Goal: Task Accomplishment & Management: Use online tool/utility

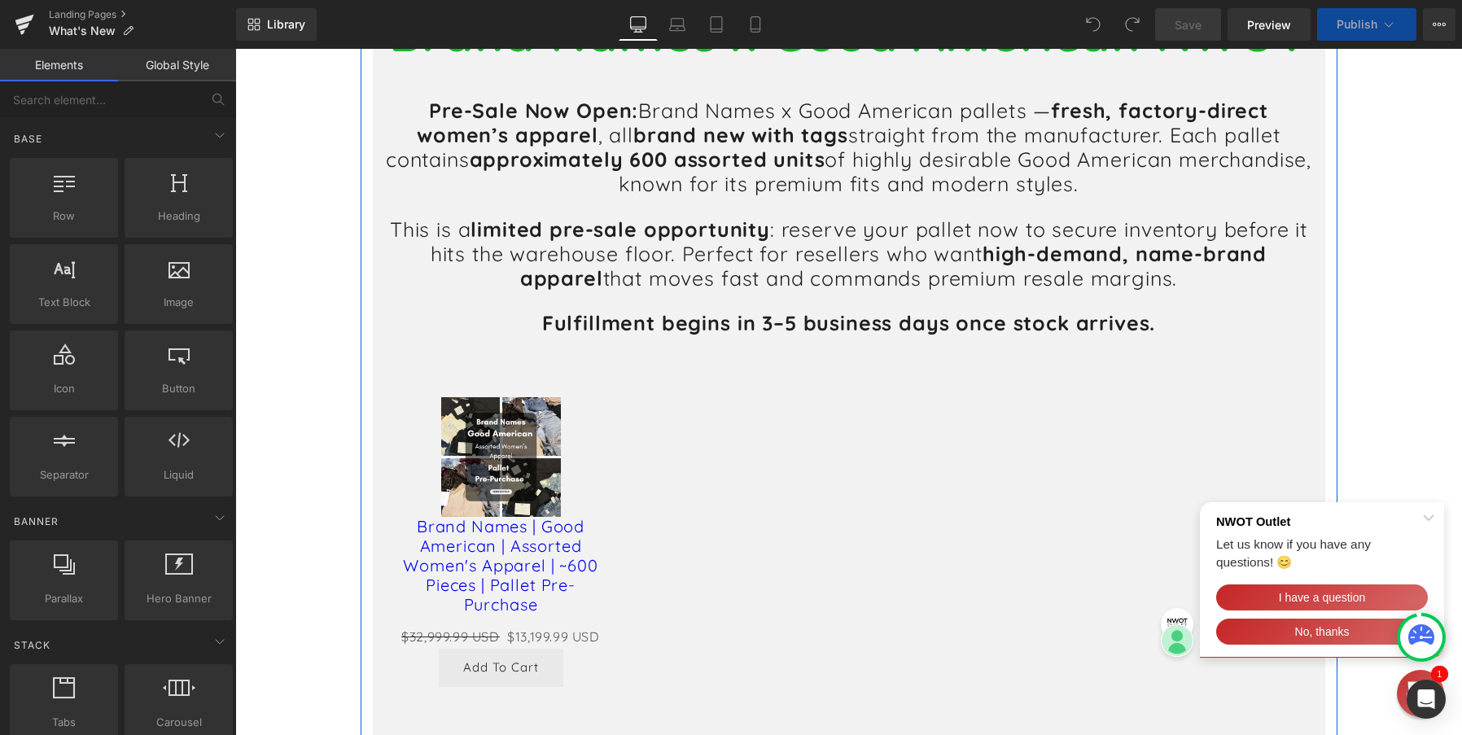
scroll to position [407, 0]
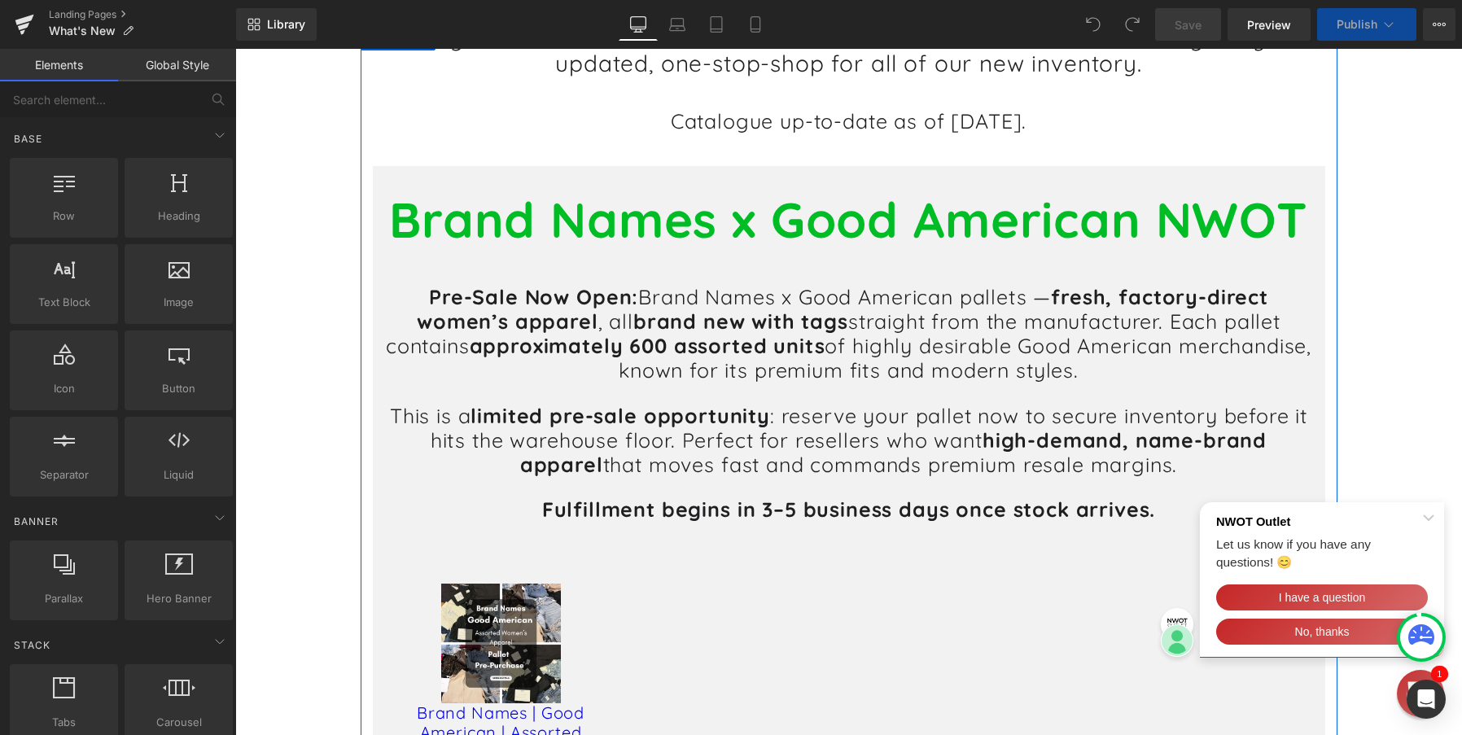
drag, startPoint x: 1078, startPoint y: 217, endPoint x: 1106, endPoint y: 217, distance: 28.5
click at [1078, 217] on b "Brand Names x Good American NWOT" at bounding box center [848, 219] width 919 height 61
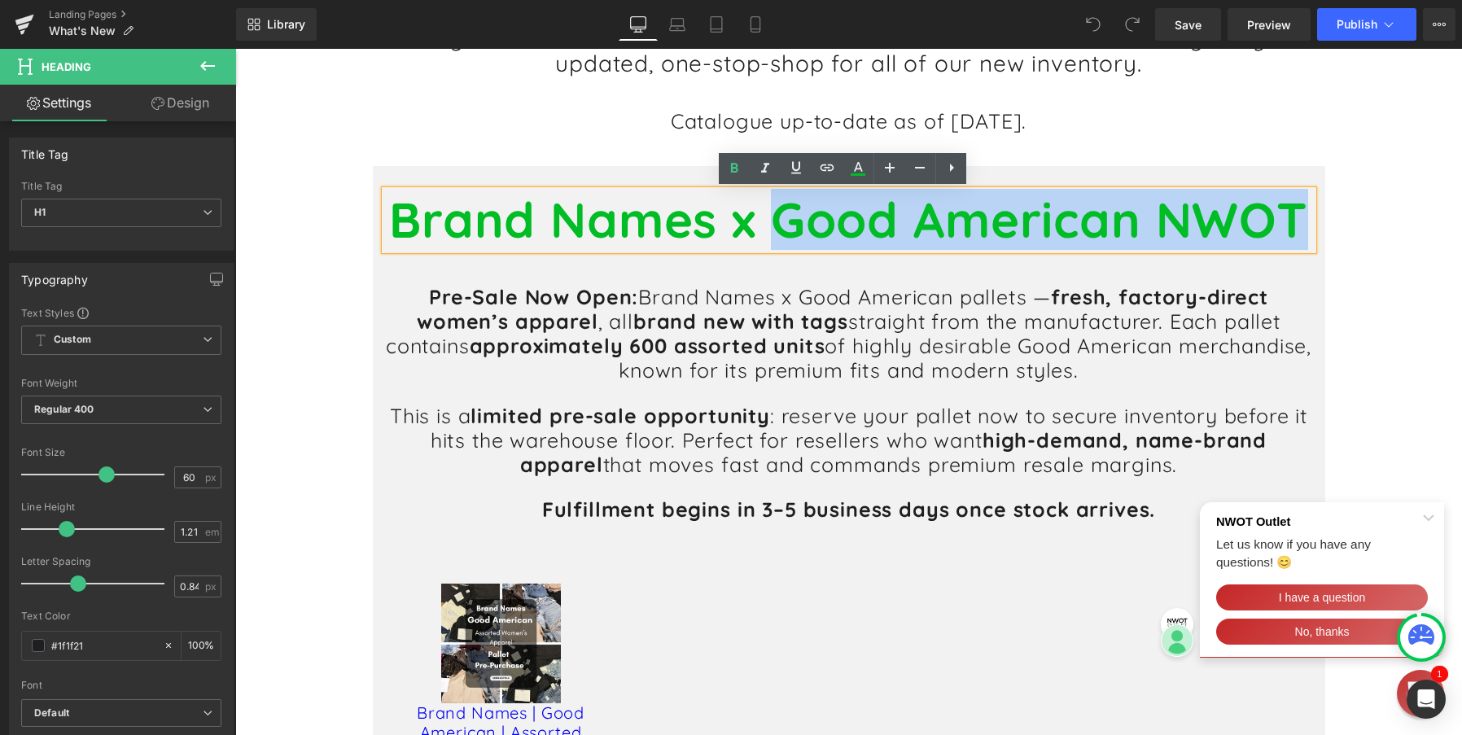
drag, startPoint x: 1299, startPoint y: 219, endPoint x: 775, endPoint y: 230, distance: 524.4
click at [775, 230] on b "Brand Names x Good American NWOT" at bounding box center [848, 219] width 919 height 61
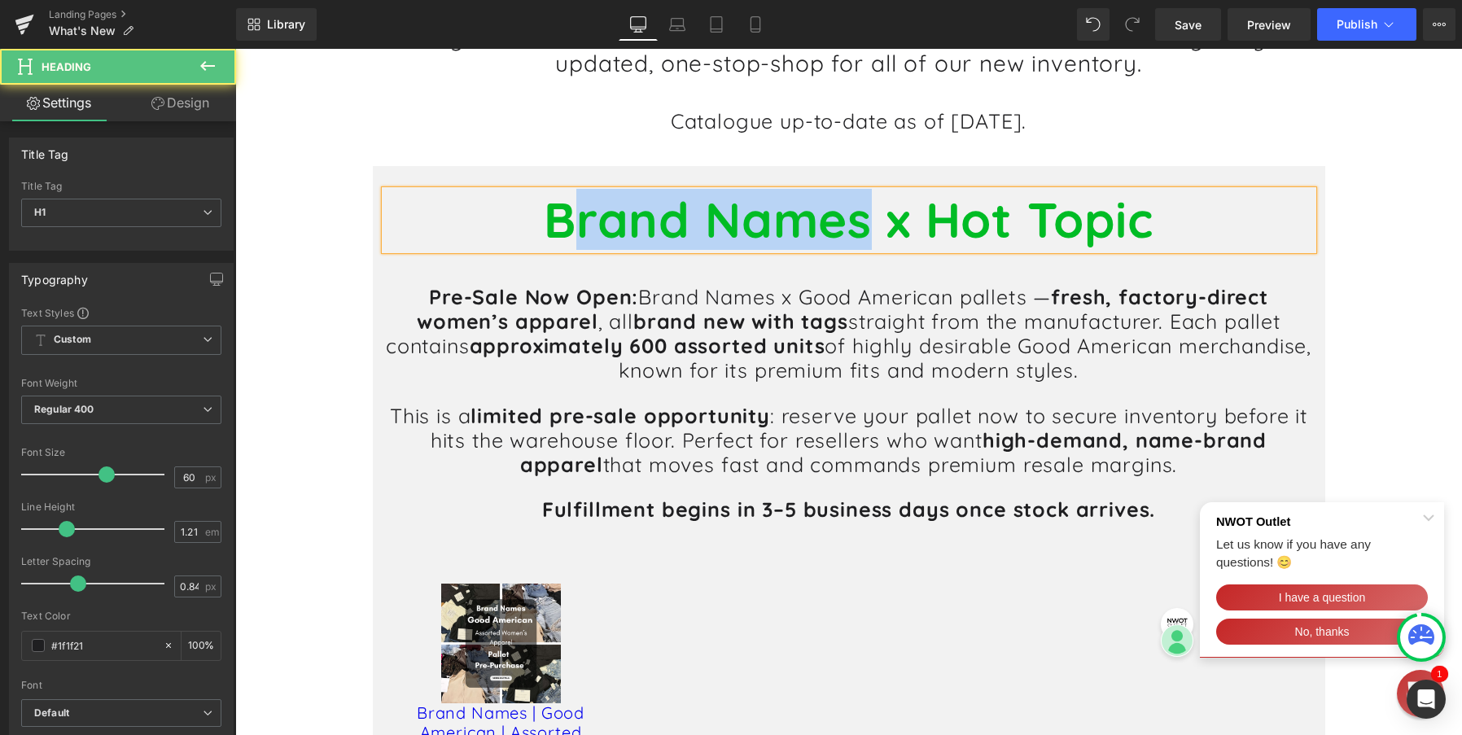
drag, startPoint x: 863, startPoint y: 225, endPoint x: 571, endPoint y: 222, distance: 292.3
click at [566, 222] on b "Brand Names x Hot Topic" at bounding box center [849, 219] width 610 height 61
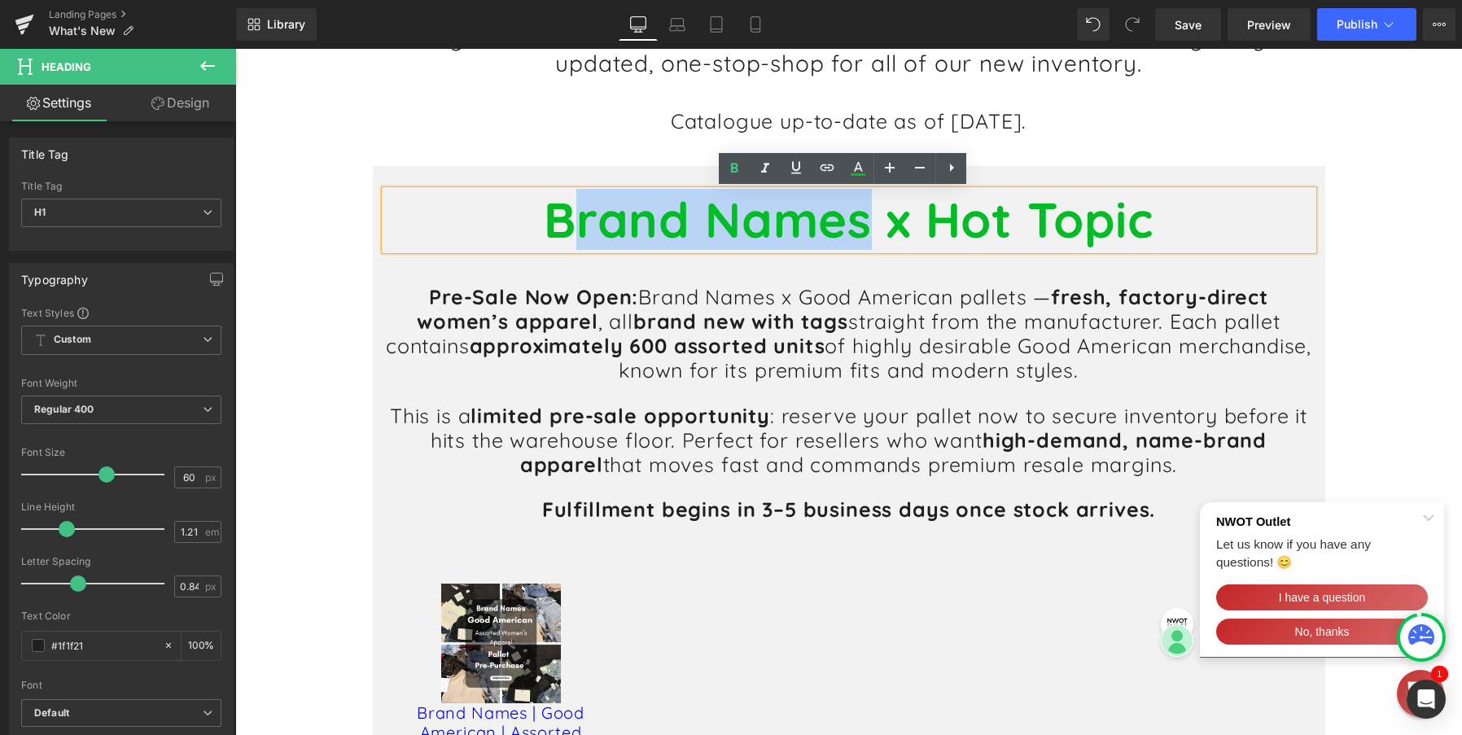
click at [824, 221] on b "Brand Names x Hot Topic" at bounding box center [849, 219] width 610 height 61
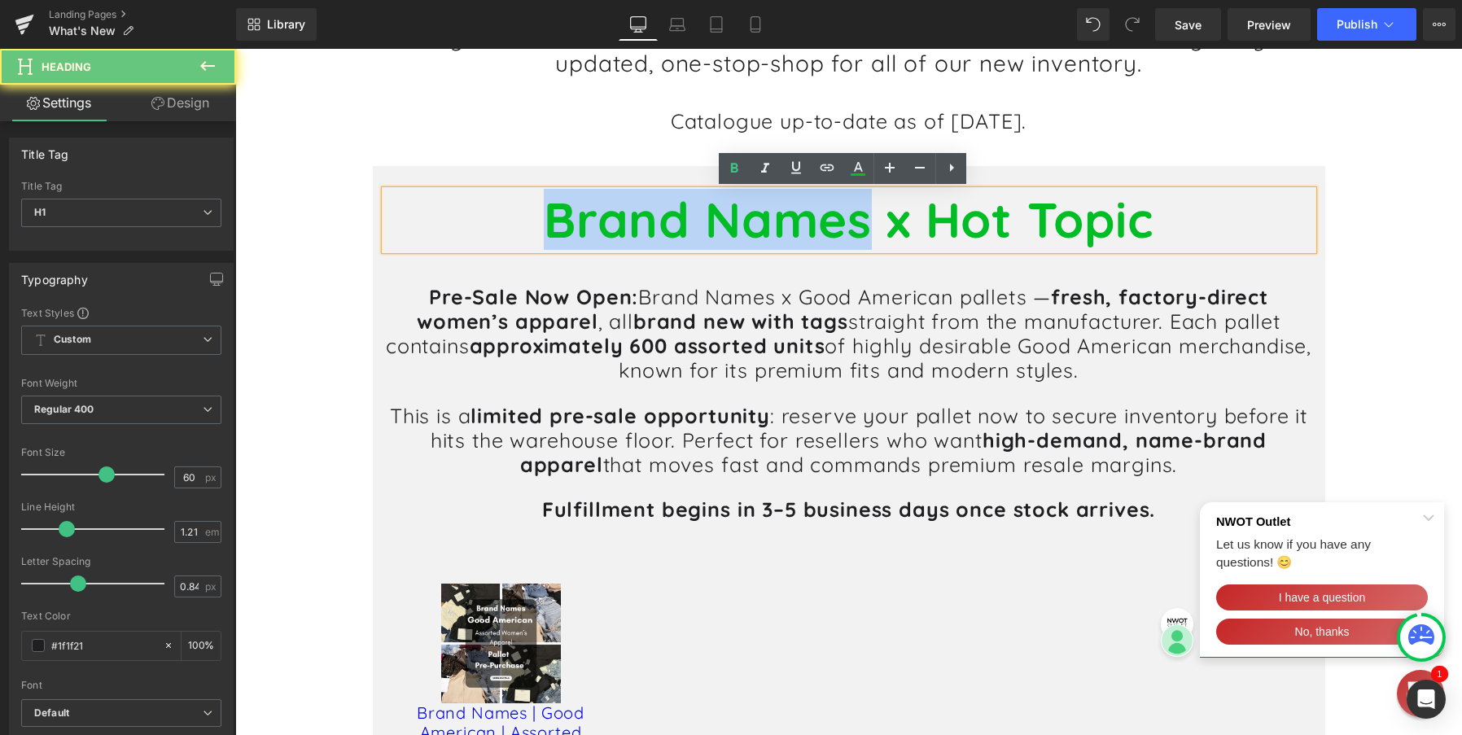
drag, startPoint x: 861, startPoint y: 221, endPoint x: 488, endPoint y: 221, distance: 373.7
click at [488, 221] on h1 "Brand Names x Hot Topic" at bounding box center [849, 220] width 928 height 59
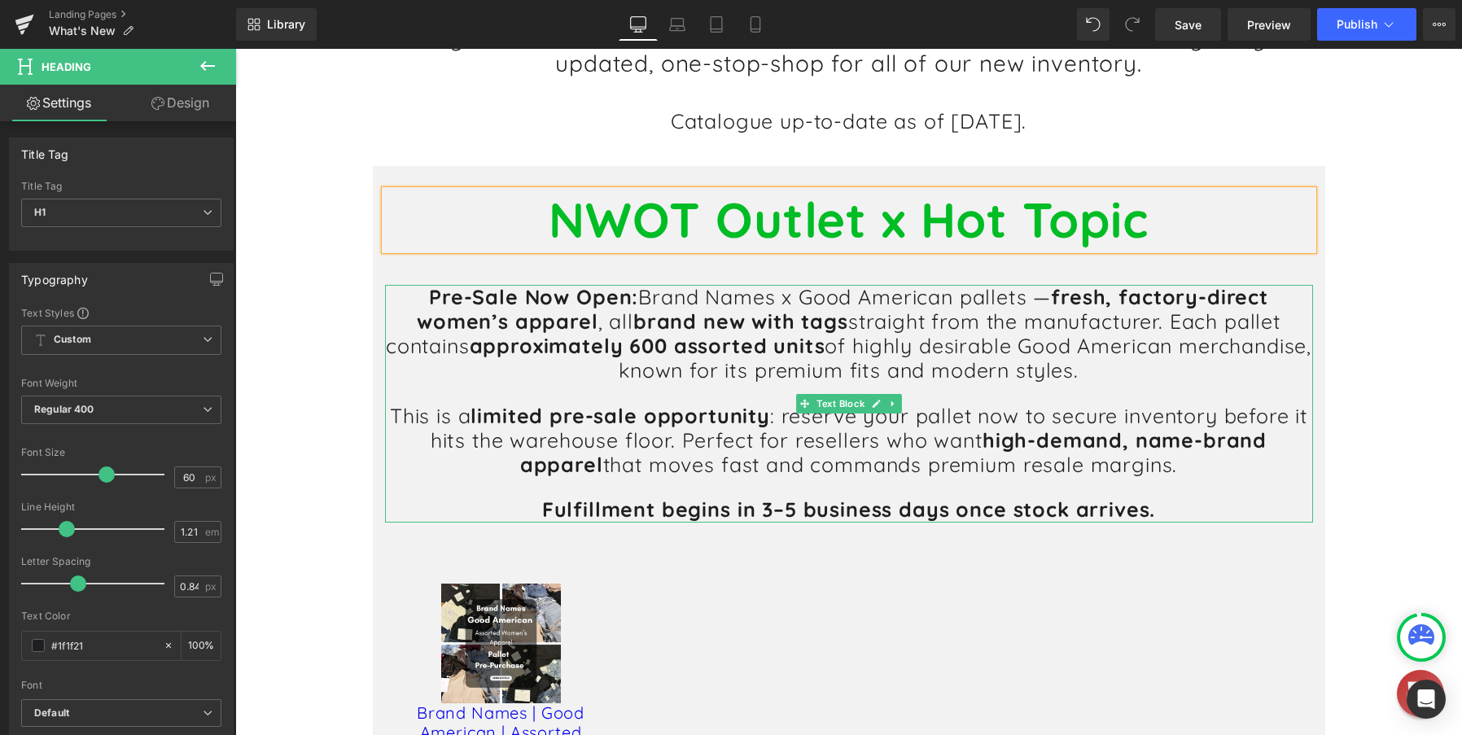
click at [852, 440] on p "This is a limited pre-sale opportunity : reserve your pallet now to secure inve…" at bounding box center [849, 441] width 928 height 74
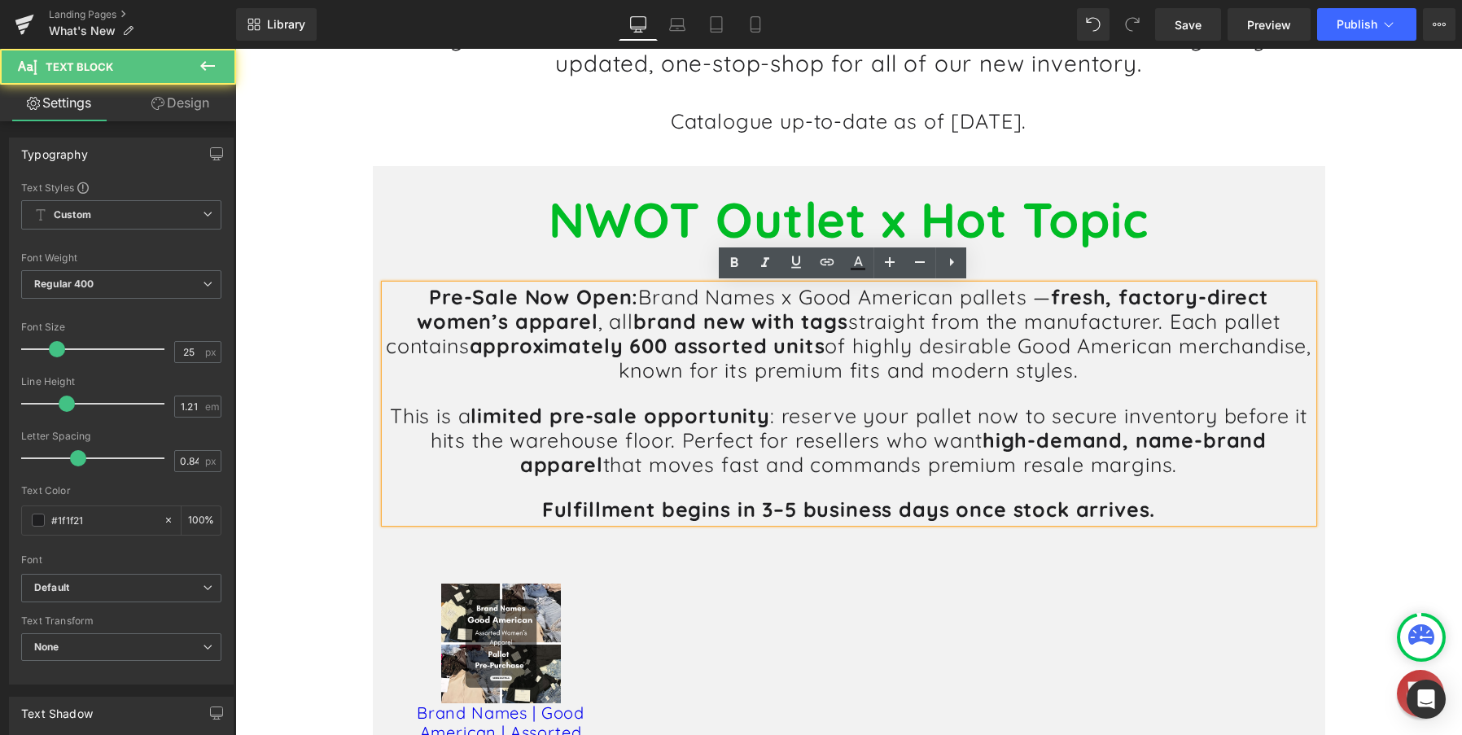
click at [611, 326] on p "Pre-Sale Now Open: Brand Names x Good American pallets — fresh, factory-direct …" at bounding box center [849, 334] width 928 height 99
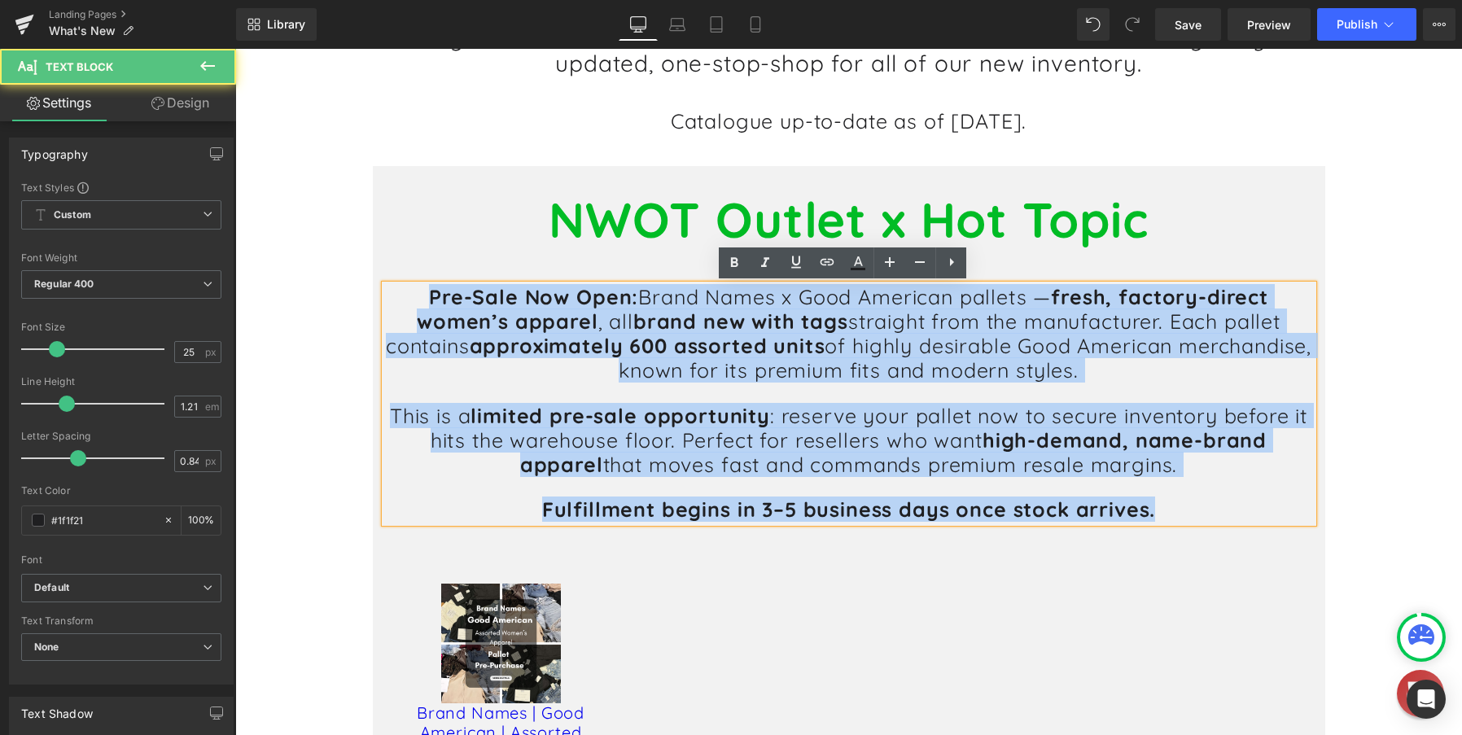
drag, startPoint x: 411, startPoint y: 301, endPoint x: 1161, endPoint y: 525, distance: 782.6
click at [1161, 523] on div "Pre-Sale Now Open: Brand Names x Good American pallets — fresh, factory-direct …" at bounding box center [849, 404] width 928 height 238
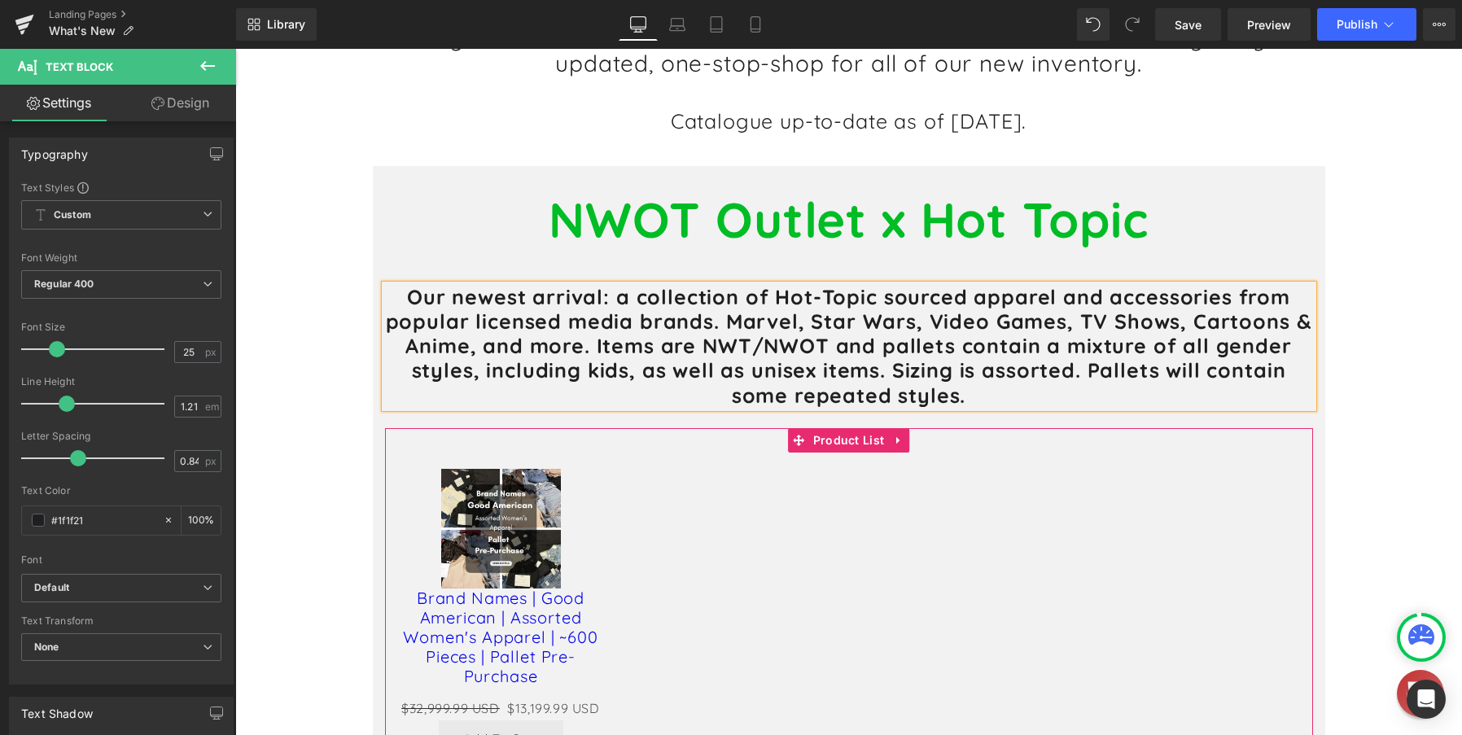
click at [640, 565] on div "Sale Off (P) Image Brand Names | Good American | Assorted Women's Apparel | ~60…" at bounding box center [849, 605] width 928 height 355
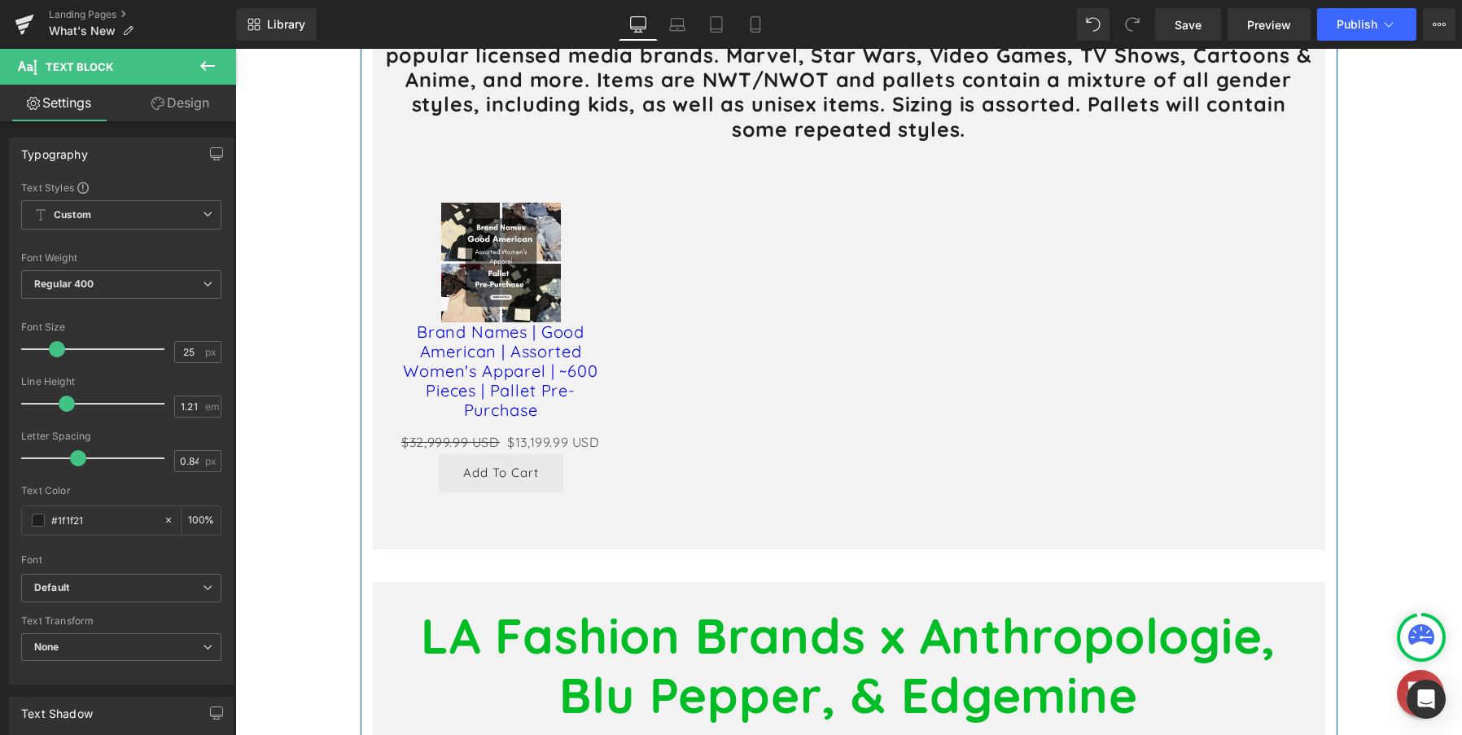
scroll to position [570, 0]
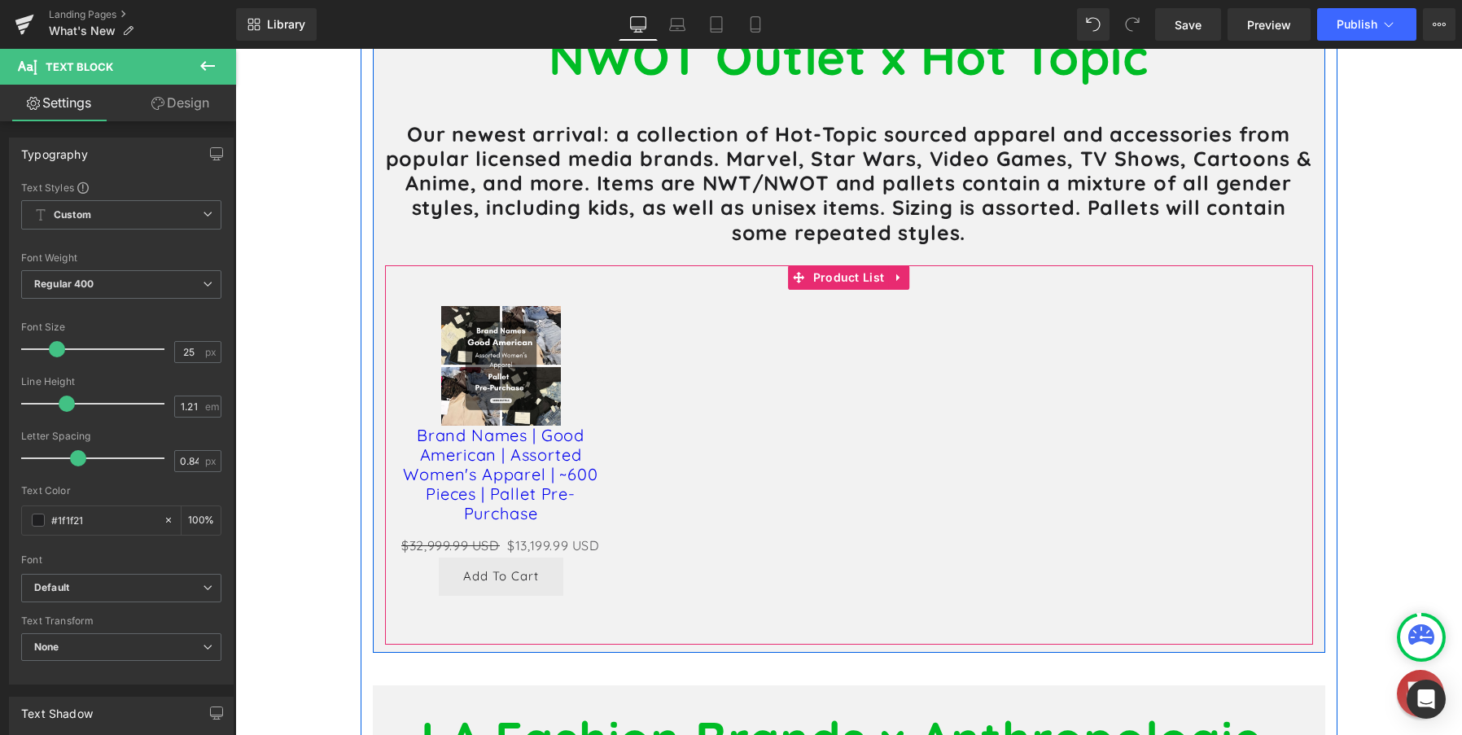
click at [636, 391] on div "Sale Off (P) Image Brand Names | Good American | Assorted Women's Apparel | ~60…" at bounding box center [849, 442] width 928 height 355
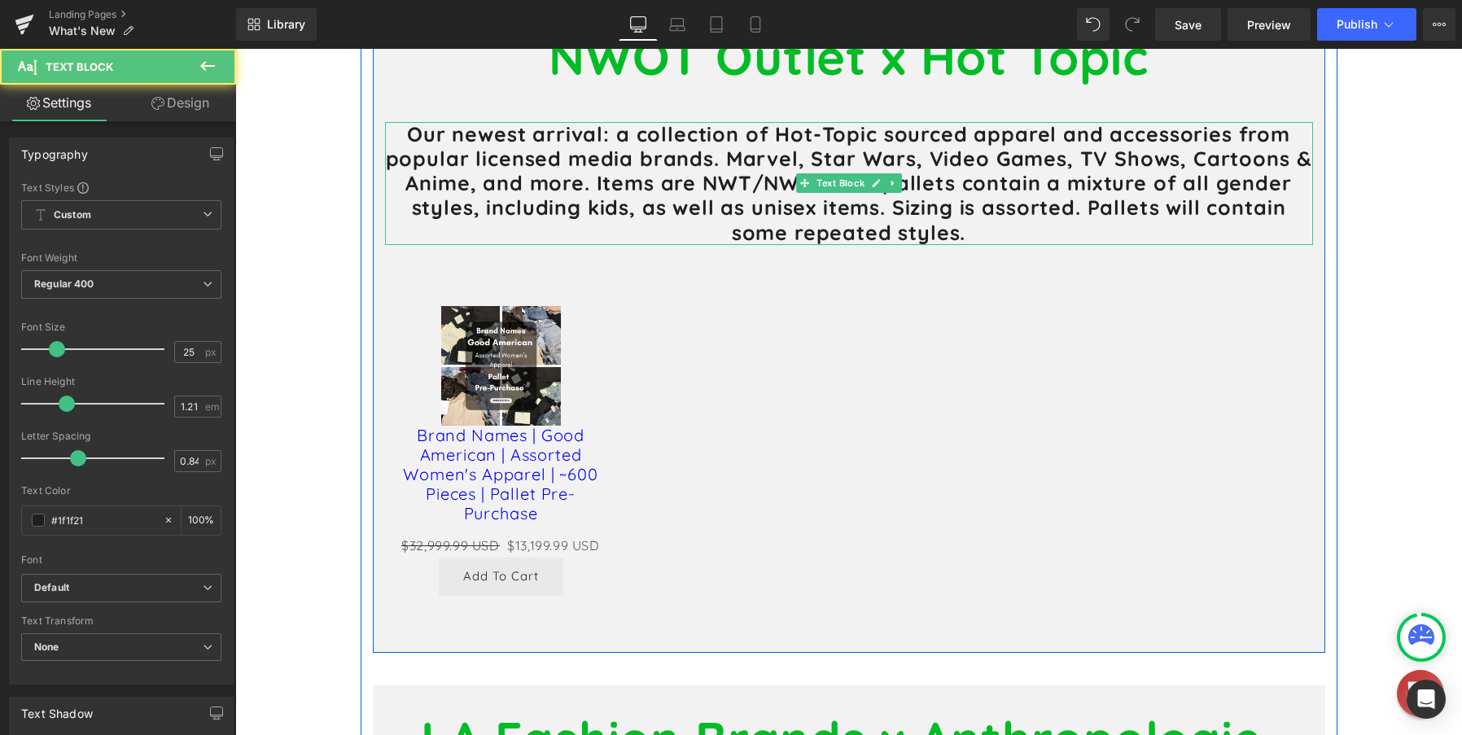
click at [865, 202] on b "Our newest arrival: a collection of Hot-Topic sourced apparel and accessories f…" at bounding box center [849, 183] width 927 height 124
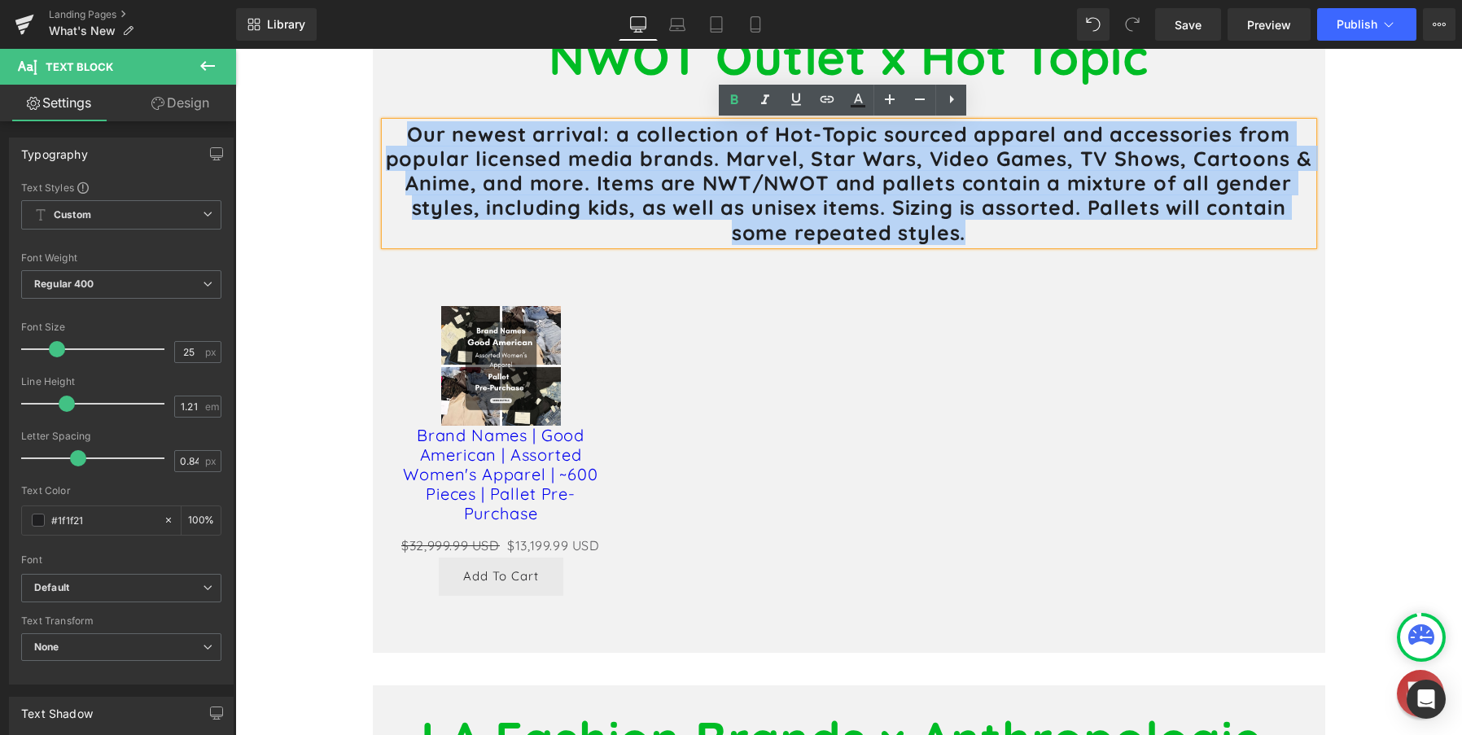
drag, startPoint x: 986, startPoint y: 227, endPoint x: 346, endPoint y: 85, distance: 655.6
copy b "Our newest arrival: a collection of Hot-Topic sourced apparel and accessories f…"
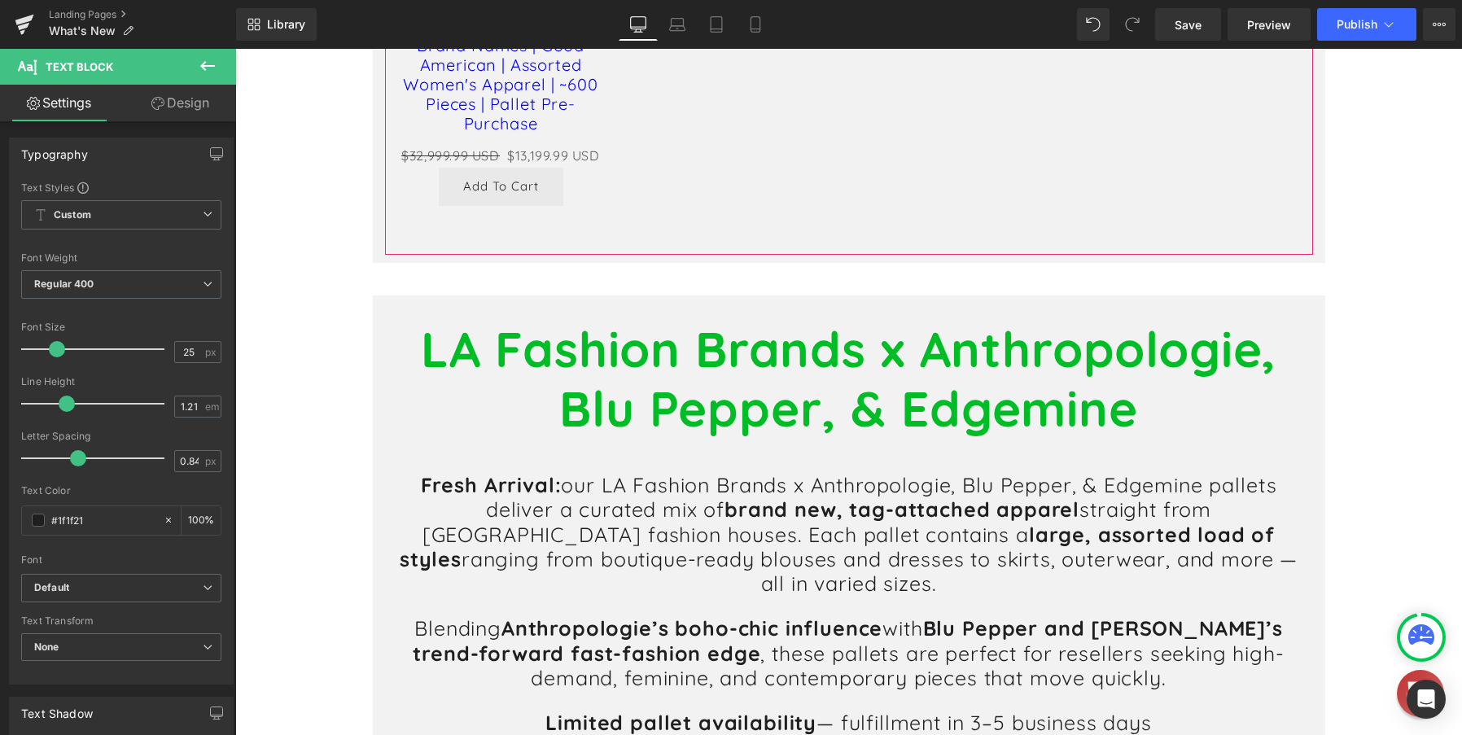
scroll to position [977, 0]
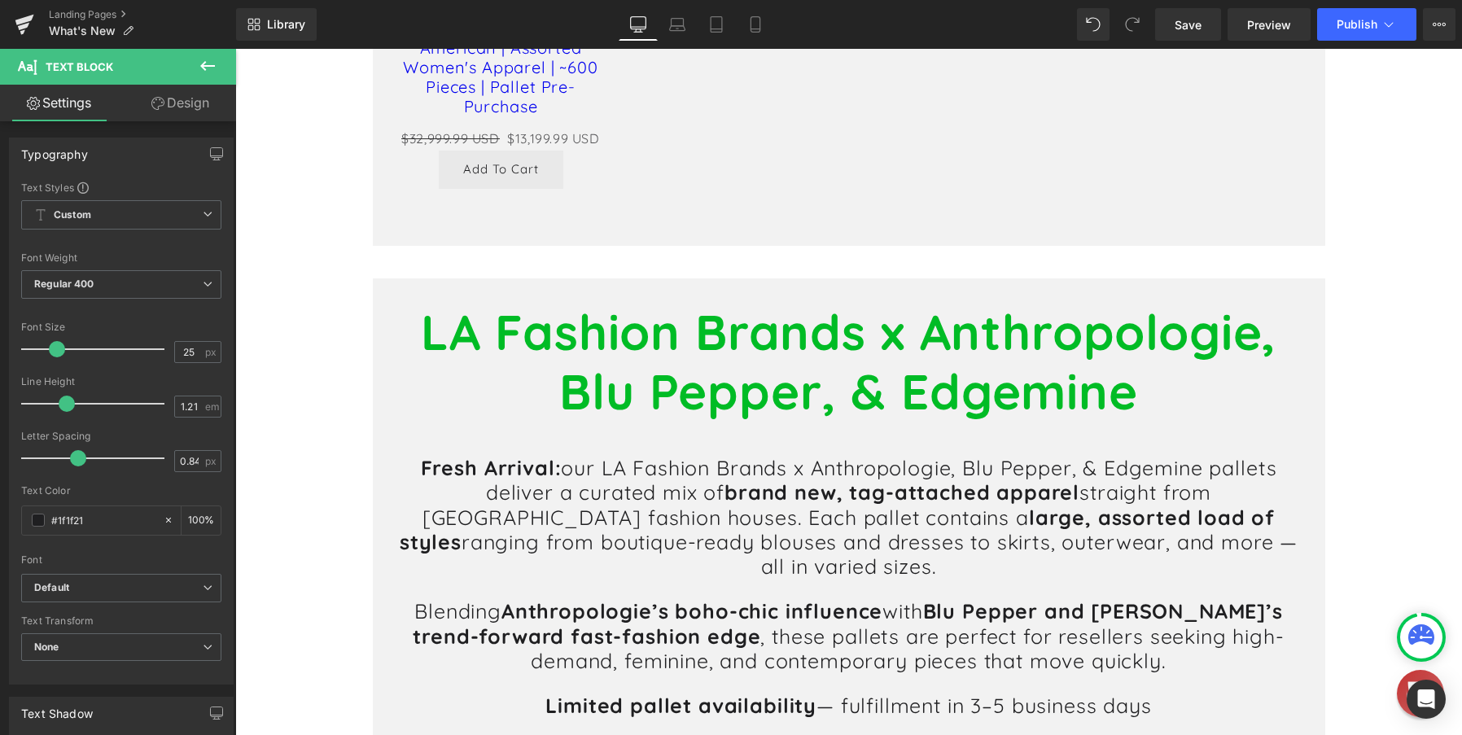
click at [914, 540] on p "Fresh Arrival: our LA Fashion Brands x Anthropologie, Blu Pepper, & Edgemine pa…" at bounding box center [849, 517] width 928 height 123
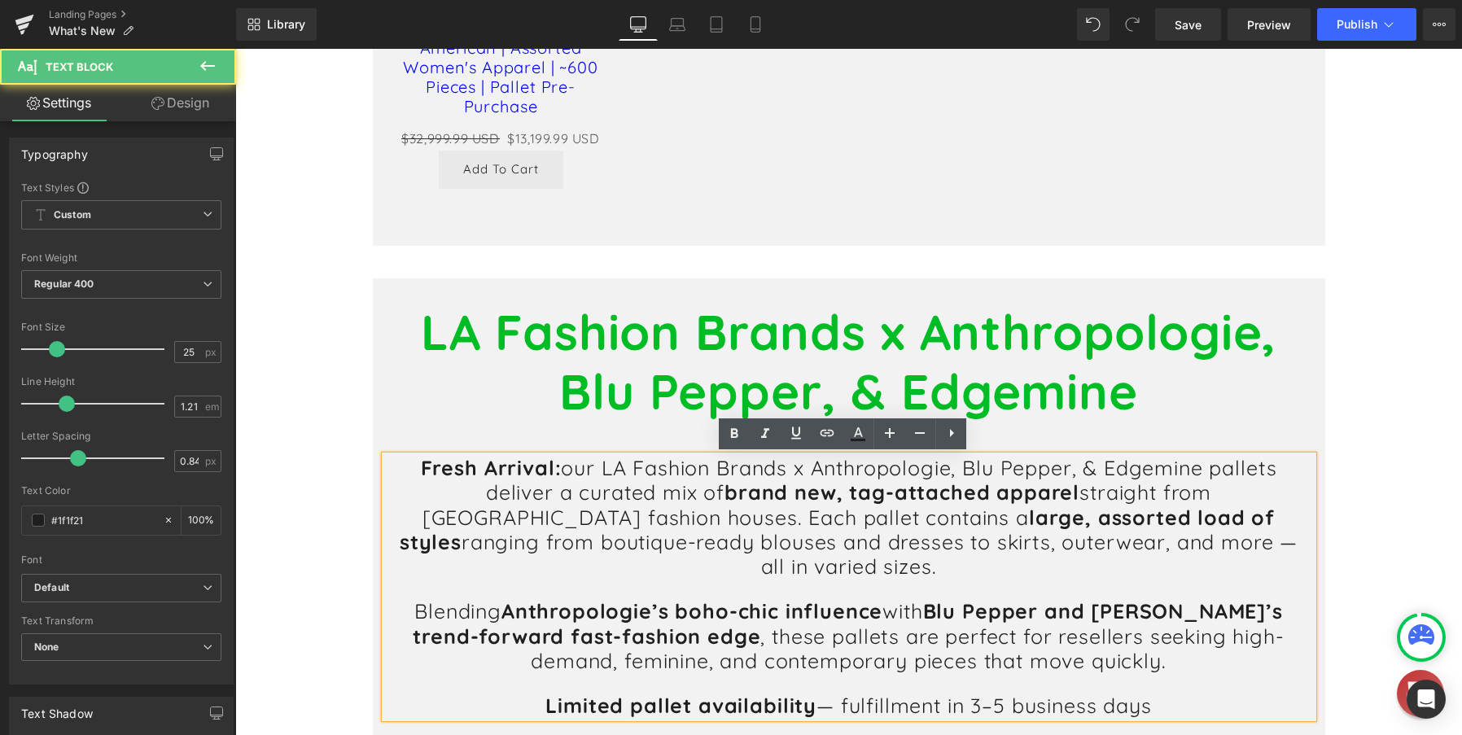
drag, startPoint x: 412, startPoint y: 462, endPoint x: 1163, endPoint y: 679, distance: 782.1
click at [1163, 679] on h1 "Fresh Arrival: our LA Fashion Brands x Anthropologie, Blu Pepper, & Edgemine pa…" at bounding box center [849, 587] width 928 height 262
copy h1 "Fresh Arrival: our LA Fashion Brands x Anthropologie, Blu Pepper, & Edgemine pa…"
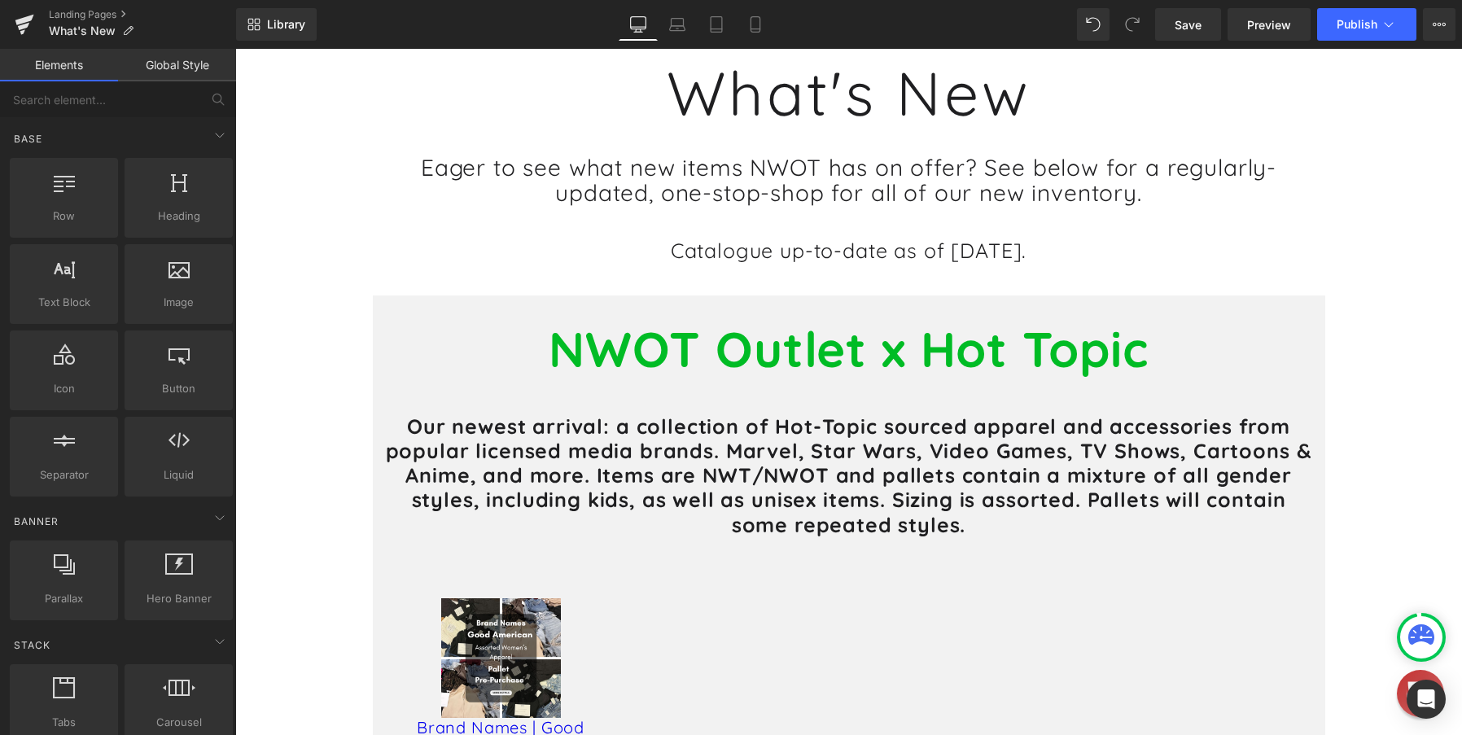
scroll to position [244, 0]
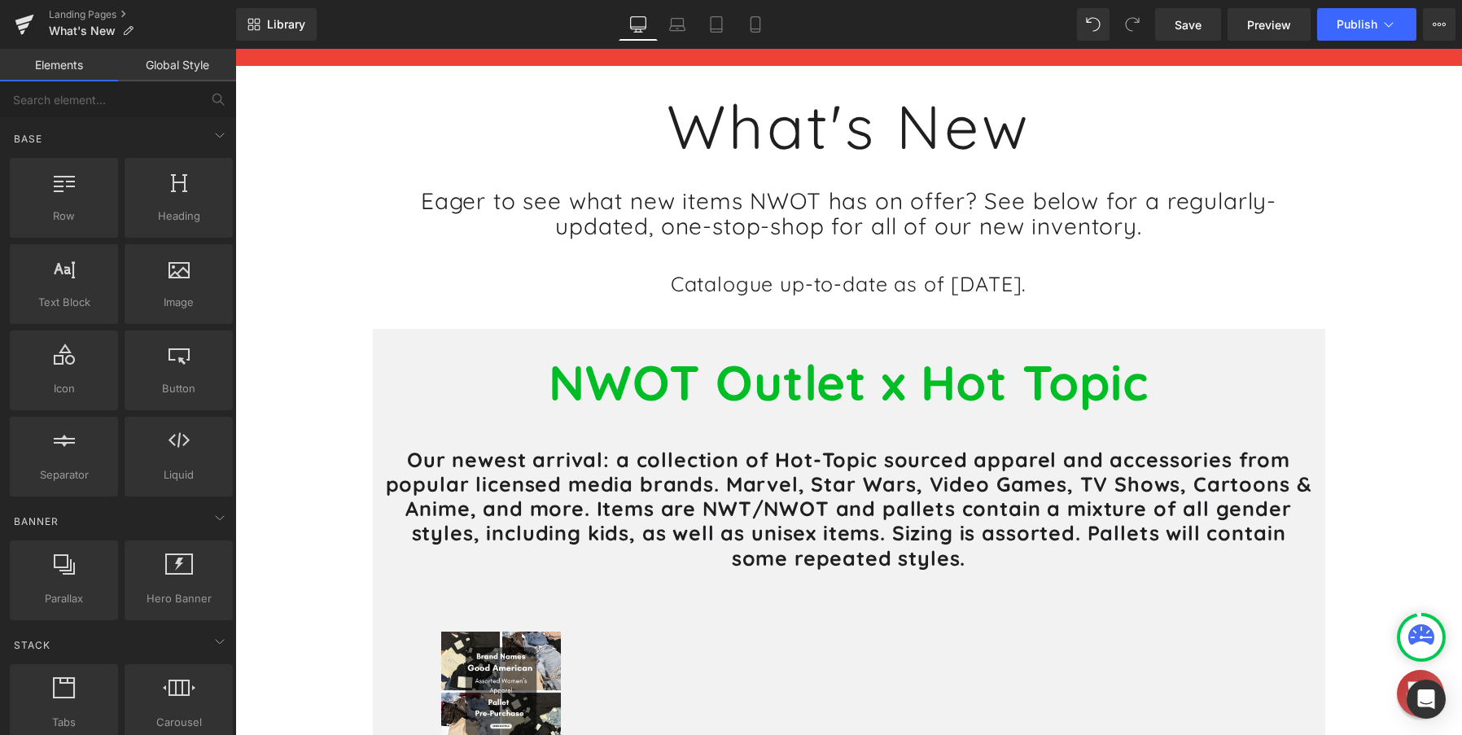
click at [870, 516] on div "Our newest arrival: a collection of Hot-Topic sourced apparel and accessories f…" at bounding box center [849, 509] width 928 height 123
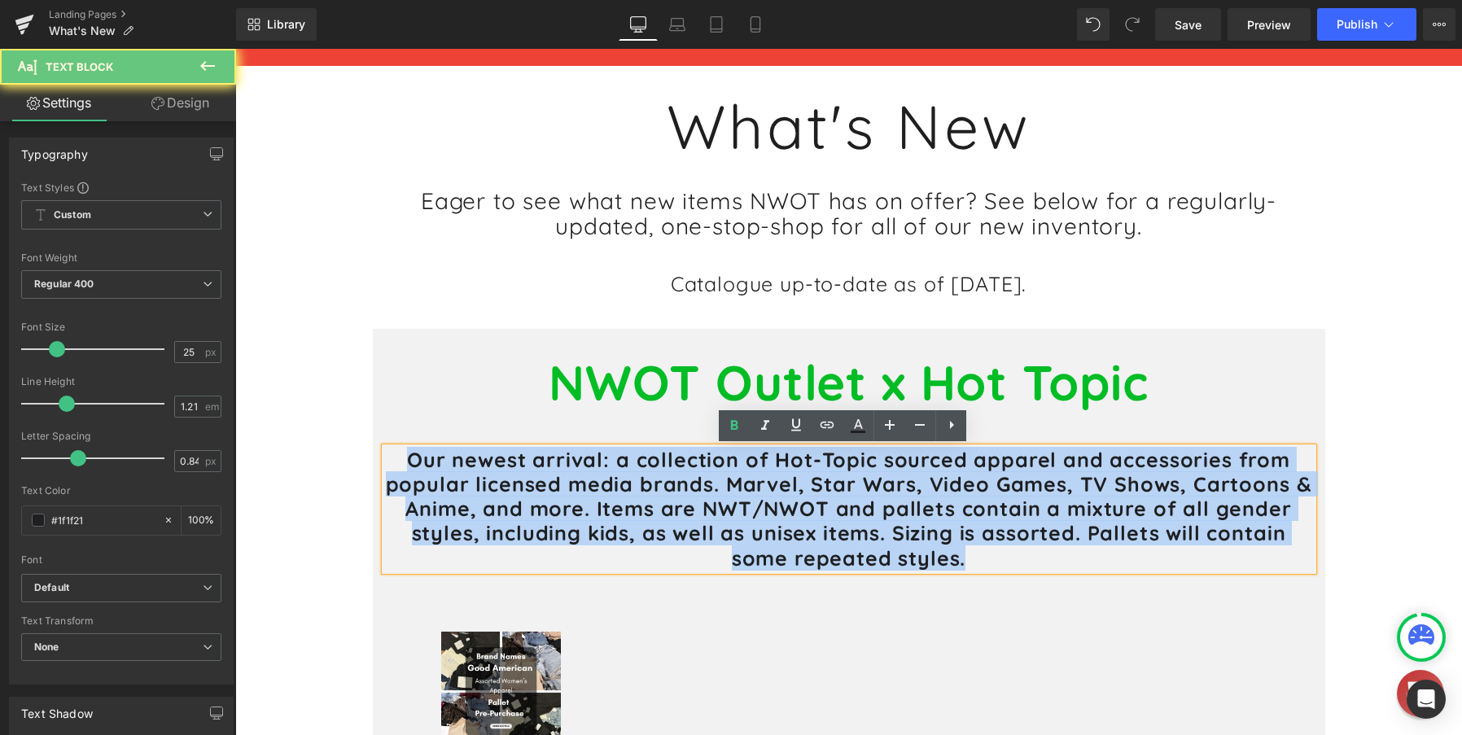
drag, startPoint x: 1006, startPoint y: 558, endPoint x: 192, endPoint y: 379, distance: 833.7
click at [235, 379] on html "Skip to content 🍂 Fall is here, time for a sale! Up to 25% OFF until 10/1! Home…" at bounding box center [848, 148] width 1227 height 686
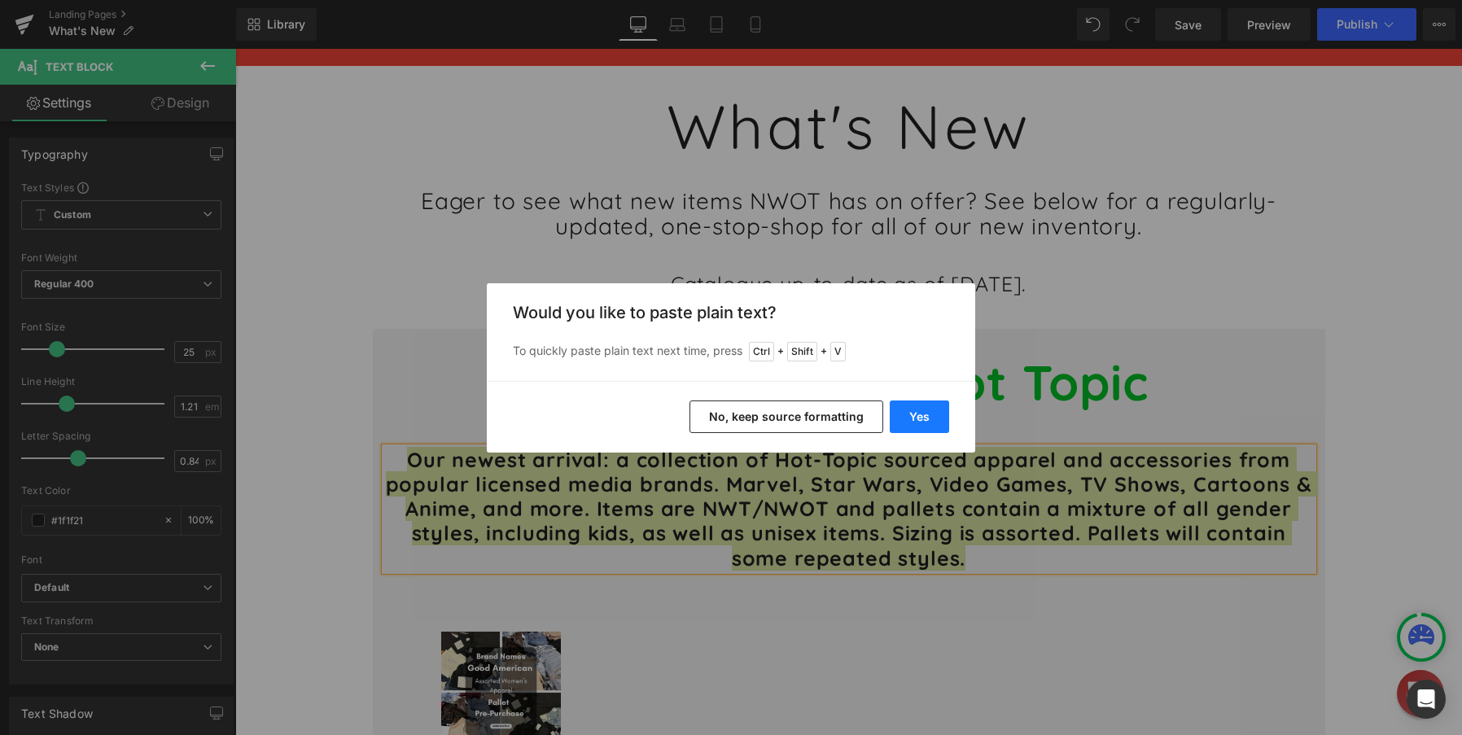
drag, startPoint x: 690, startPoint y: 369, endPoint x: 926, endPoint y: 418, distance: 240.3
click at [926, 418] on button "Yes" at bounding box center [919, 417] width 59 height 33
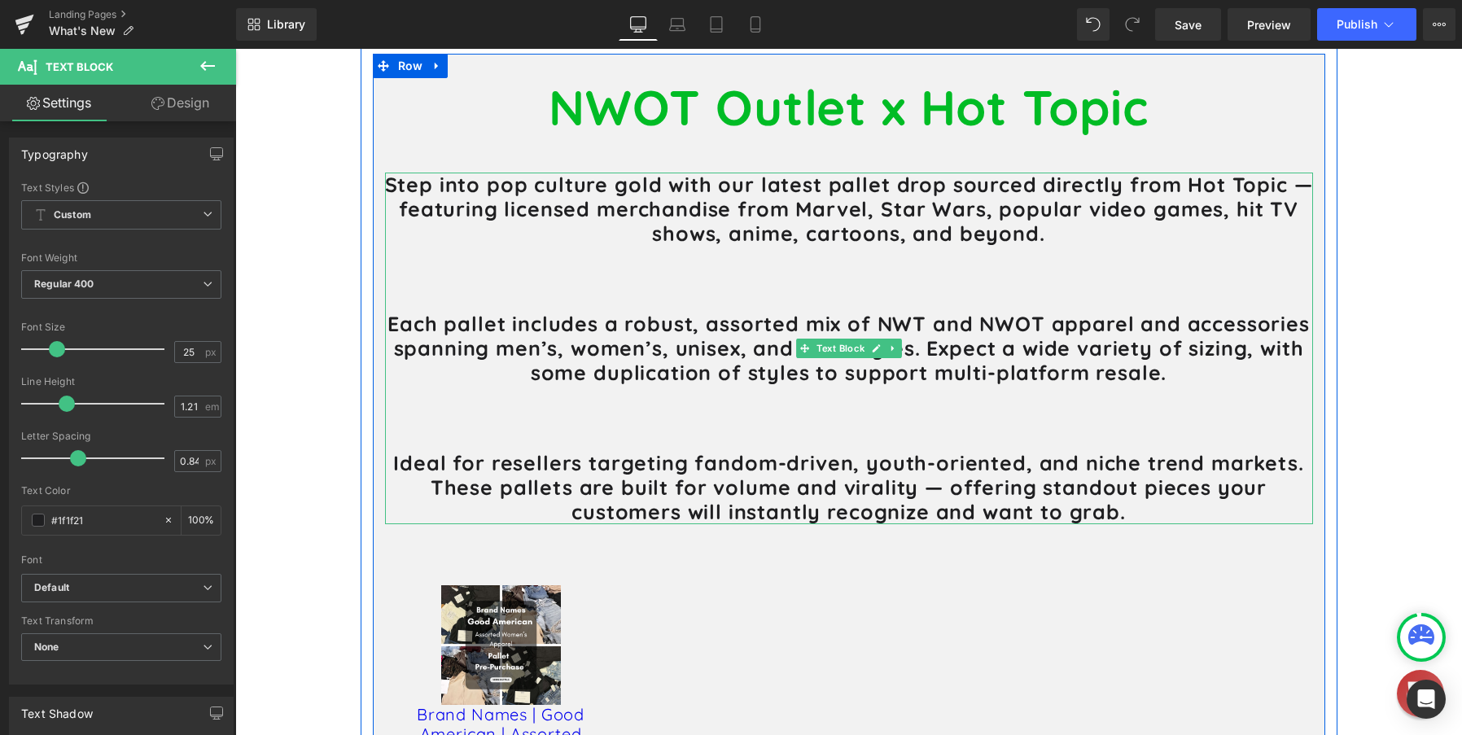
scroll to position [489, 0]
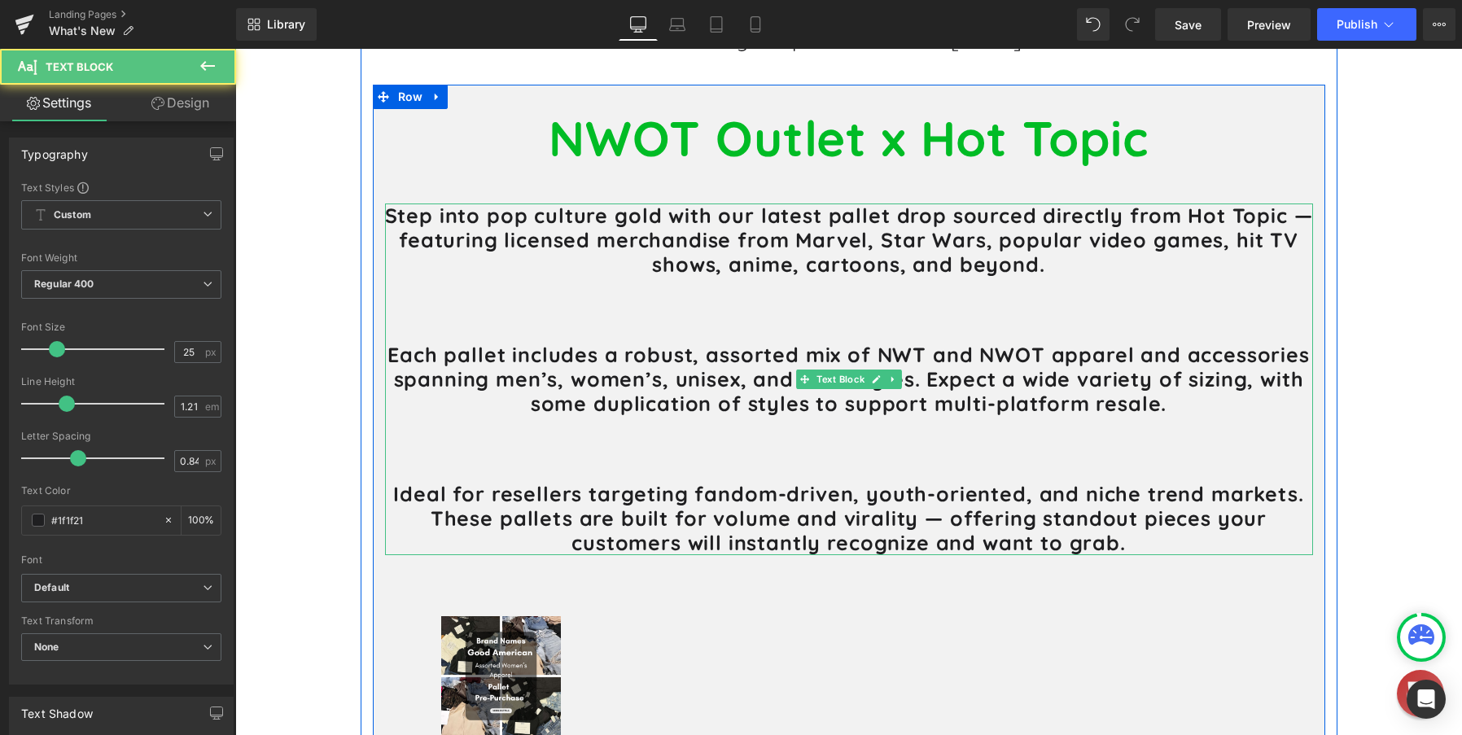
click at [618, 313] on p at bounding box center [849, 309] width 928 height 24
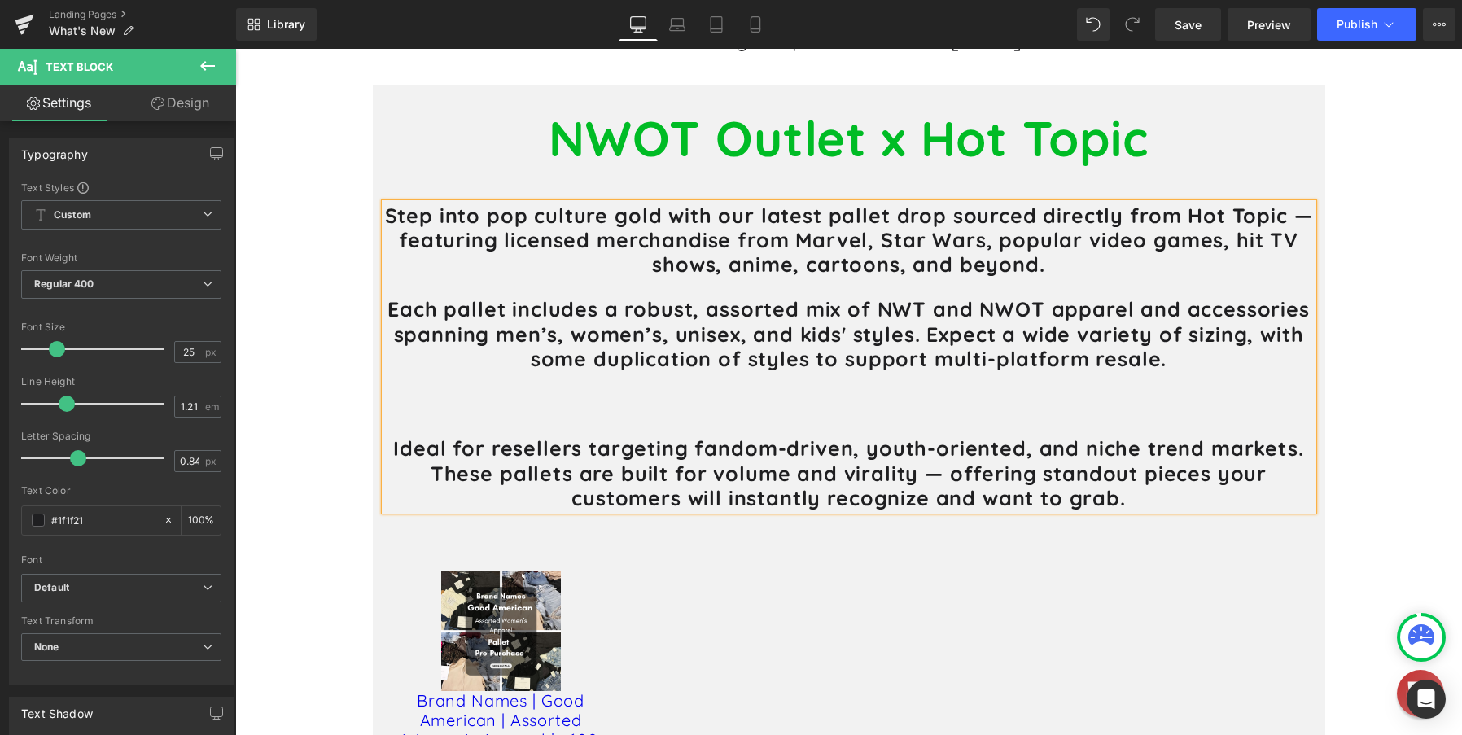
click at [646, 419] on h1 "Step into pop culture gold with our latest pallet drop sourced directly from Ho…" at bounding box center [849, 358] width 928 height 308
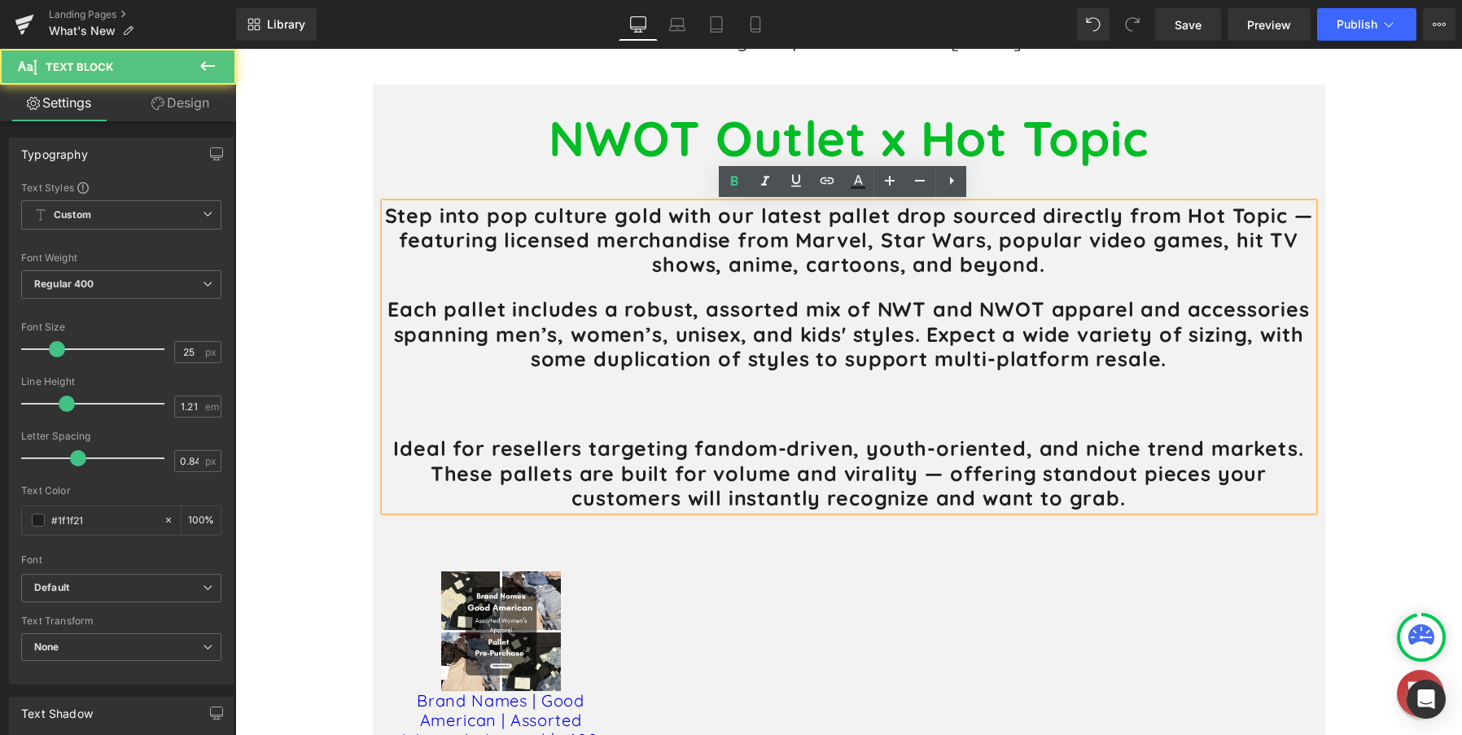
click at [643, 405] on p at bounding box center [849, 404] width 928 height 24
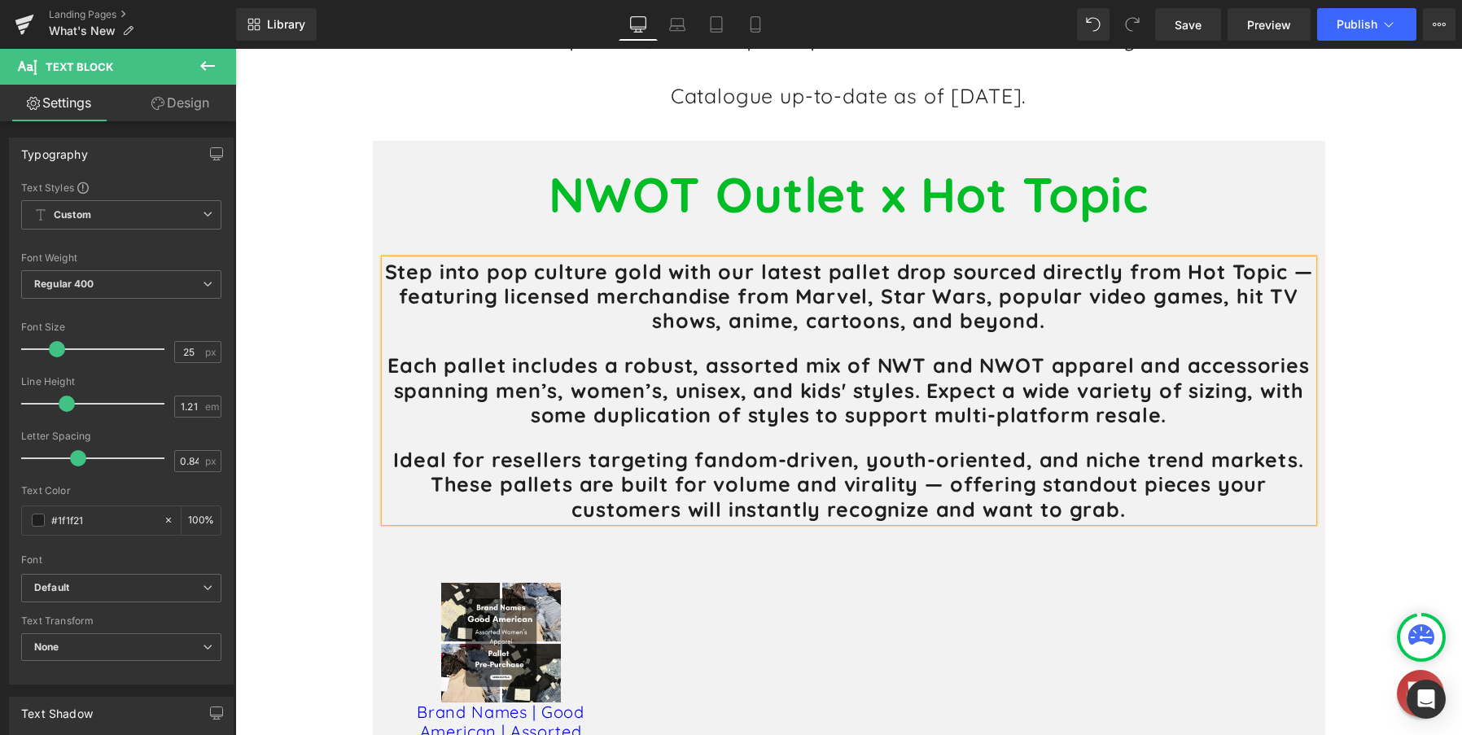
scroll to position [407, 0]
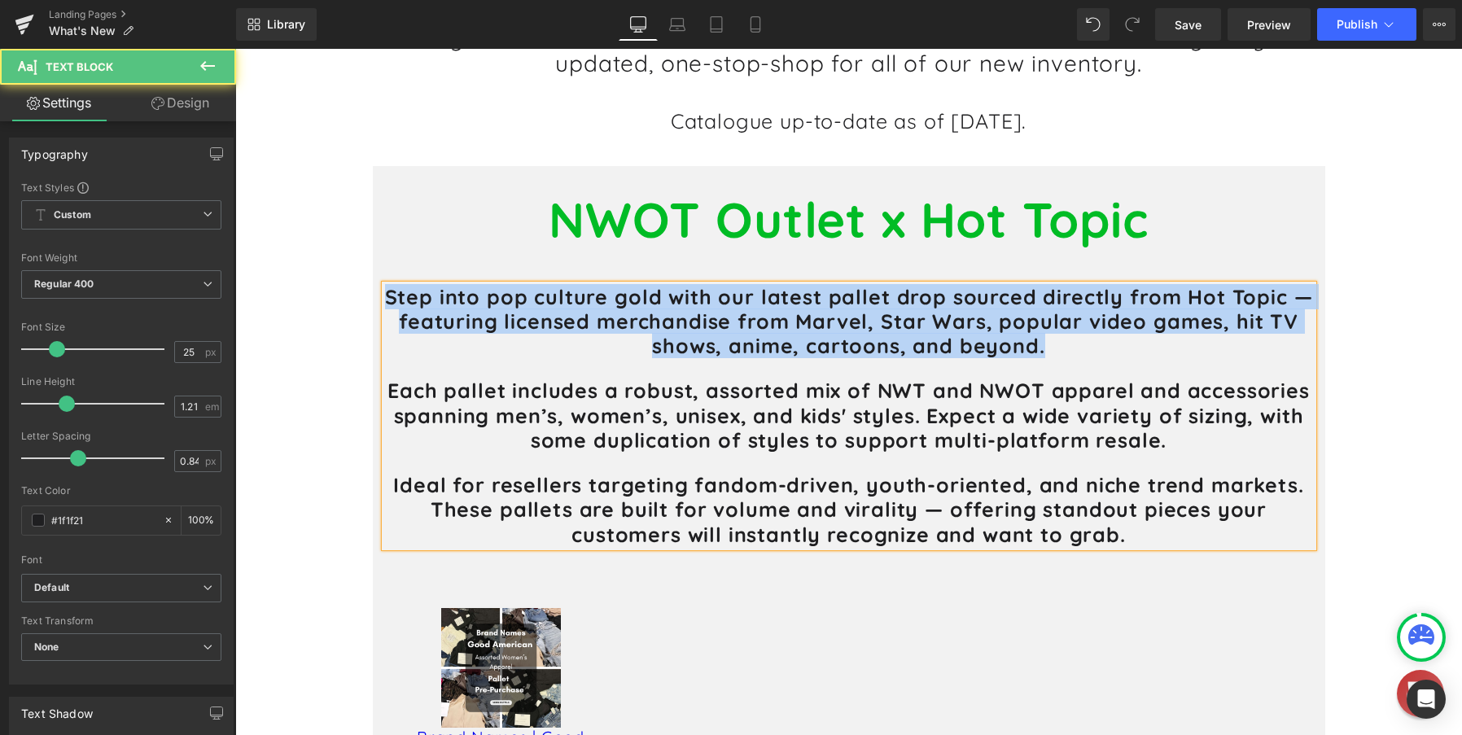
drag, startPoint x: 1053, startPoint y: 350, endPoint x: 370, endPoint y: 300, distance: 684.9
click at [373, 300] on div "NWOT Outlet x Hot Topic Heading Step into pop culture gold with our latest pall…" at bounding box center [849, 569] width 953 height 756
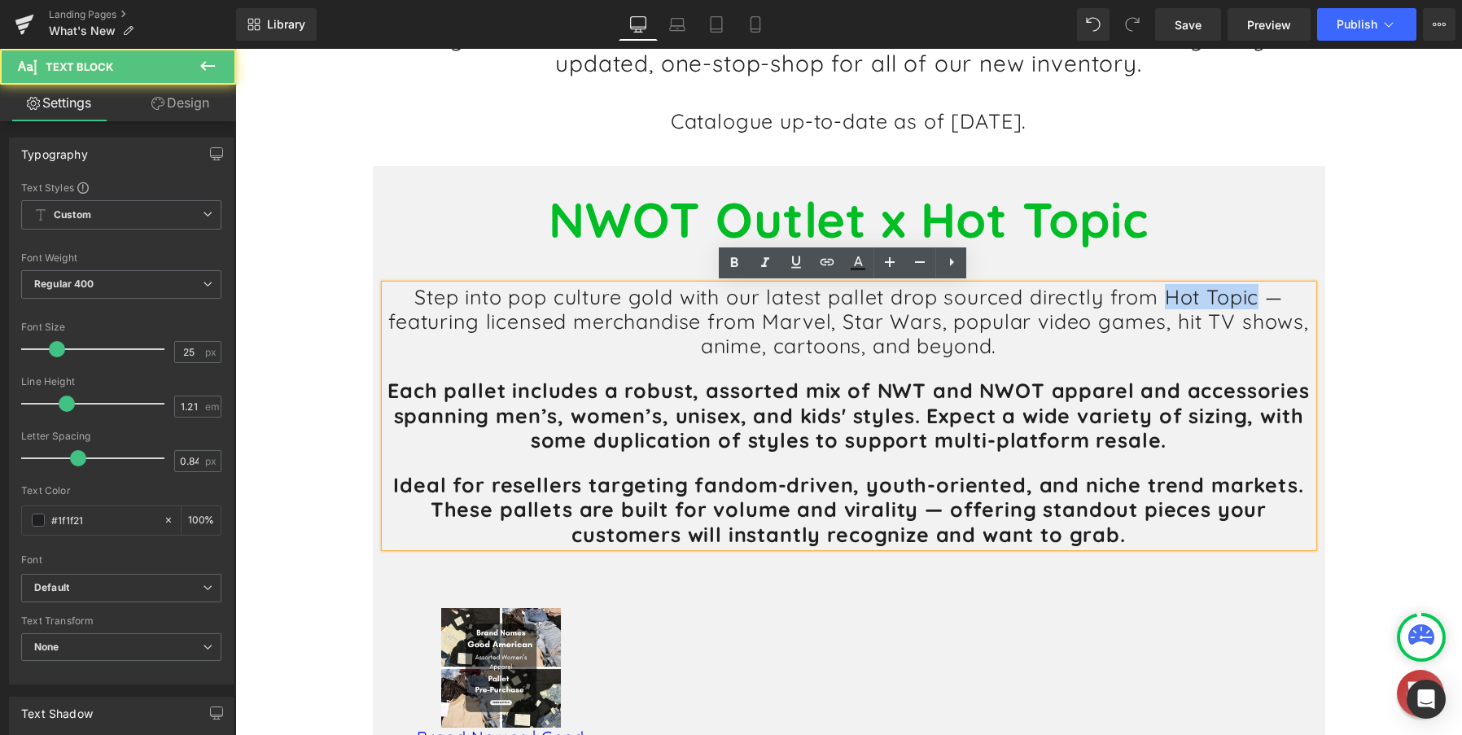
drag, startPoint x: 1165, startPoint y: 305, endPoint x: 1257, endPoint y: 301, distance: 92.1
click at [1257, 301] on p "Step into pop culture gold with our latest pallet drop sourced directly from Ho…" at bounding box center [849, 322] width 928 height 74
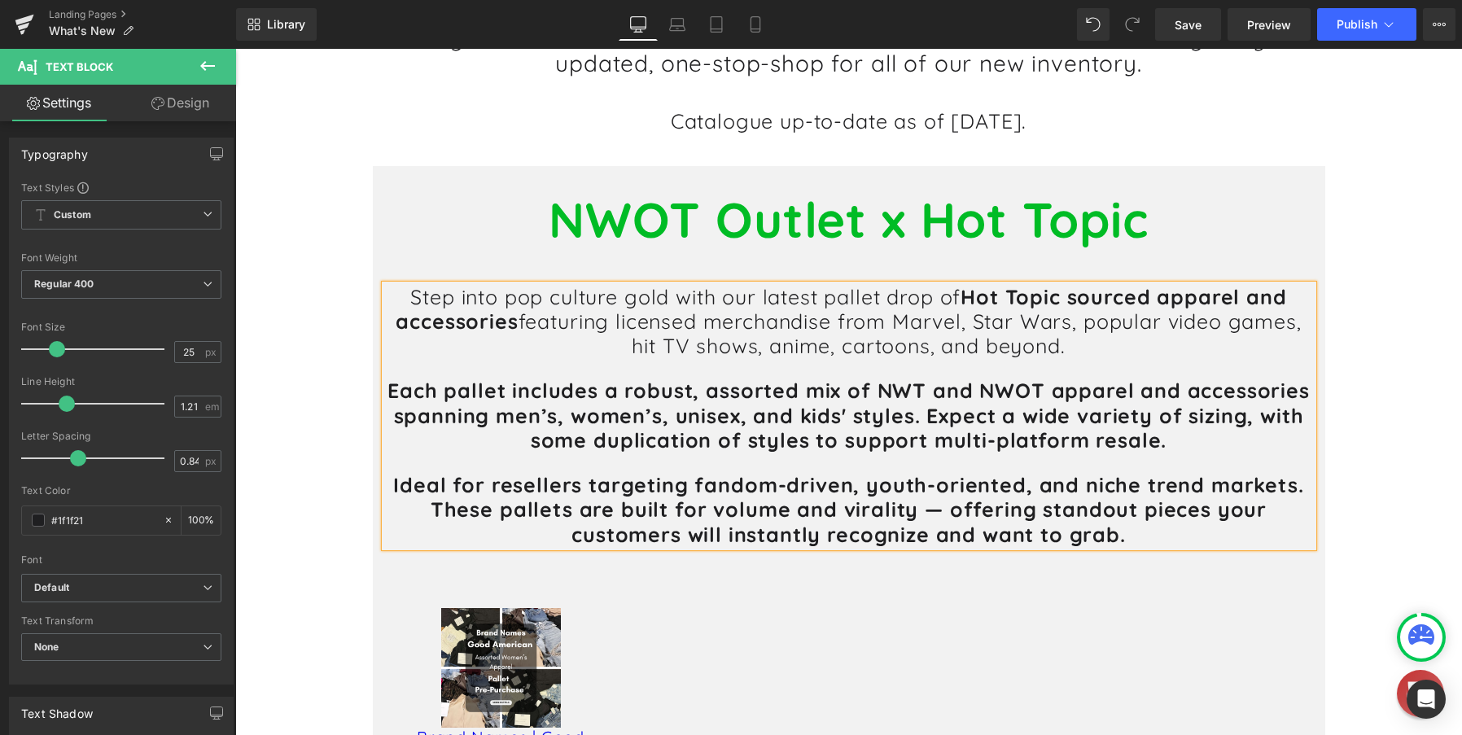
click at [509, 318] on p "Step into pop culture gold with our latest pallet drop of Hot Topic sourced app…" at bounding box center [849, 322] width 928 height 74
click at [497, 327] on strong "Hot Topic sourced apparel and accessories" at bounding box center [841, 309] width 891 height 50
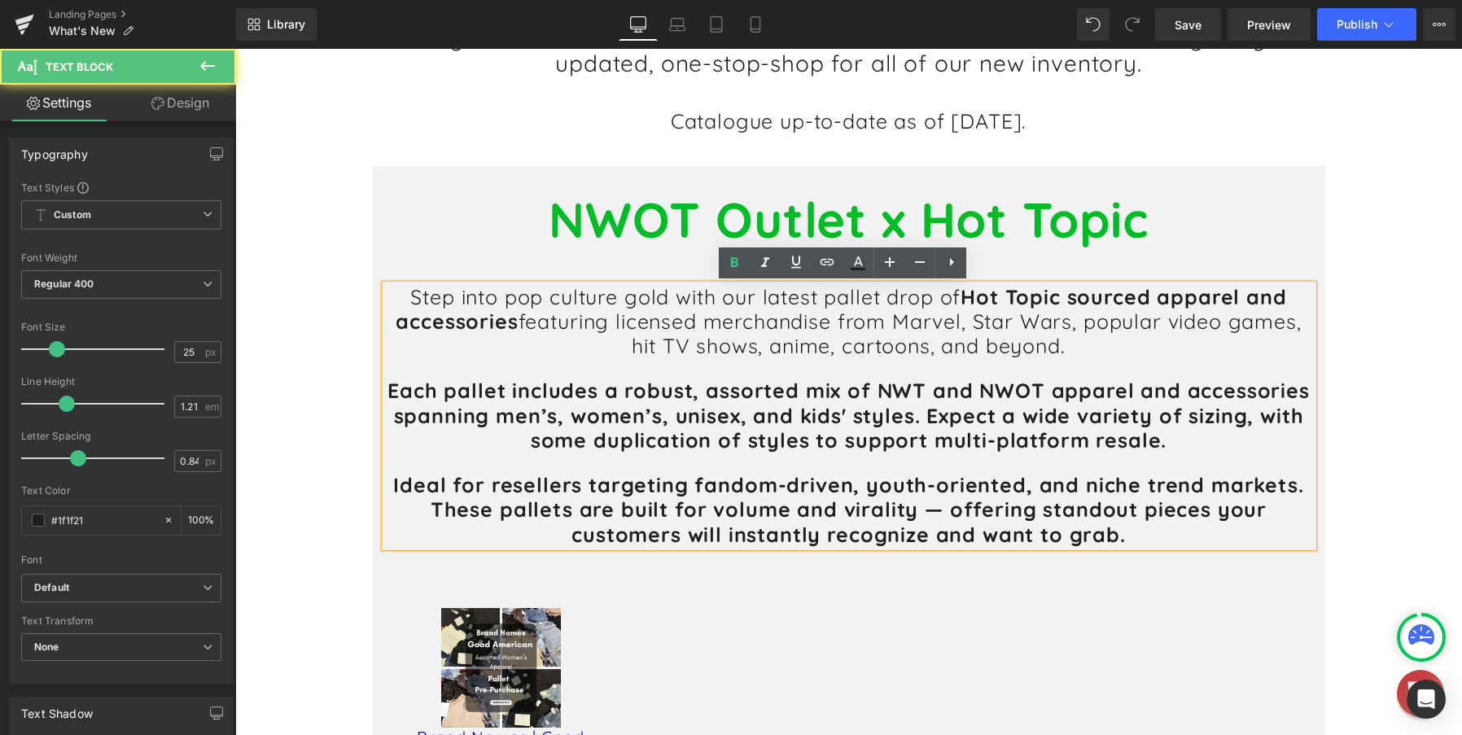
click at [510, 330] on p "Step into pop culture gold with our latest pallet drop of Hot Topic sourced app…" at bounding box center [849, 322] width 928 height 74
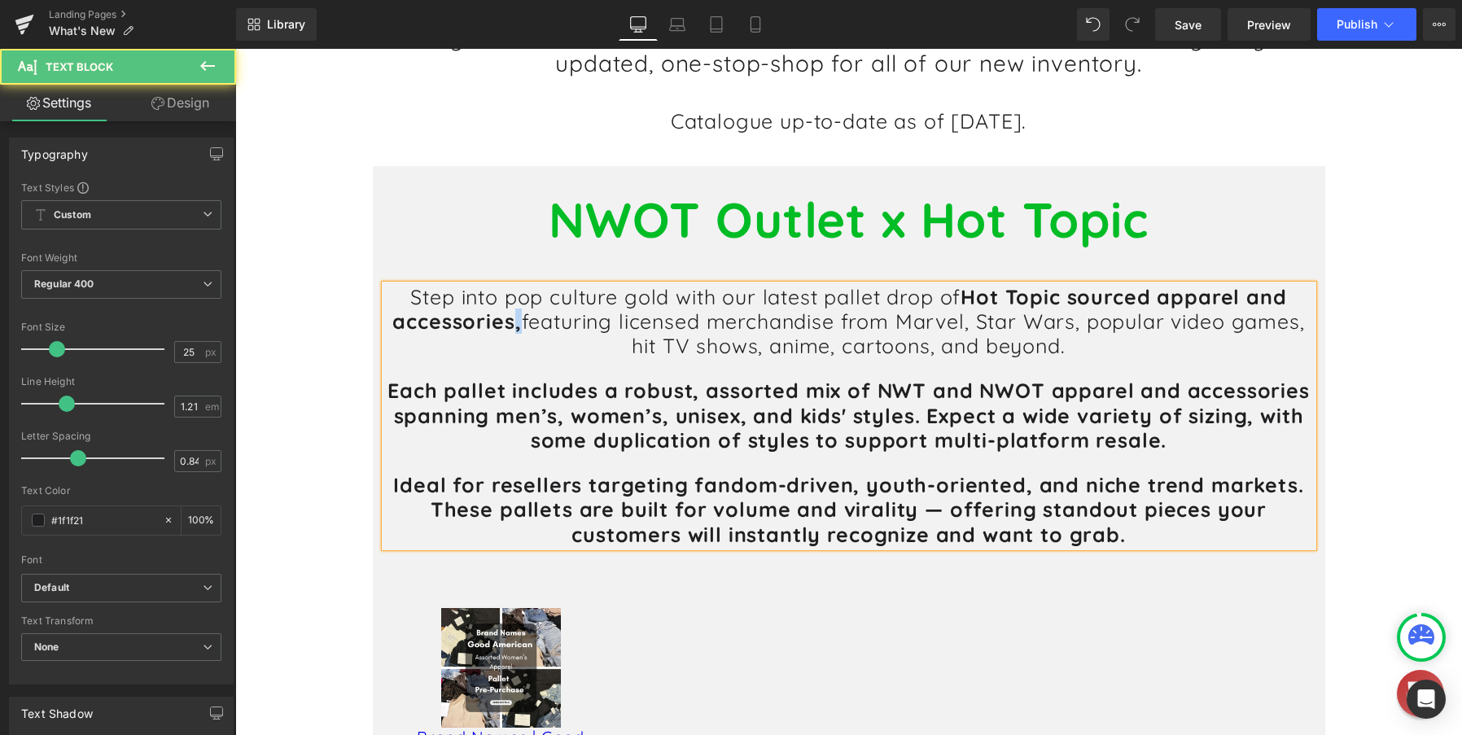
click at [510, 329] on strong "Hot Topic sourced apparel and accessories," at bounding box center [839, 309] width 894 height 50
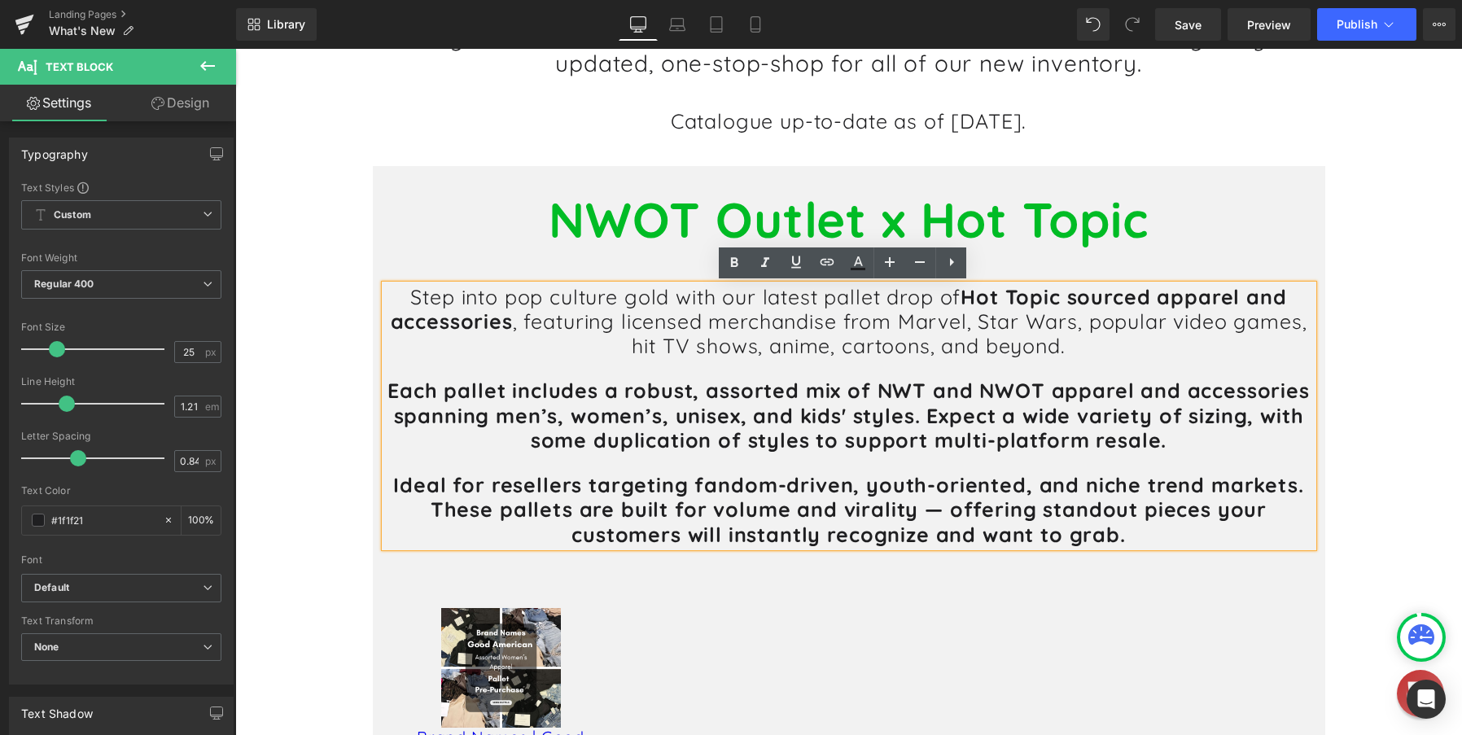
click at [512, 329] on p "Step into pop culture gold with our latest pallet drop of Hot Topic sourced app…" at bounding box center [849, 322] width 928 height 74
drag, startPoint x: 616, startPoint y: 322, endPoint x: 826, endPoint y: 326, distance: 210.9
click at [826, 326] on p "Step into pop culture gold with our latest pallet drop of Hot Topic sourced app…" at bounding box center [849, 322] width 928 height 74
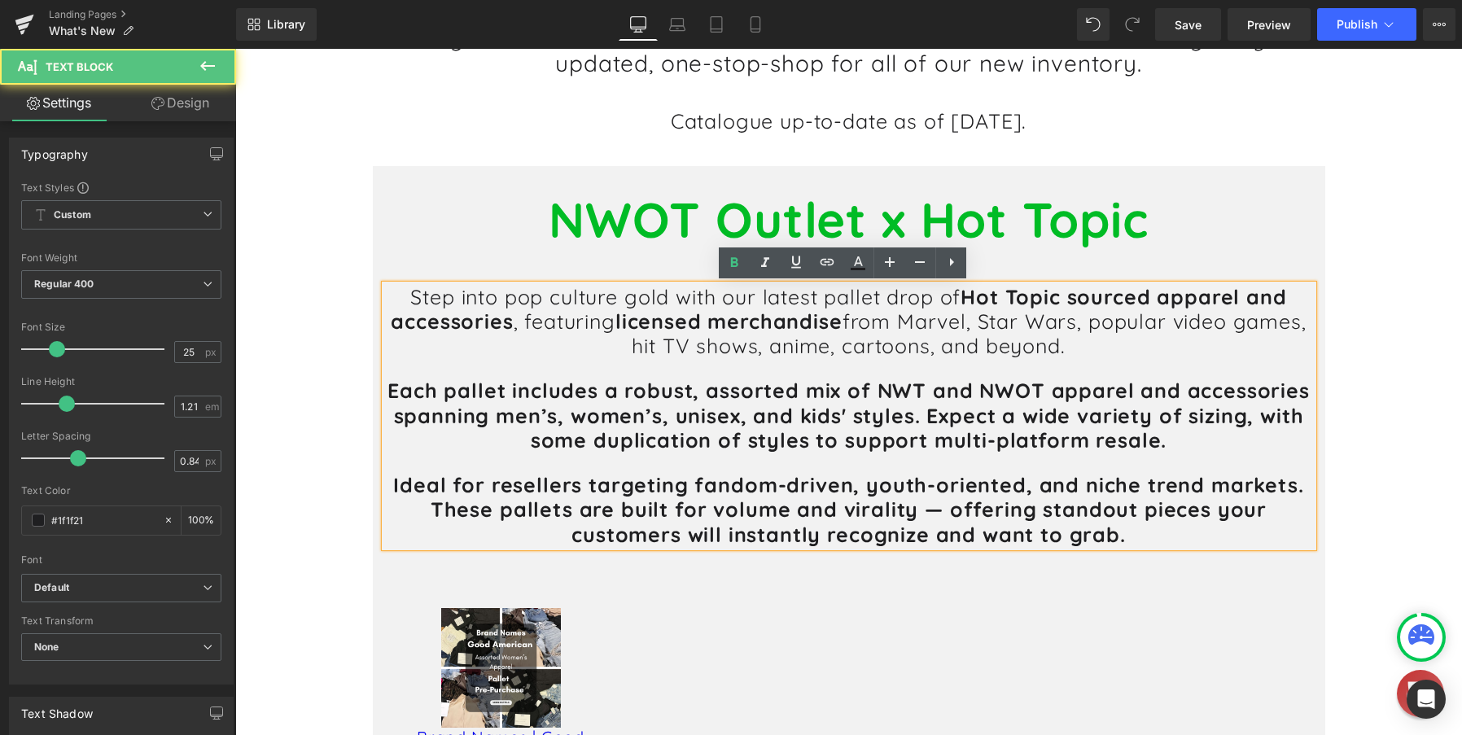
drag, startPoint x: 899, startPoint y: 322, endPoint x: 1063, endPoint y: 351, distance: 166.1
click at [1063, 351] on p "Step into pop culture gold with our latest pallet drop of Hot Topic sourced app…" at bounding box center [849, 322] width 928 height 74
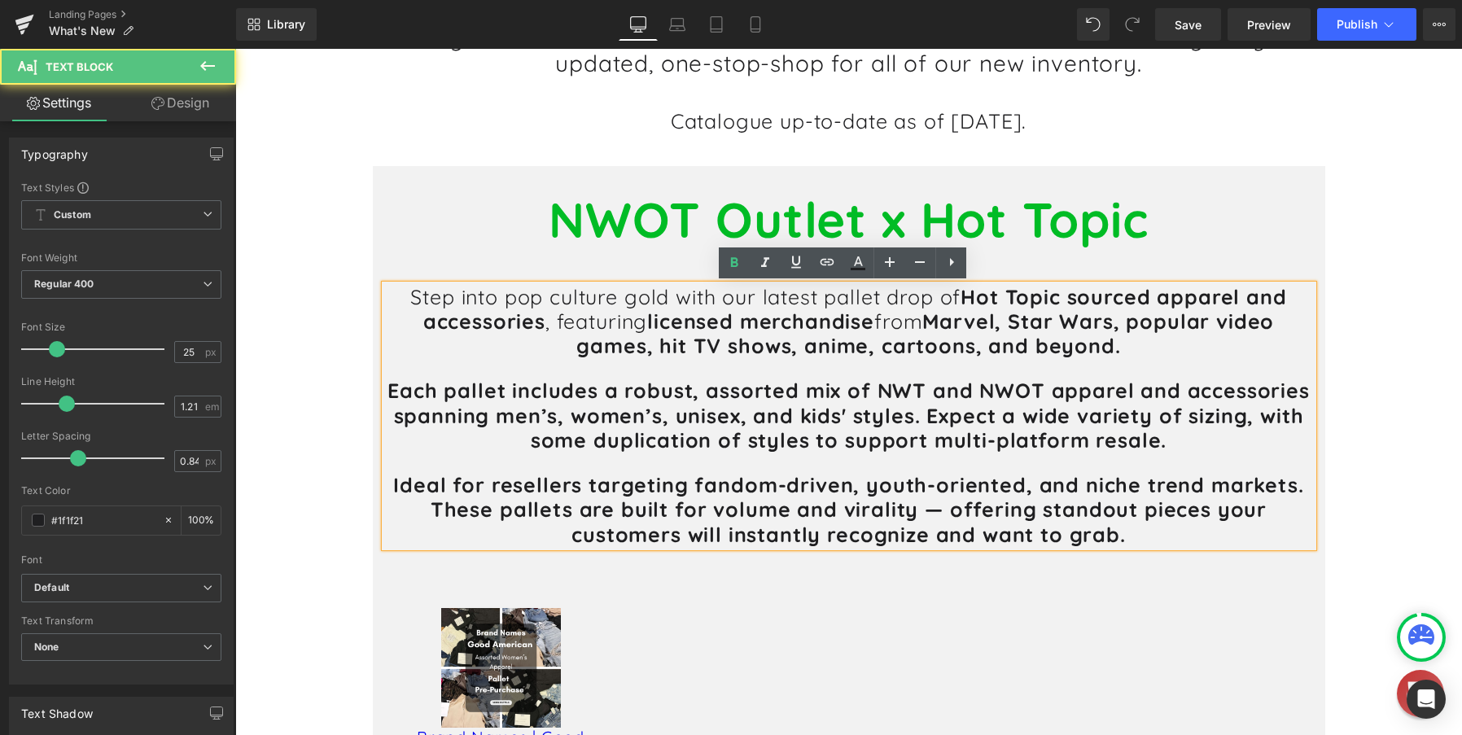
click at [1131, 353] on p "Step into pop culture gold with our latest pallet drop of Hot Topic sourced app…" at bounding box center [849, 322] width 928 height 74
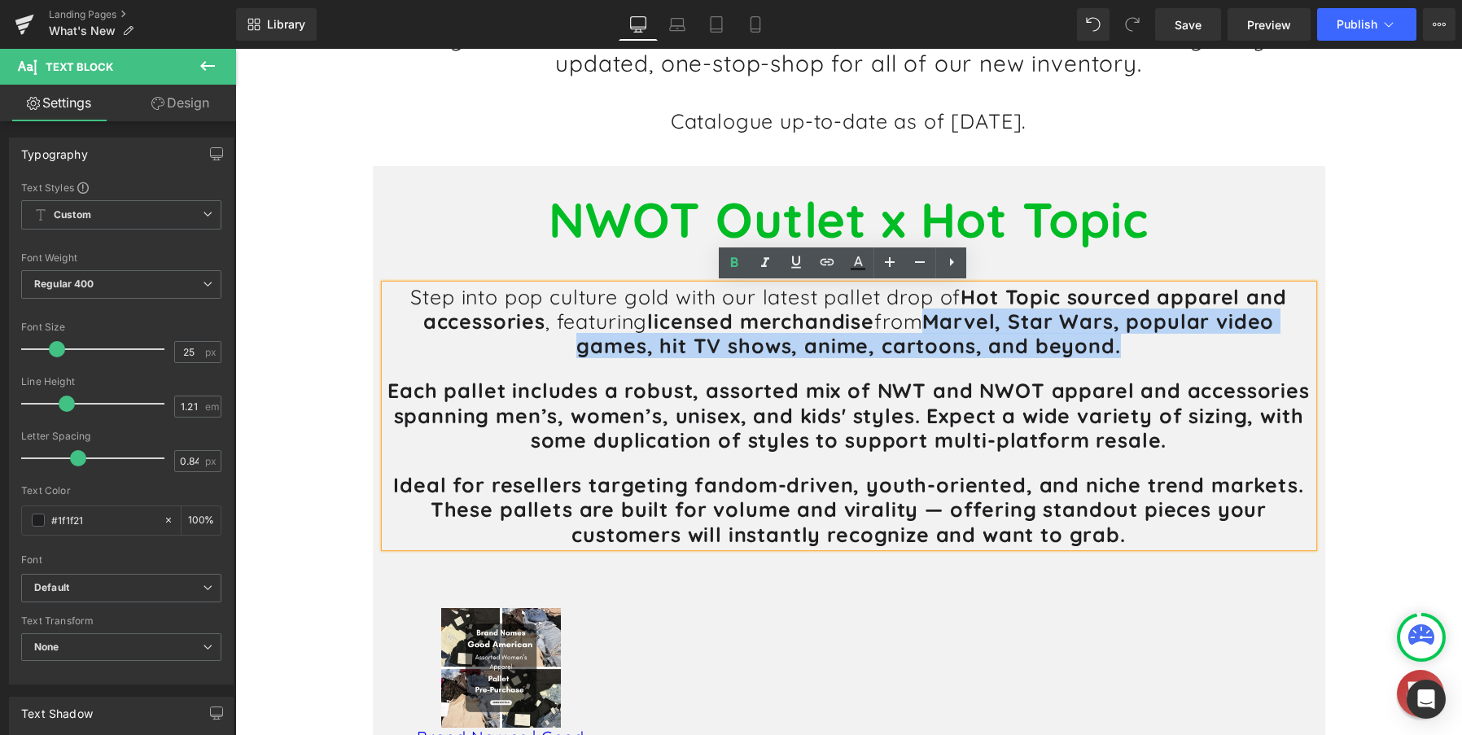
drag, startPoint x: 1120, startPoint y: 345, endPoint x: 928, endPoint y: 319, distance: 193.9
click at [928, 319] on p "Step into pop culture gold with our latest pallet drop of Hot Topic sourced app…" at bounding box center [849, 322] width 928 height 74
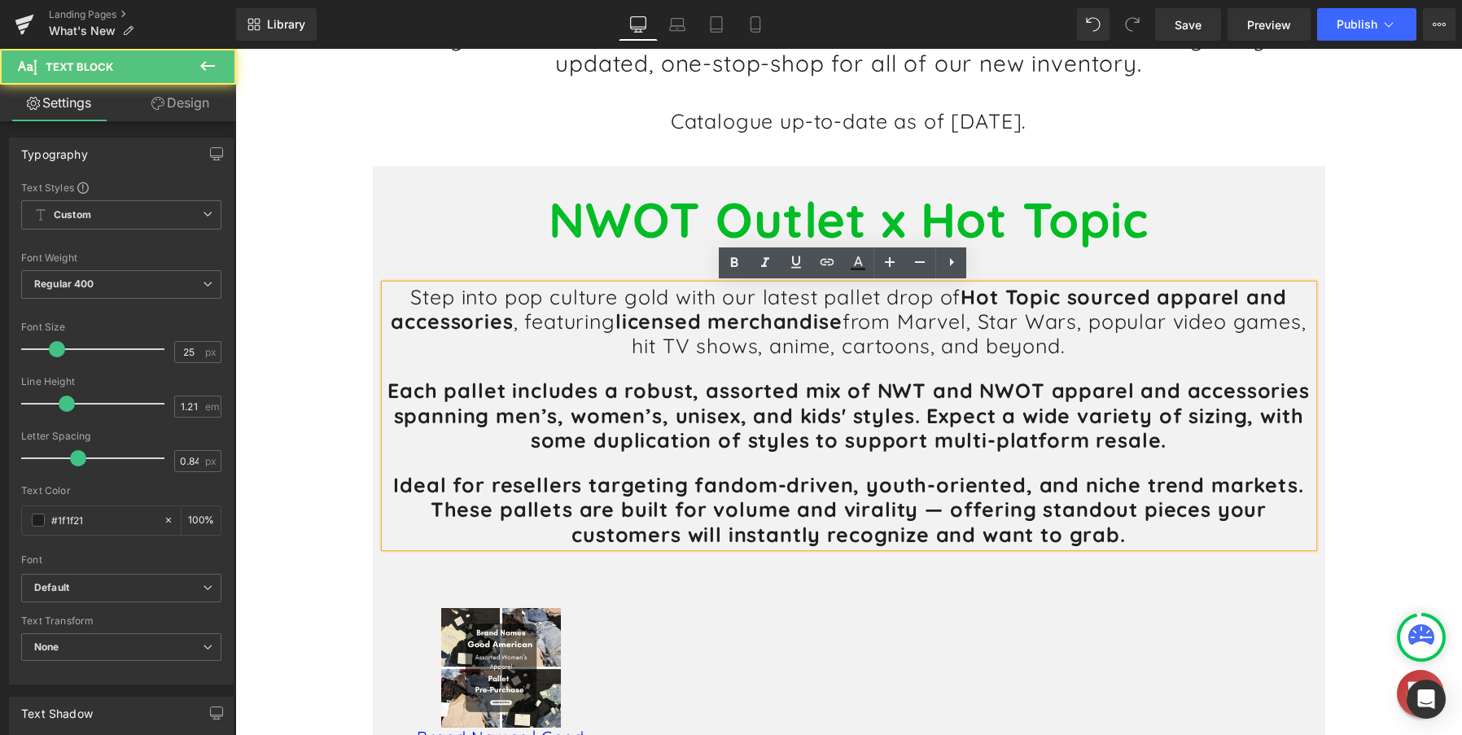
click at [558, 388] on b "Each pallet includes a robust, assorted mix of NWT and NWOT apparel and accesso…" at bounding box center [849, 415] width 922 height 75
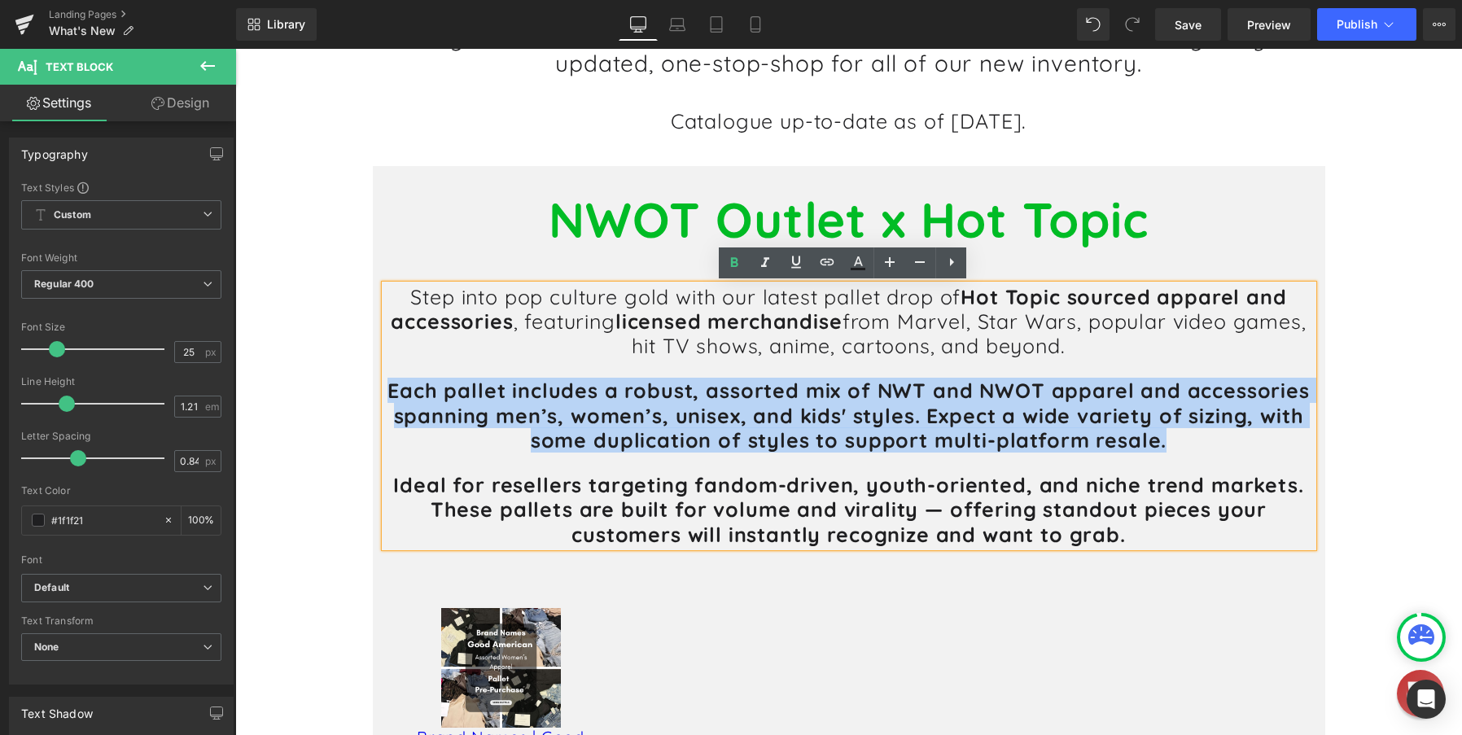
drag, startPoint x: 383, startPoint y: 390, endPoint x: 1233, endPoint y: 436, distance: 851.2
click at [1233, 436] on p "Each pallet includes a robust, assorted mix of NWT and NWOT apparel and accesso…" at bounding box center [849, 416] width 928 height 74
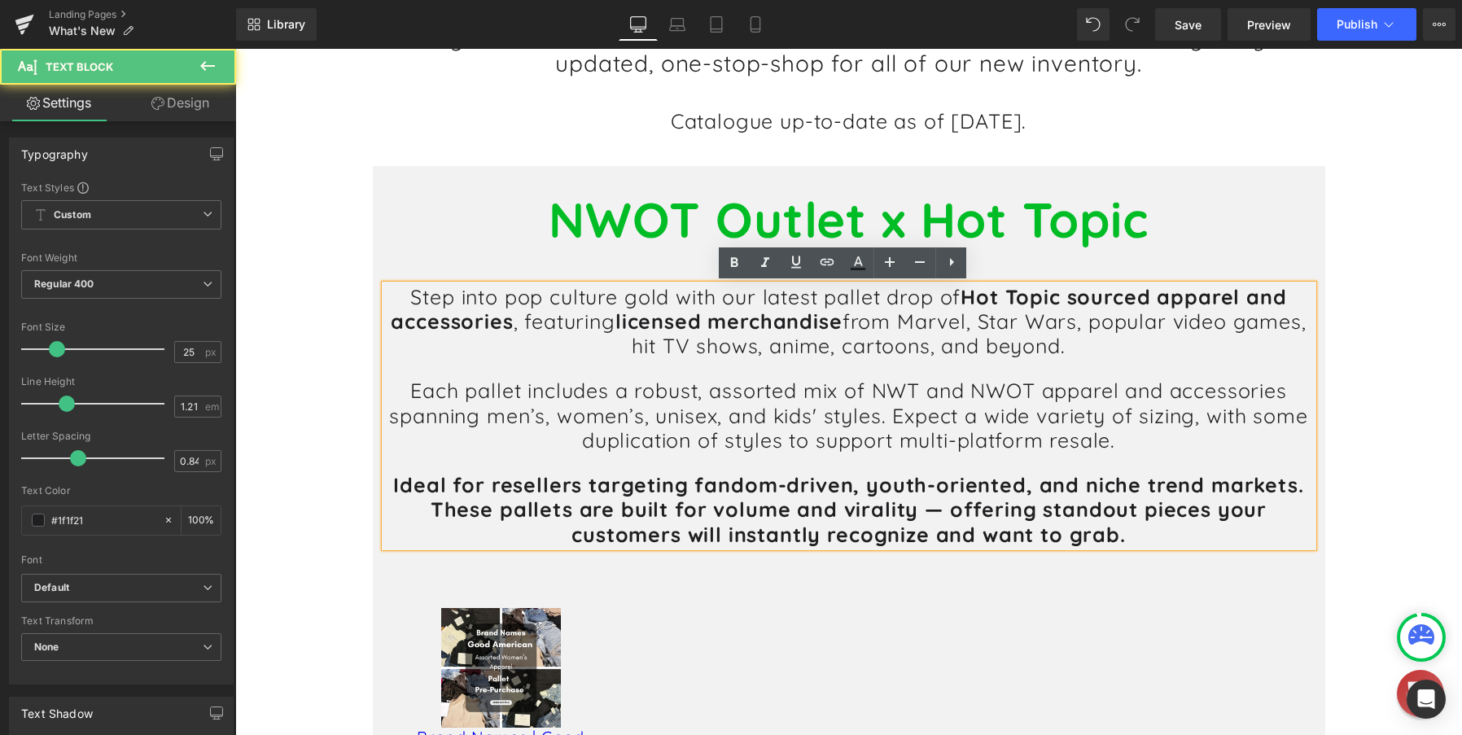
click at [824, 379] on p "Each pallet includes a robust, assorted mix of NWT and NWOT apparel and accesso…" at bounding box center [849, 416] width 928 height 74
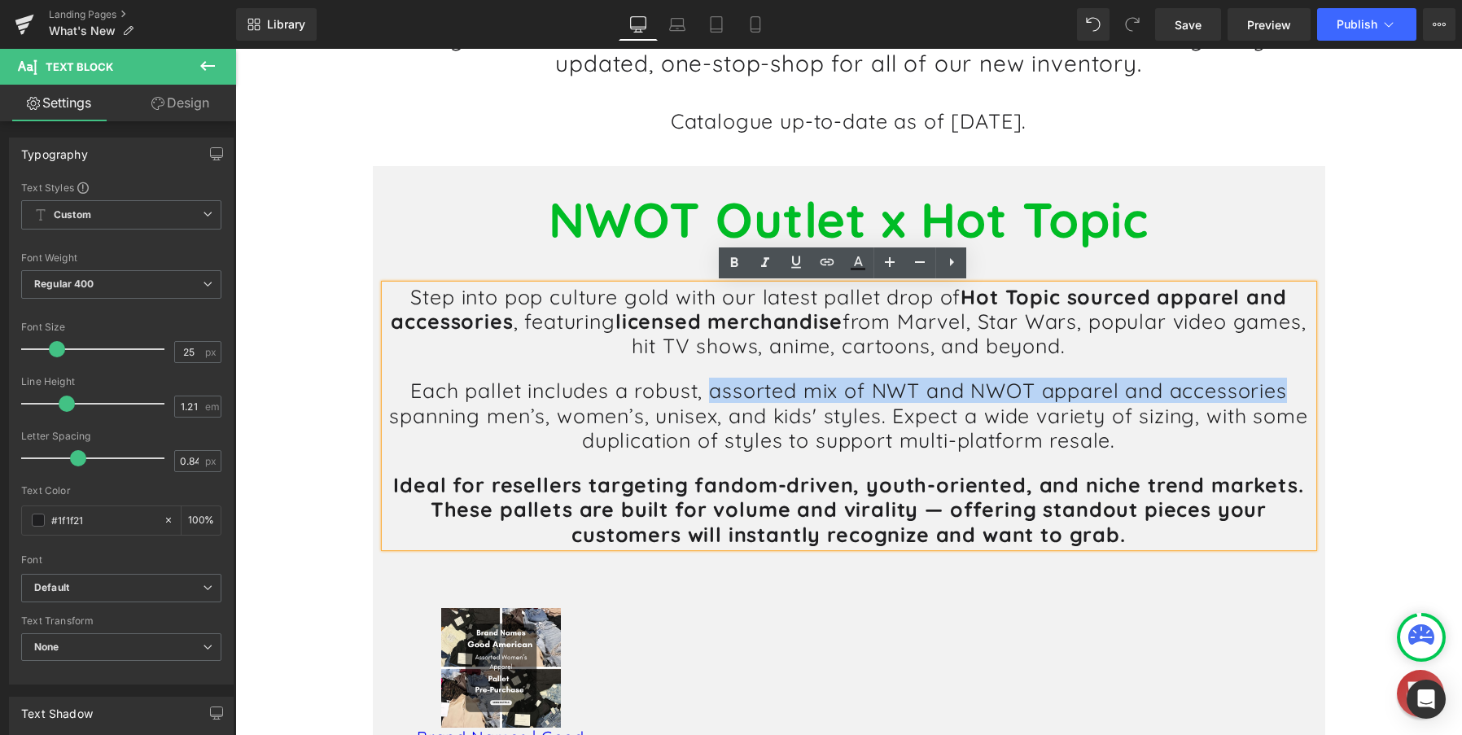
drag, startPoint x: 706, startPoint y: 388, endPoint x: 1290, endPoint y: 388, distance: 583.8
click at [1290, 388] on p "Each pallet includes a robust, assorted mix of NWT and NWOT apparel and accesso…" at bounding box center [849, 416] width 928 height 74
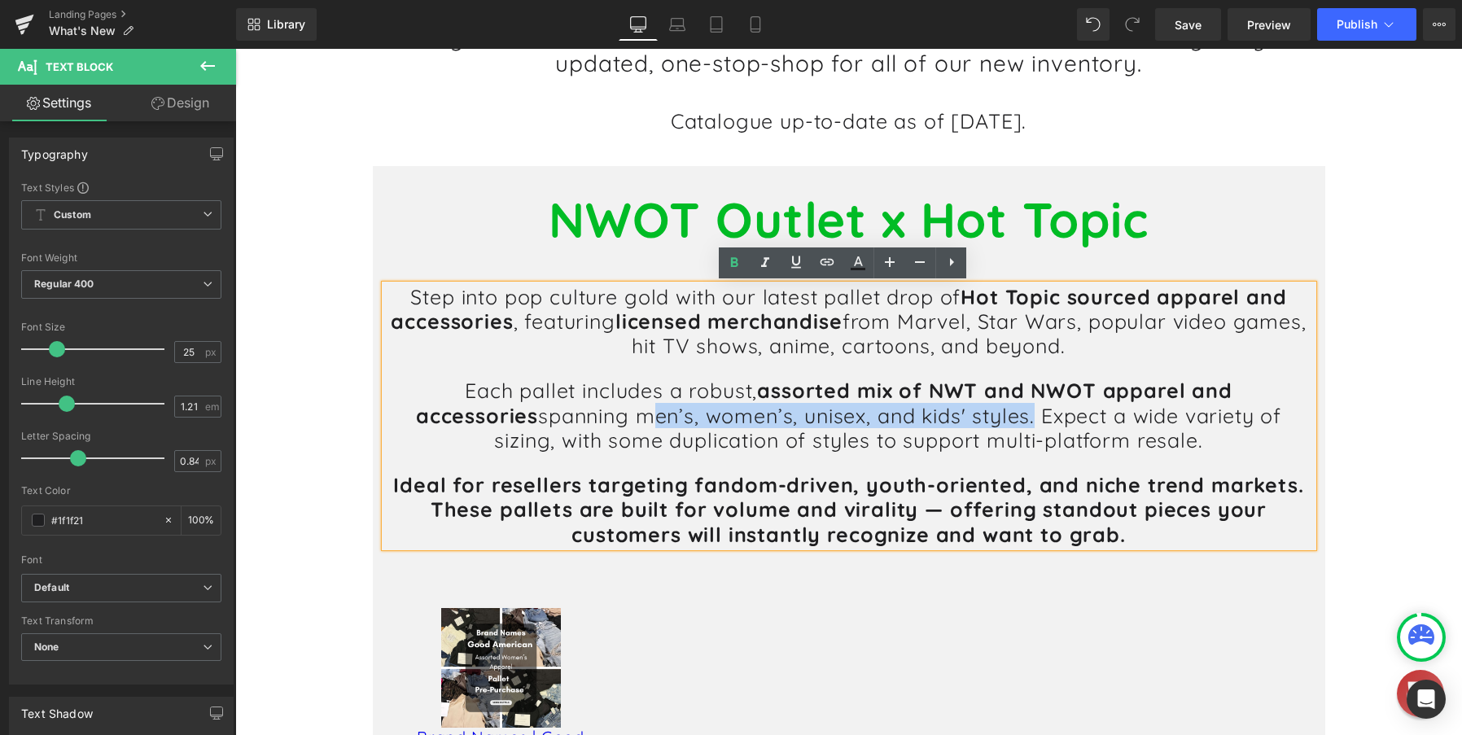
drag, startPoint x: 483, startPoint y: 415, endPoint x: 875, endPoint y: 418, distance: 392.5
click at [875, 418] on p "Each pallet includes a robust, assorted mix of NWT and NWOT apparel and accesso…" at bounding box center [849, 416] width 928 height 74
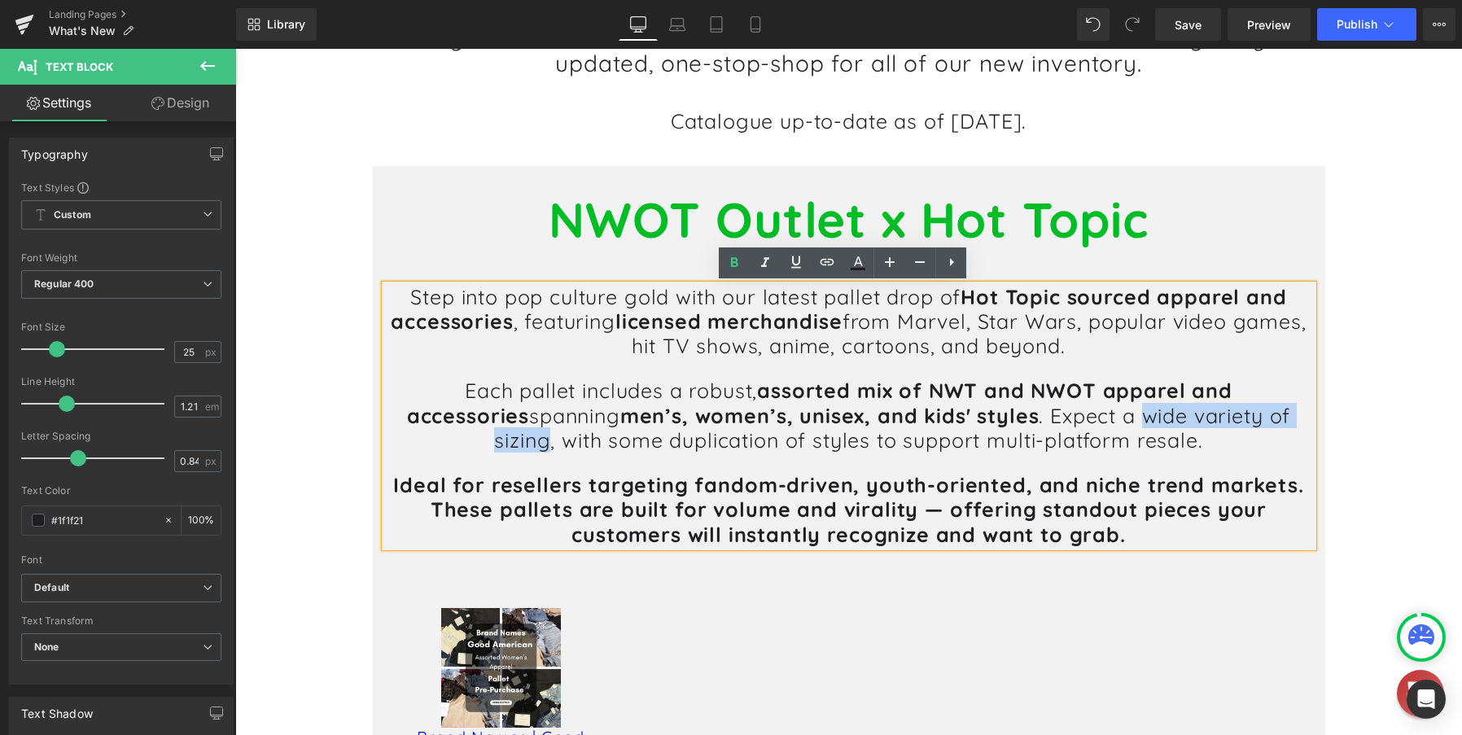
drag, startPoint x: 1025, startPoint y: 418, endPoint x: 1232, endPoint y: 422, distance: 206.8
click at [1232, 422] on p "Each pallet includes a robust, assorted mix of NWT and NWOT apparel and accesso…" at bounding box center [849, 416] width 928 height 74
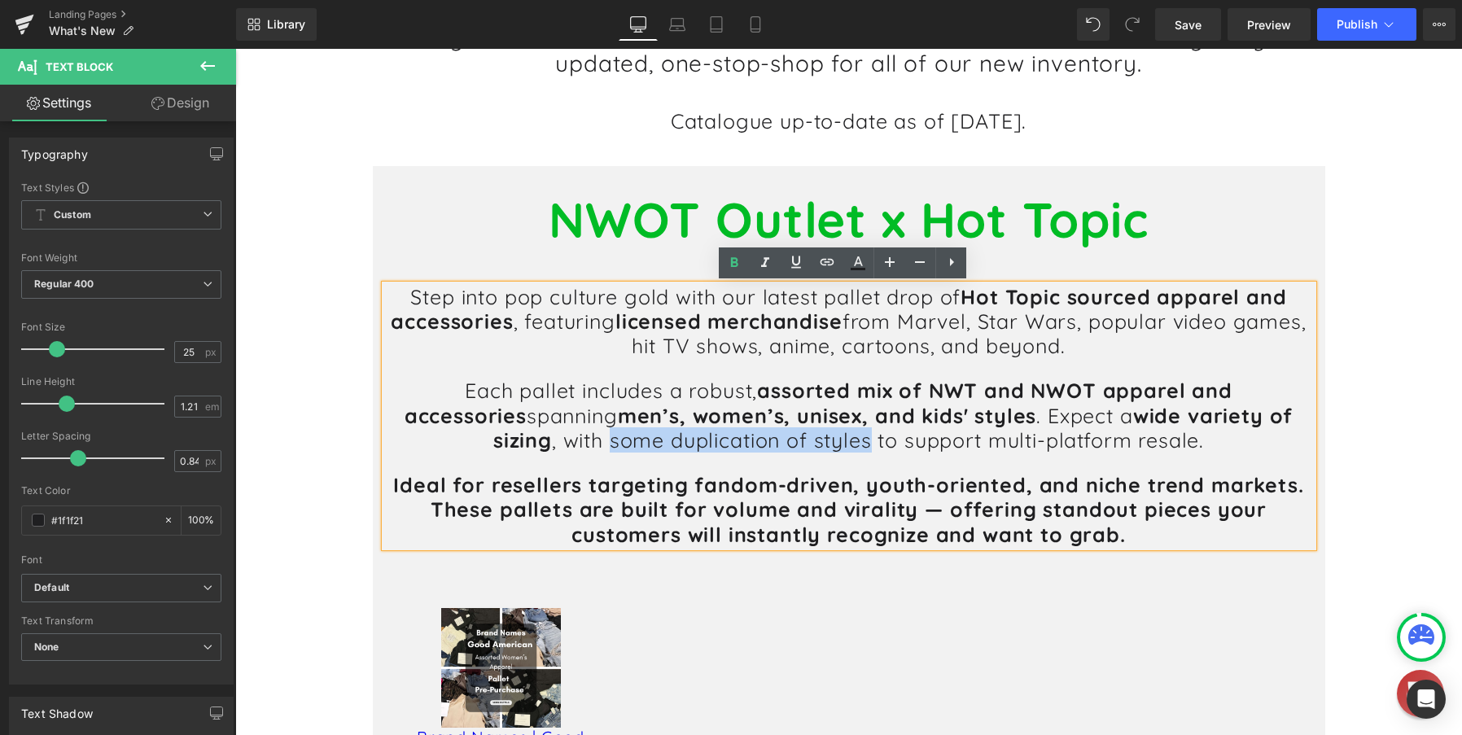
drag, startPoint x: 548, startPoint y: 441, endPoint x: 804, endPoint y: 449, distance: 255.8
click at [804, 449] on p "Each pallet includes a robust, assorted mix of NWT and NWOT apparel and accesso…" at bounding box center [849, 416] width 928 height 74
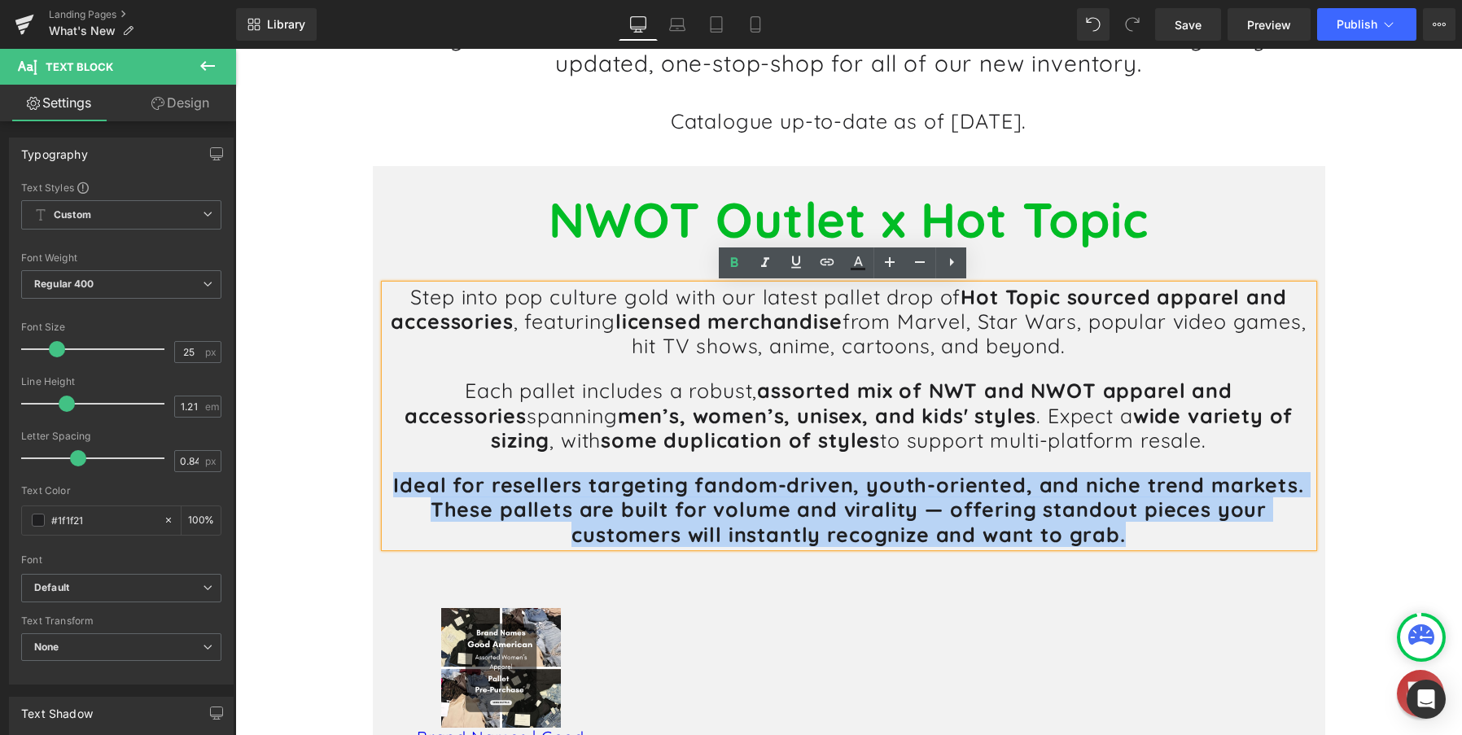
drag, startPoint x: 392, startPoint y: 485, endPoint x: 1121, endPoint y: 537, distance: 731.3
click at [1121, 537] on p "Ideal for resellers targeting fandom-driven, youth-oriented, and niche trend ma…" at bounding box center [849, 510] width 928 height 74
drag, startPoint x: 1128, startPoint y: 538, endPoint x: 388, endPoint y: 490, distance: 741.7
click at [388, 490] on p "Ideal for resellers targeting fandom-driven, youth-oriented, and niche trend ma…" at bounding box center [849, 510] width 928 height 74
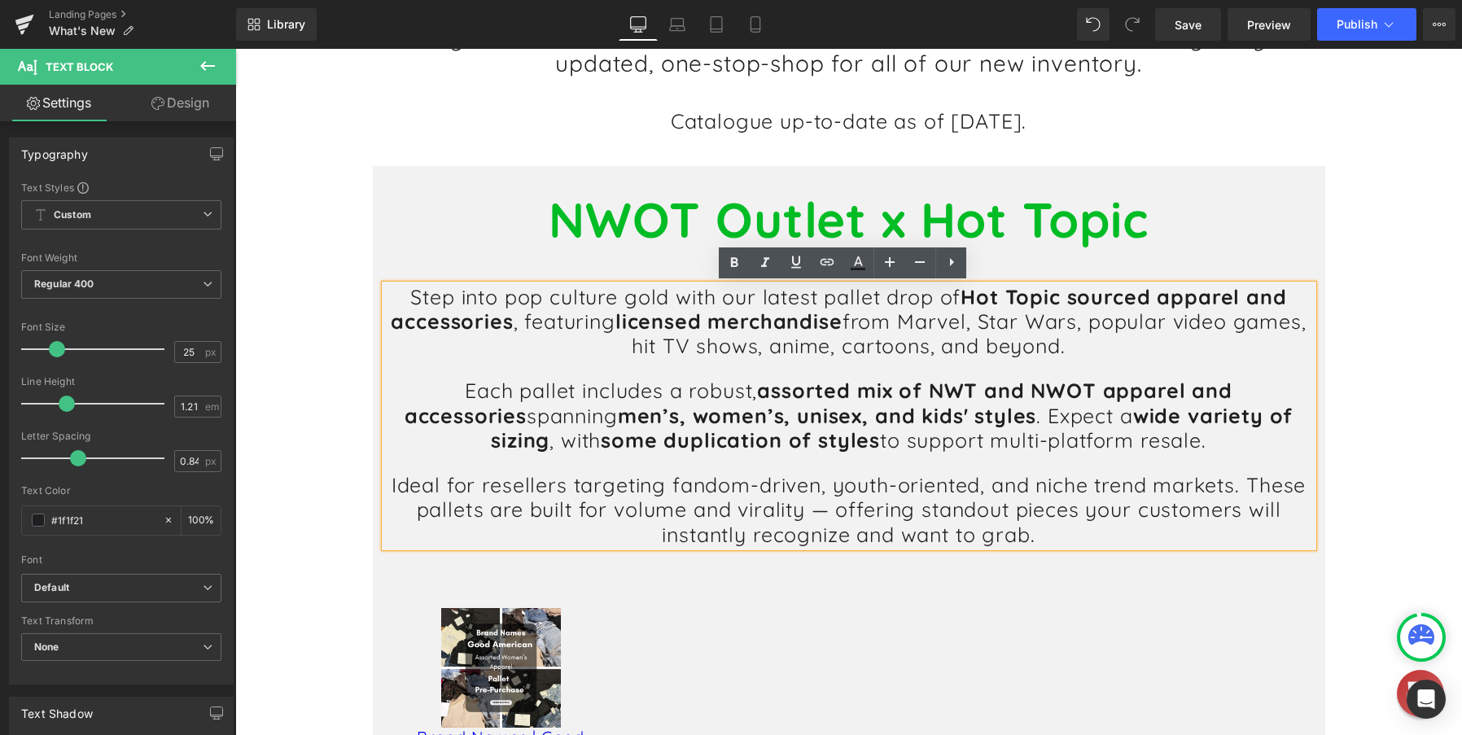
click at [815, 509] on p "Ideal for resellers targeting fandom-driven, youth-oriented, and niche trend ma…" at bounding box center [849, 510] width 928 height 74
click at [830, 513] on p "Ideal for resellers targeting fandom-driven, youth-oriented, and niche trend ma…" at bounding box center [849, 510] width 928 height 74
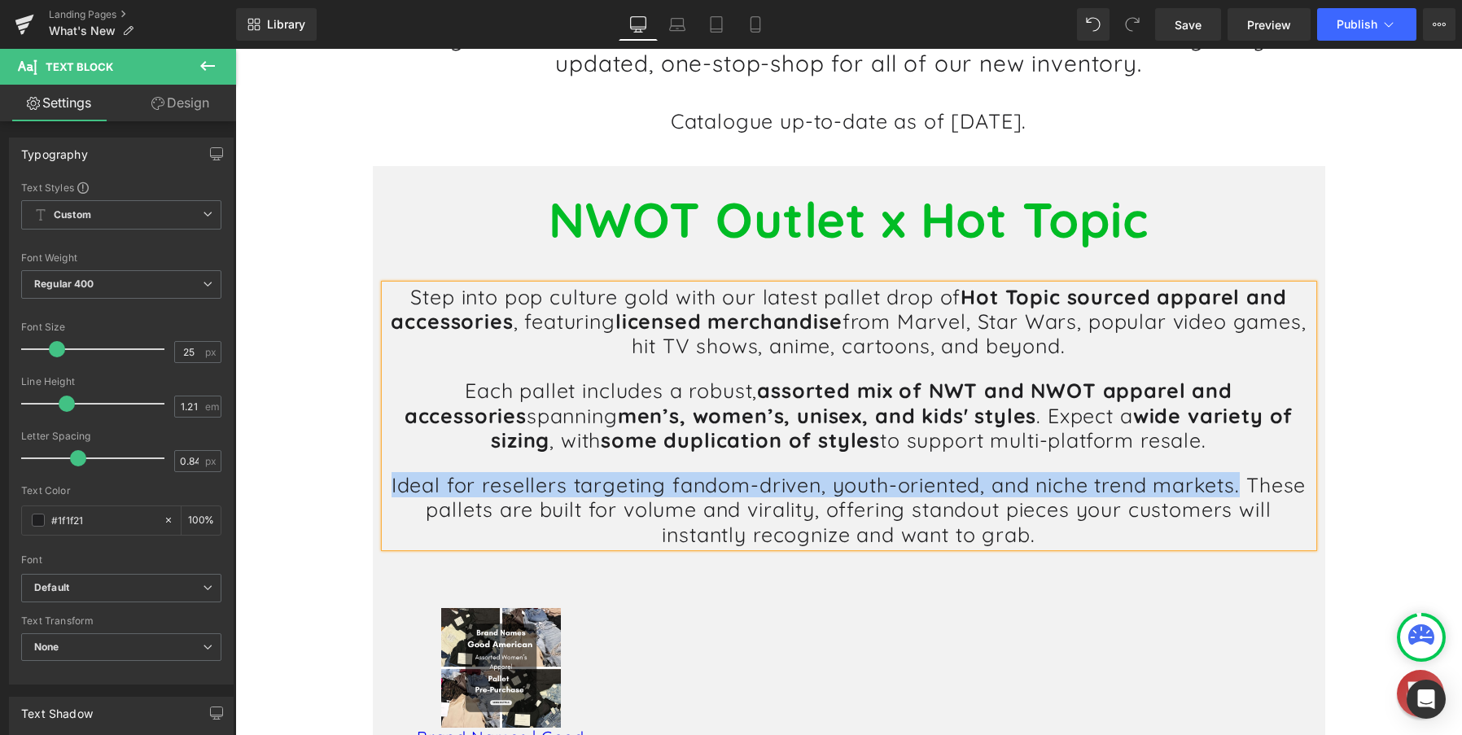
drag, startPoint x: 382, startPoint y: 488, endPoint x: 1234, endPoint y: 492, distance: 852.5
click at [1234, 492] on p "Ideal for resellers targeting fandom-driven, youth-oriented, and niche trend ma…" at bounding box center [849, 510] width 928 height 74
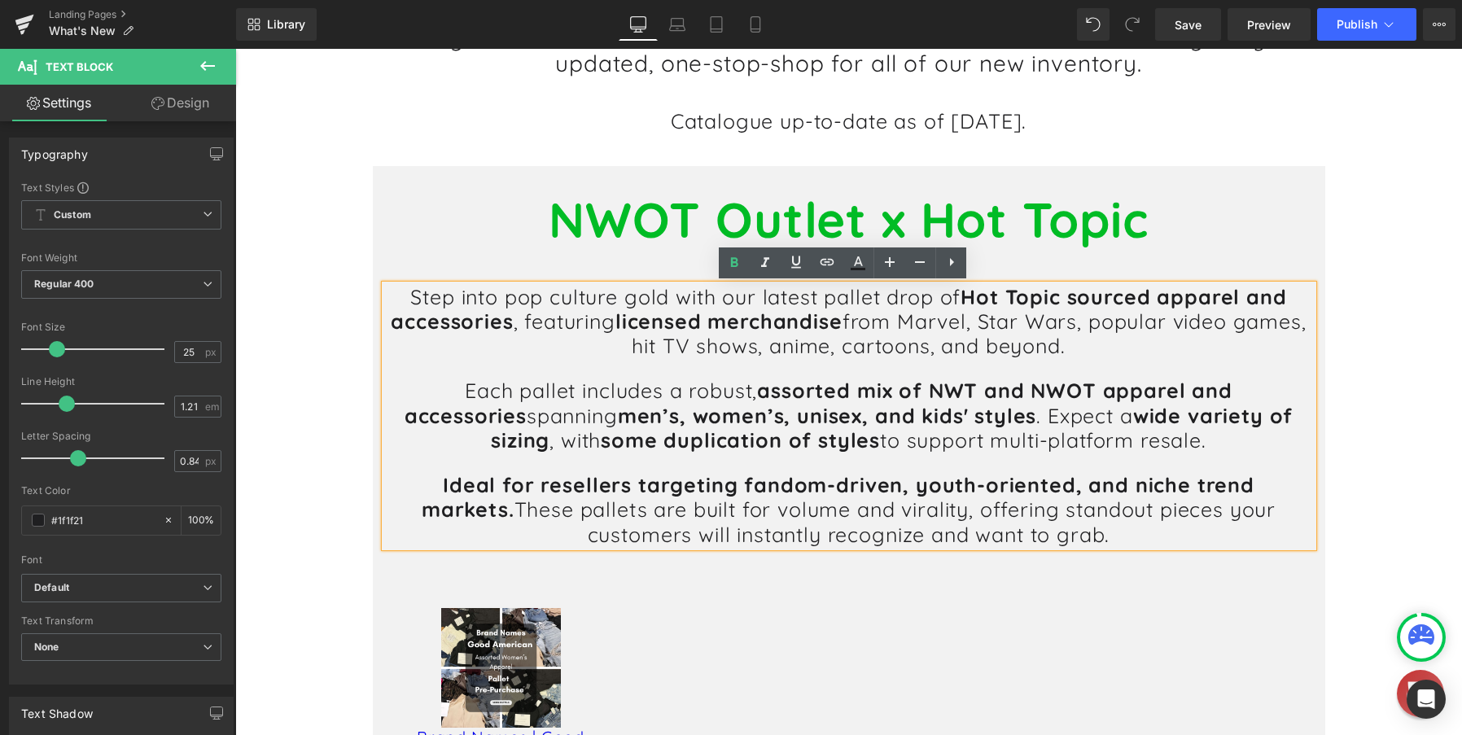
click at [1168, 517] on p "Ideal for resellers targeting fandom-driven, youth-oriented, and niche trend ma…" at bounding box center [849, 510] width 928 height 74
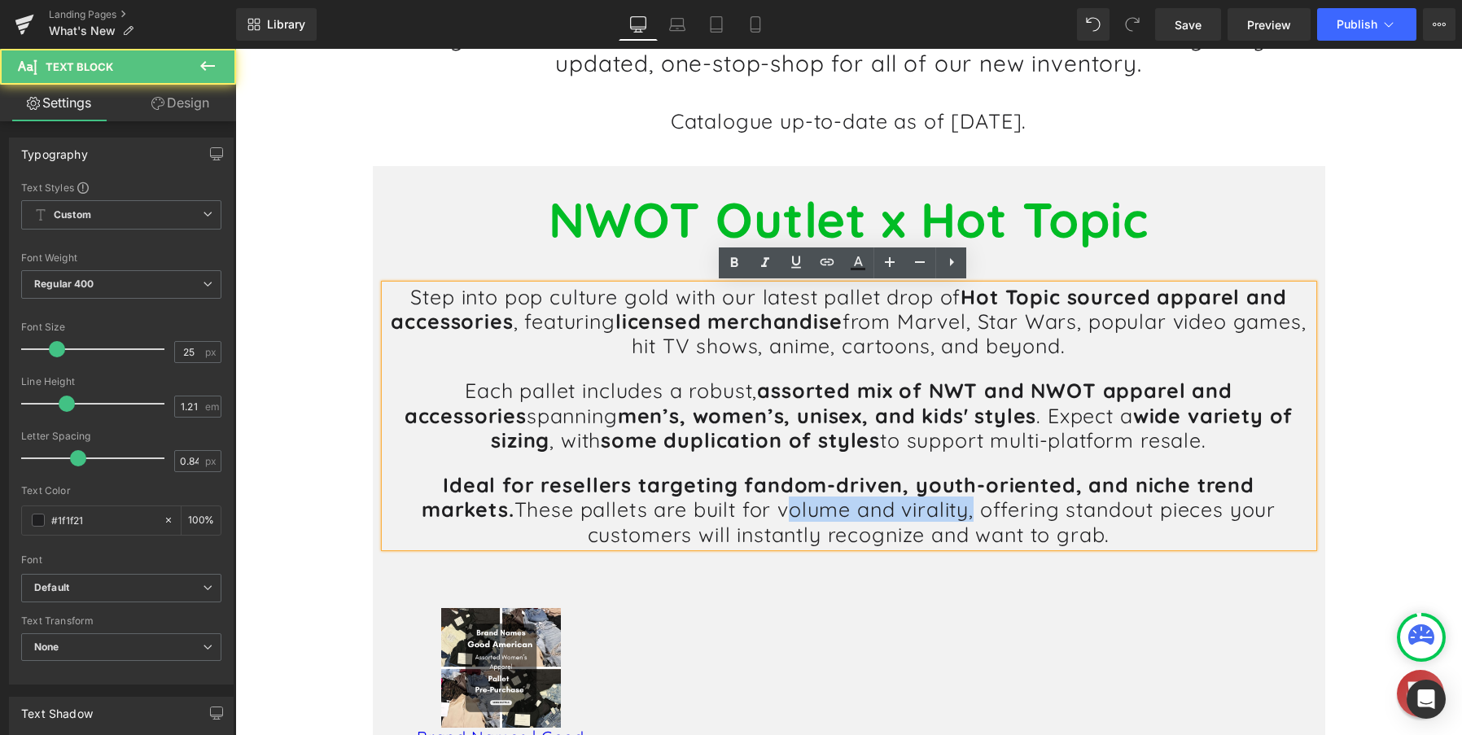
drag, startPoint x: 654, startPoint y: 512, endPoint x: 839, endPoint y: 515, distance: 184.8
click at [839, 515] on p "Ideal for resellers targeting fandom-driven, youth-oriented, and niche trend ma…" at bounding box center [849, 510] width 928 height 74
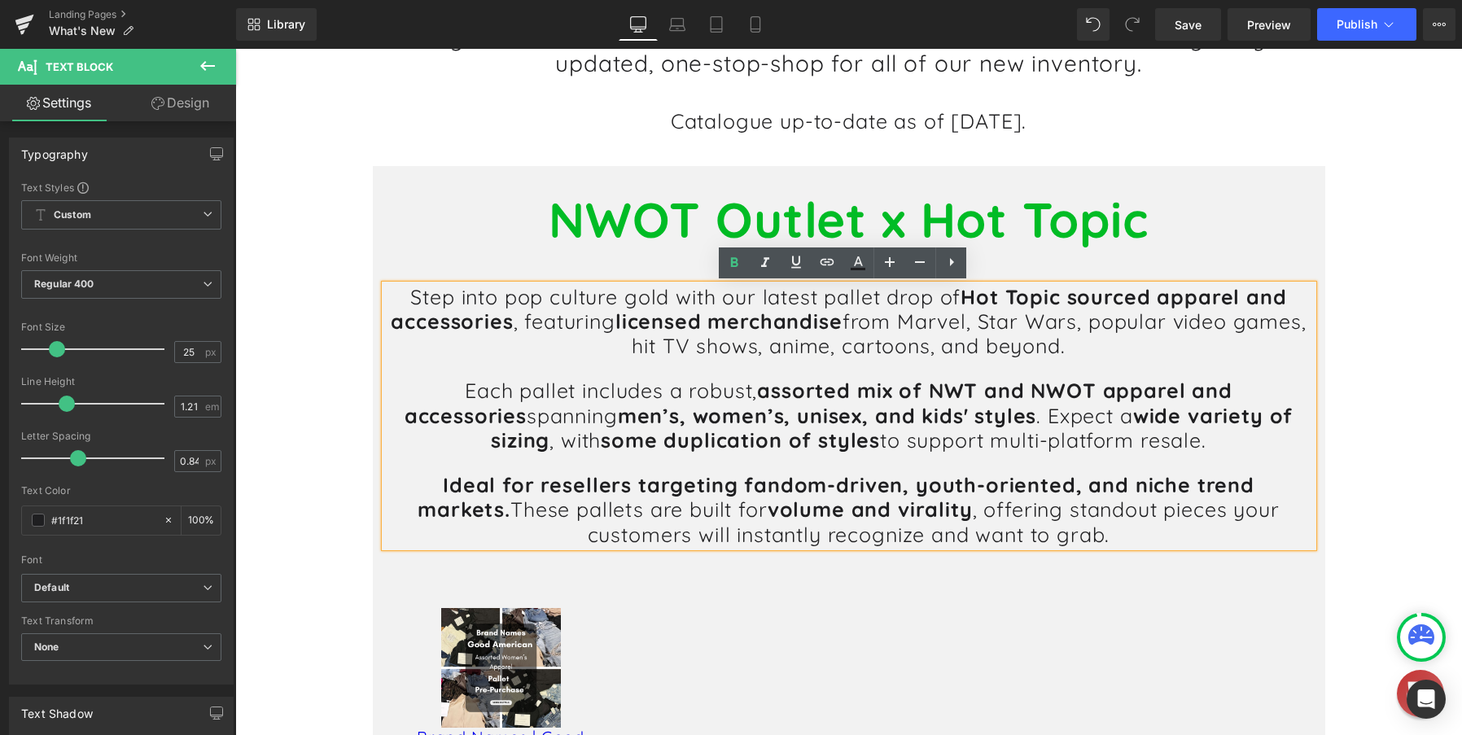
click at [969, 515] on p "Ideal for resellers targeting fandom-driven, youth-oriented, and niche trend ma…" at bounding box center [849, 510] width 928 height 74
drag, startPoint x: 660, startPoint y: 537, endPoint x: 843, endPoint y: 537, distance: 182.4
click at [843, 537] on p "Ideal for resellers targeting fandom-driven, youth-oriented, and niche trend ma…" at bounding box center [849, 510] width 928 height 74
click at [988, 465] on h1 "Step into pop culture gold with our latest pallet drop of Hot Topic sourced app…" at bounding box center [849, 416] width 928 height 262
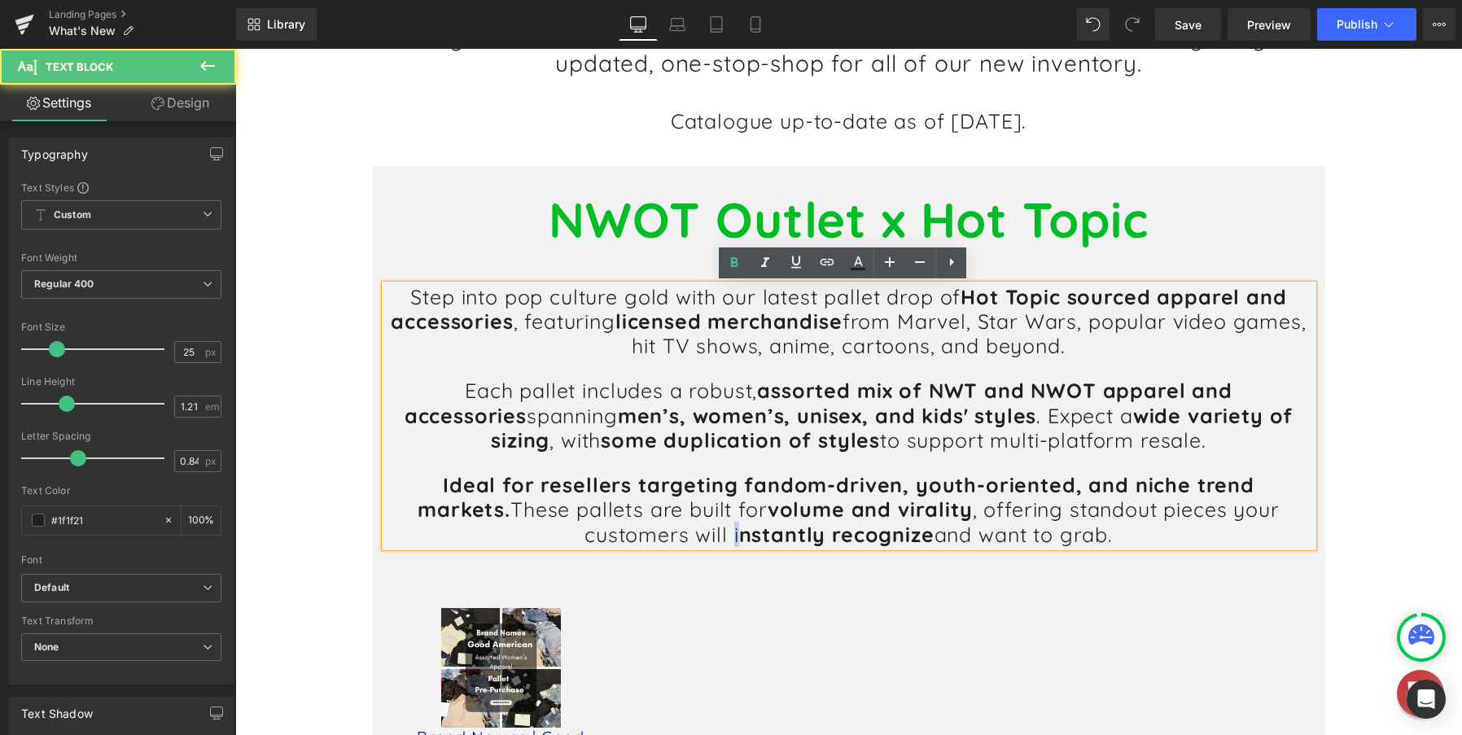
click at [648, 535] on p "Ideal for resellers targeting fandom-driven, youth-oriented, and niche trend ma…" at bounding box center [849, 510] width 928 height 74
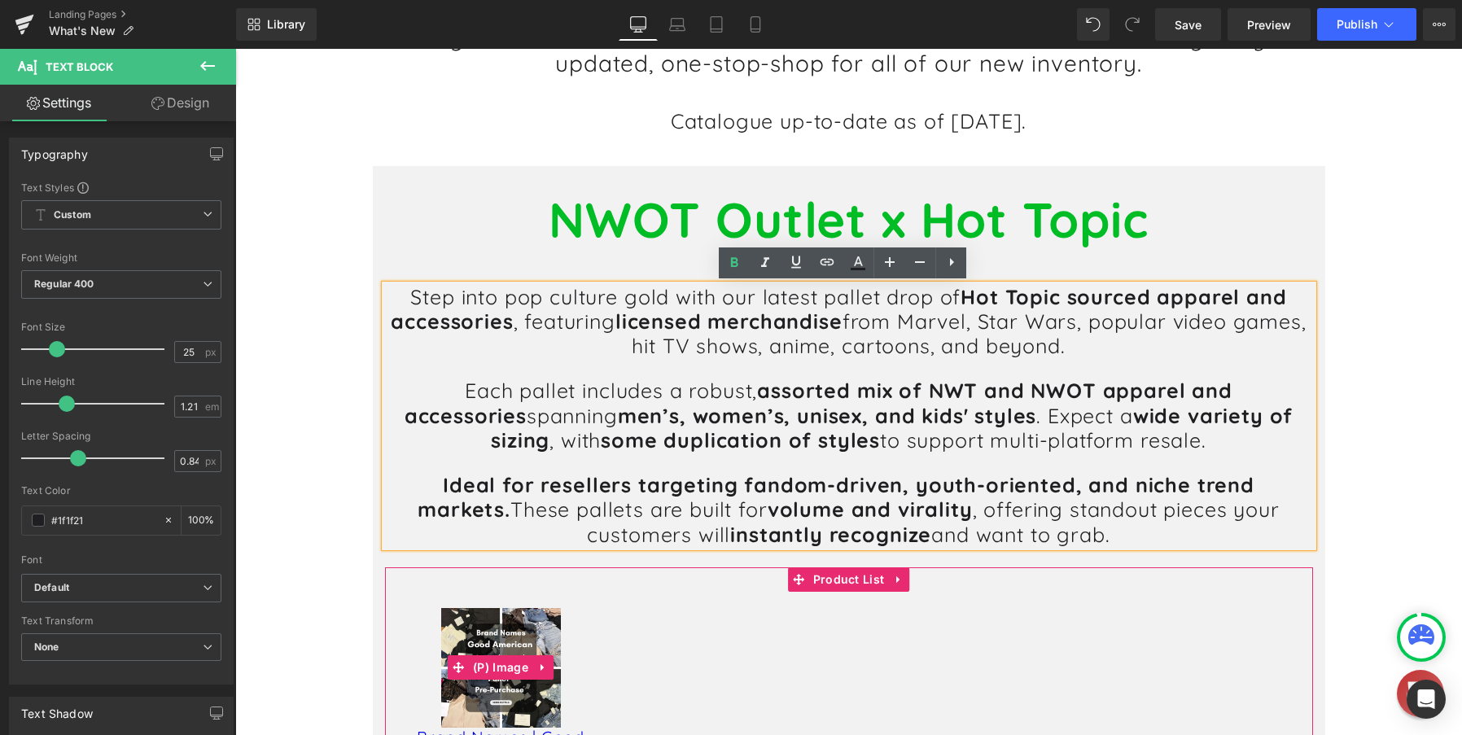
click at [485, 652] on img at bounding box center [501, 668] width 120 height 120
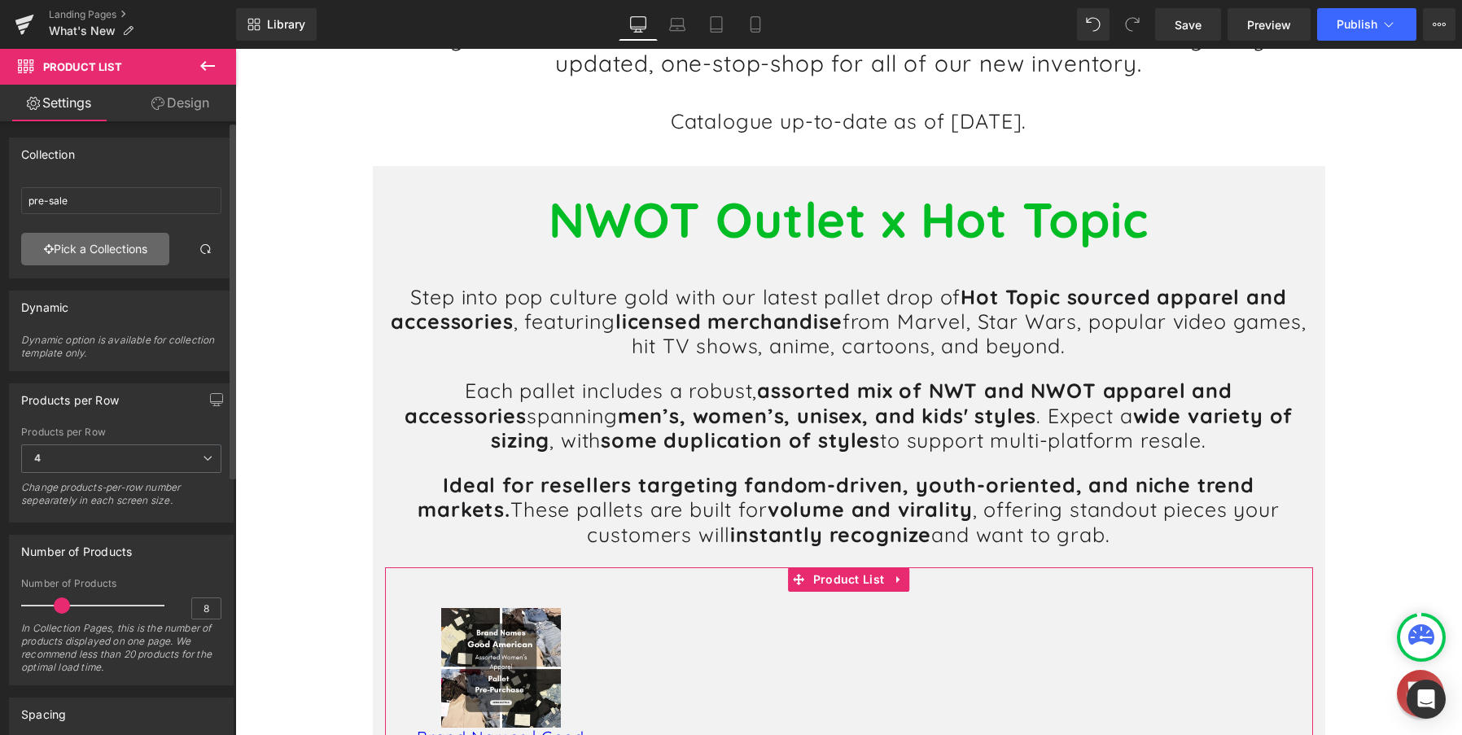
click at [103, 248] on link "Pick a Collections" at bounding box center [95, 249] width 148 height 33
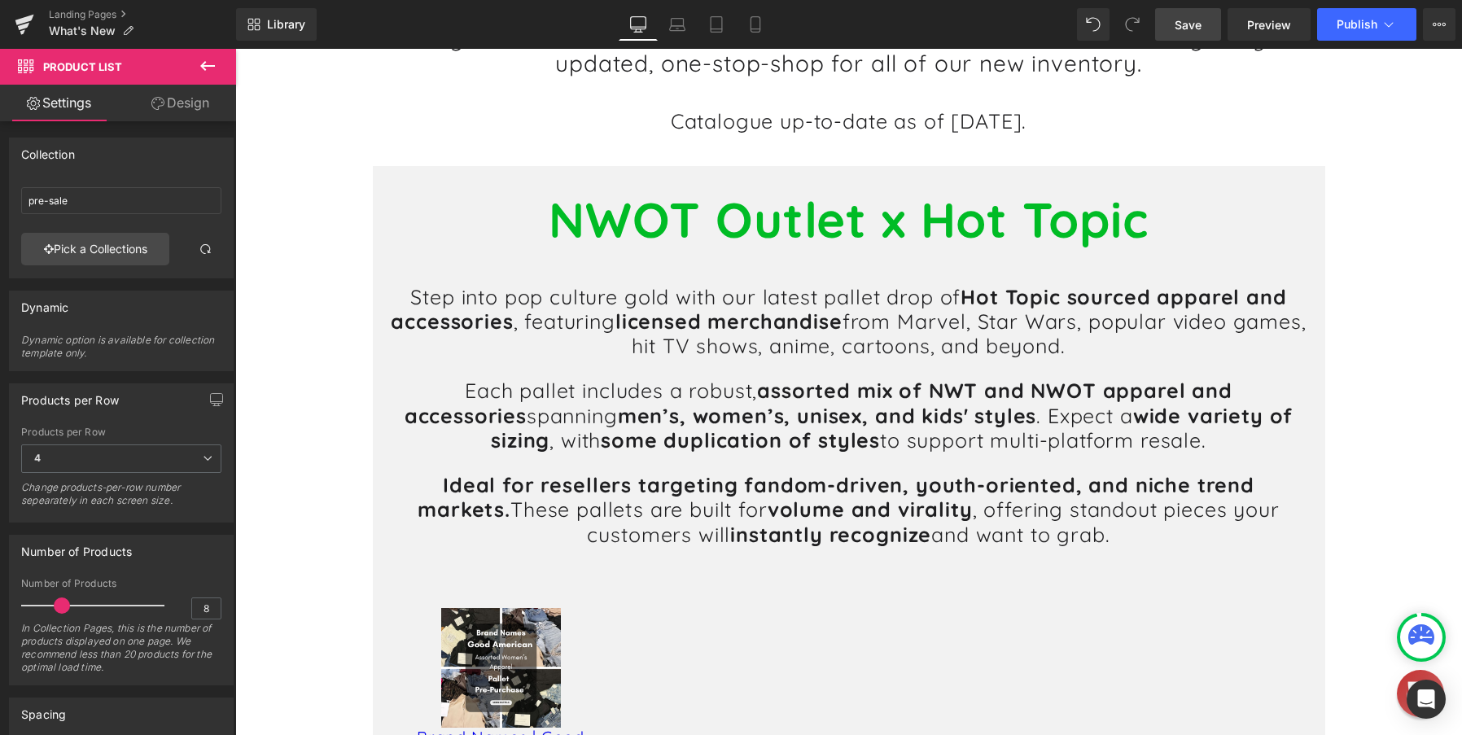
click at [1178, 24] on span "Save" at bounding box center [1188, 24] width 27 height 17
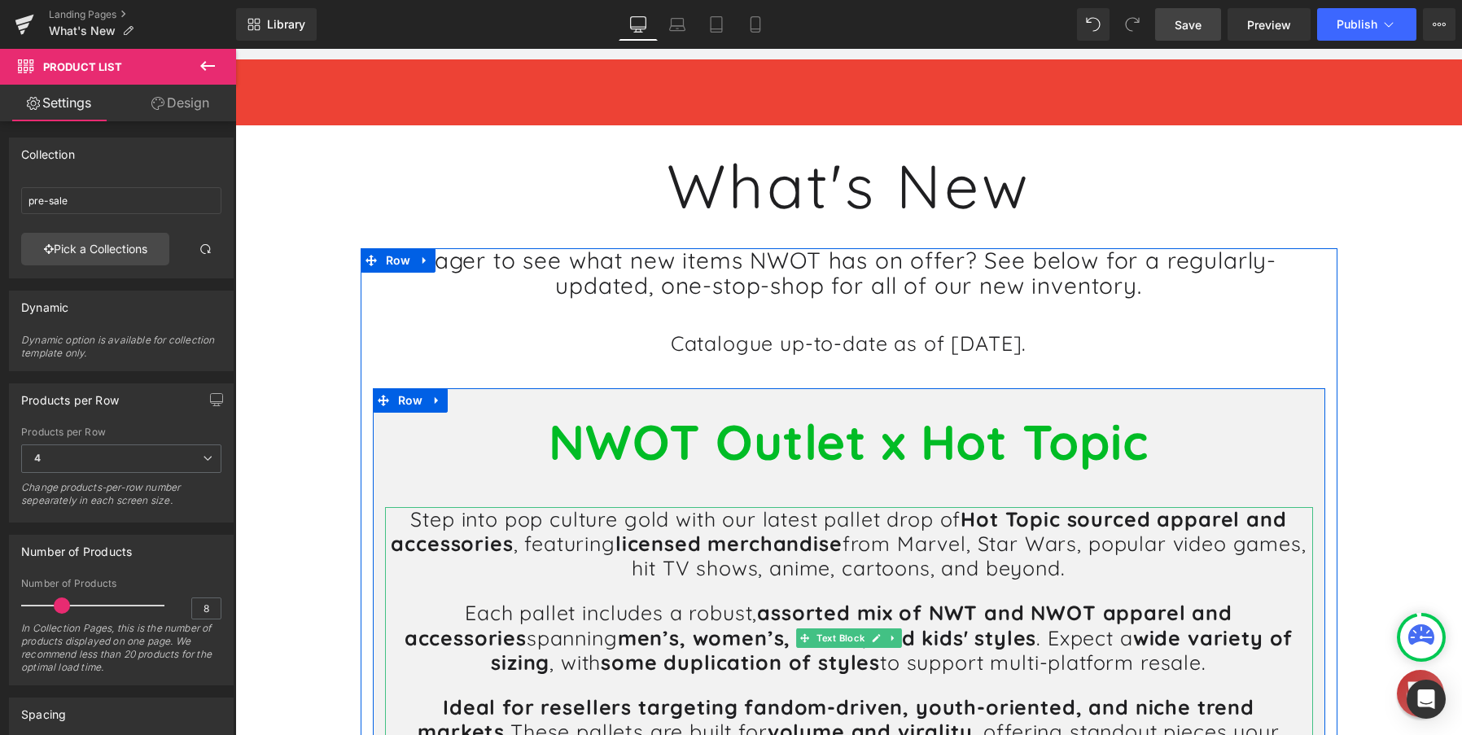
scroll to position [163, 0]
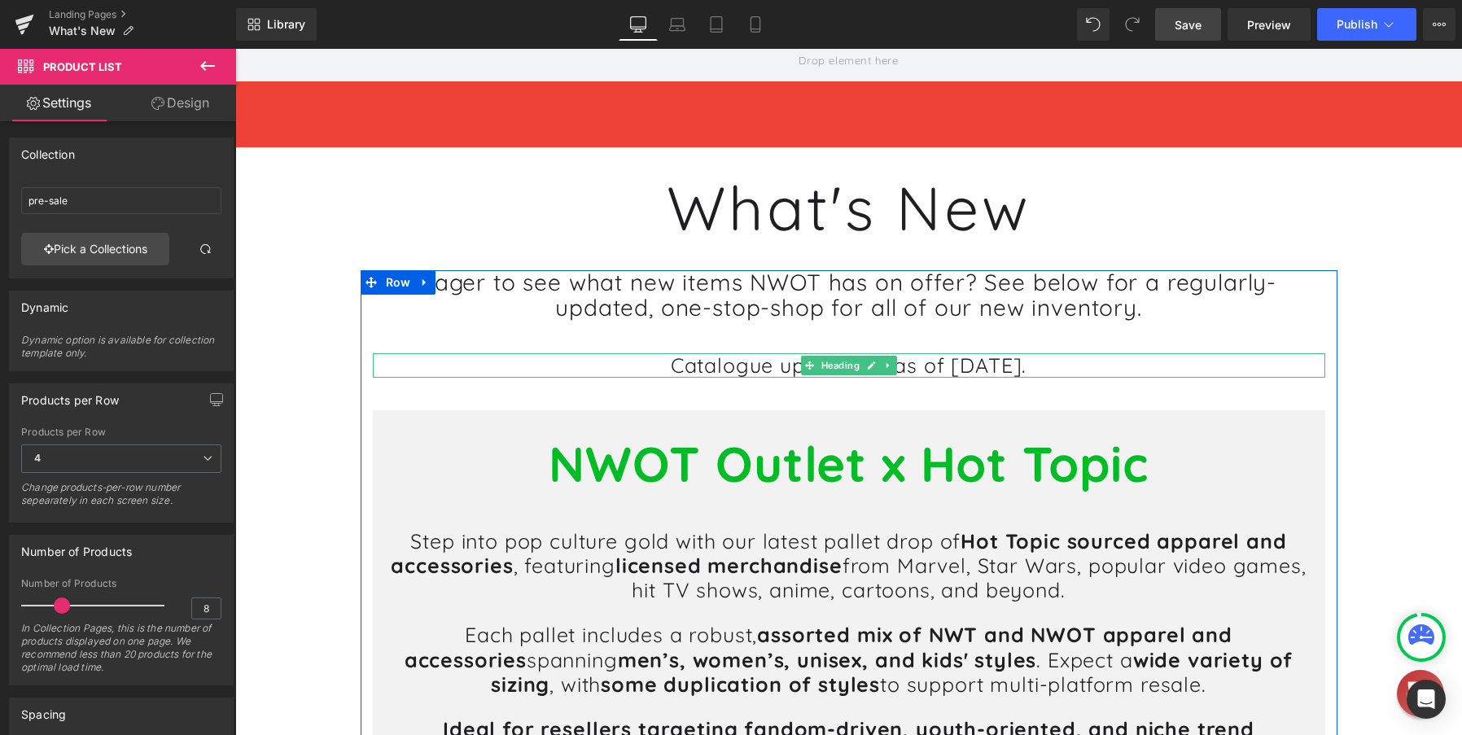
click at [1006, 366] on h1 "Catalogue up-to-date as of [DATE]." at bounding box center [849, 365] width 953 height 24
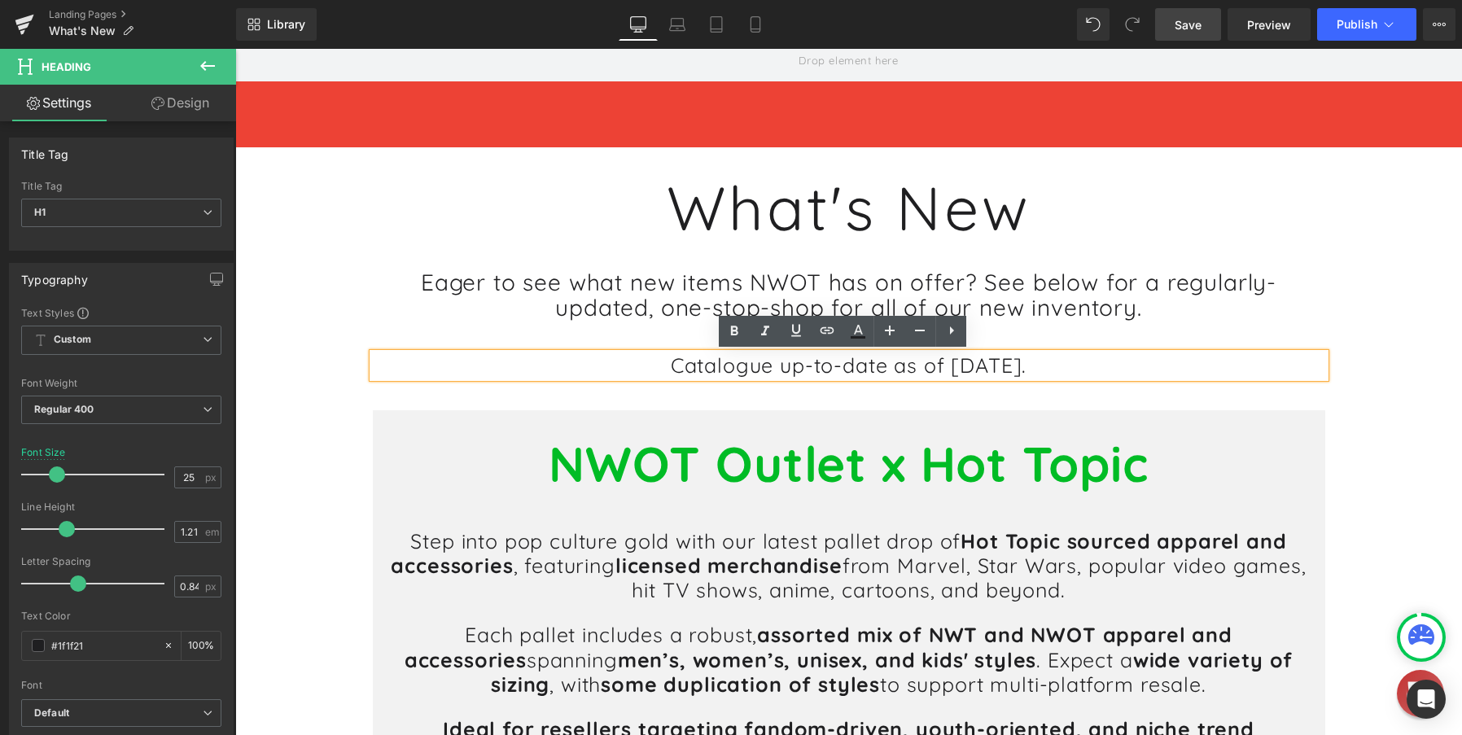
click at [988, 368] on h1 "Catalogue up-to-date as of [DATE]." at bounding box center [849, 365] width 953 height 24
click at [982, 367] on h1 "Catalogue up-to-date as of [DATE]." at bounding box center [849, 365] width 953 height 24
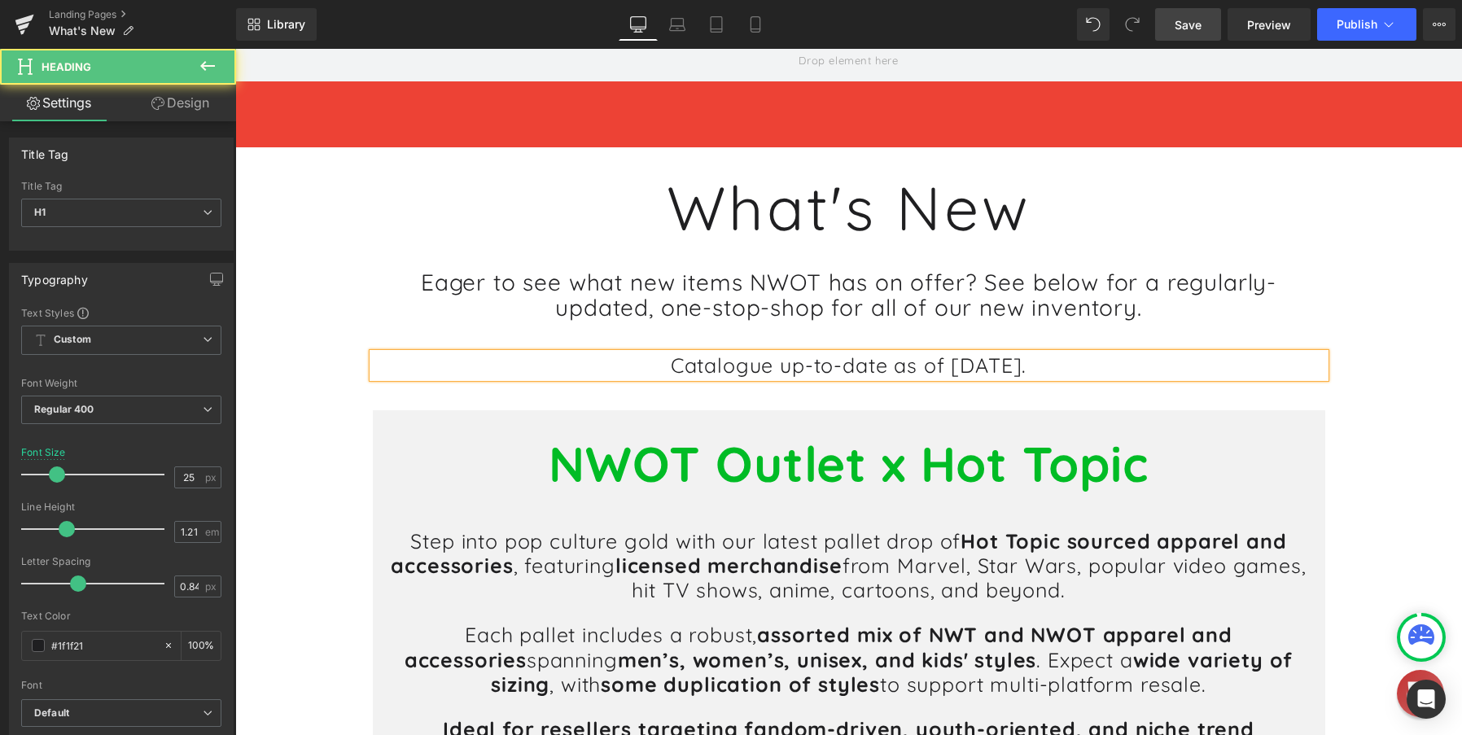
drag, startPoint x: 610, startPoint y: 363, endPoint x: 1096, endPoint y: 367, distance: 486.1
click at [1096, 367] on h1 "Catalogue up-to-date as of [DATE]." at bounding box center [849, 365] width 953 height 24
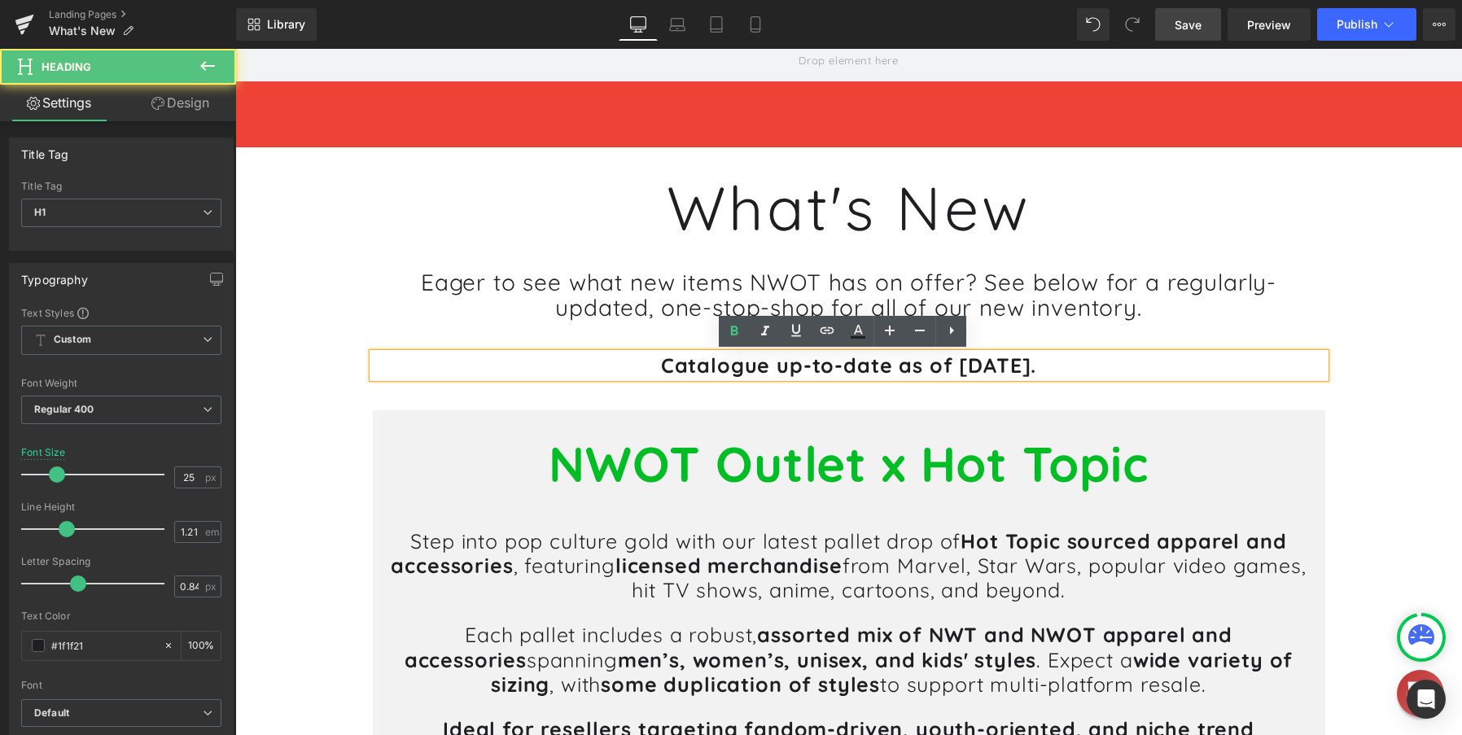
click at [1037, 370] on strong "Catalogue up-to-date as of [DATE]." at bounding box center [849, 365] width 376 height 25
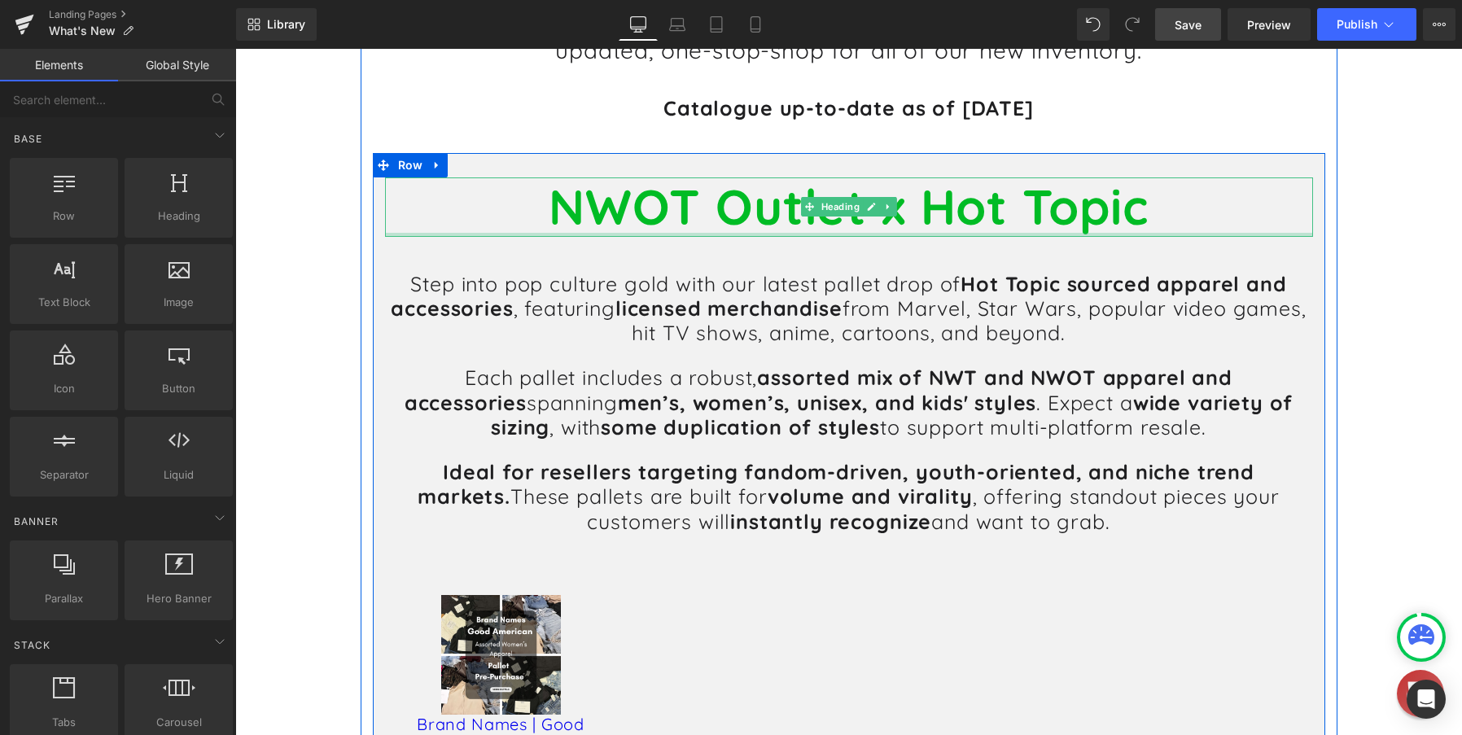
scroll to position [489, 0]
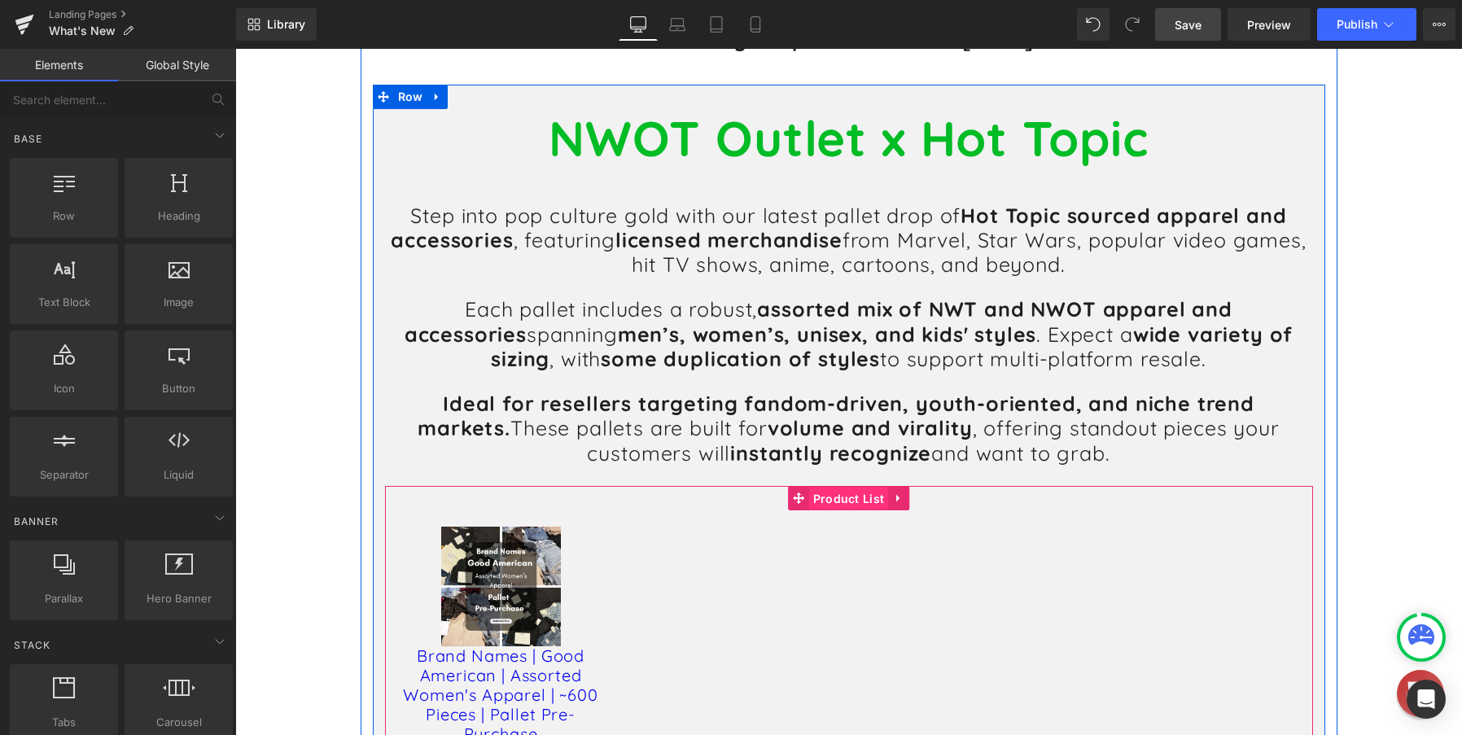
click at [831, 499] on div "Sale Off (P) Image Brand Names | Good American | Assorted Women's Apparel | ~60…" at bounding box center [849, 675] width 928 height 379
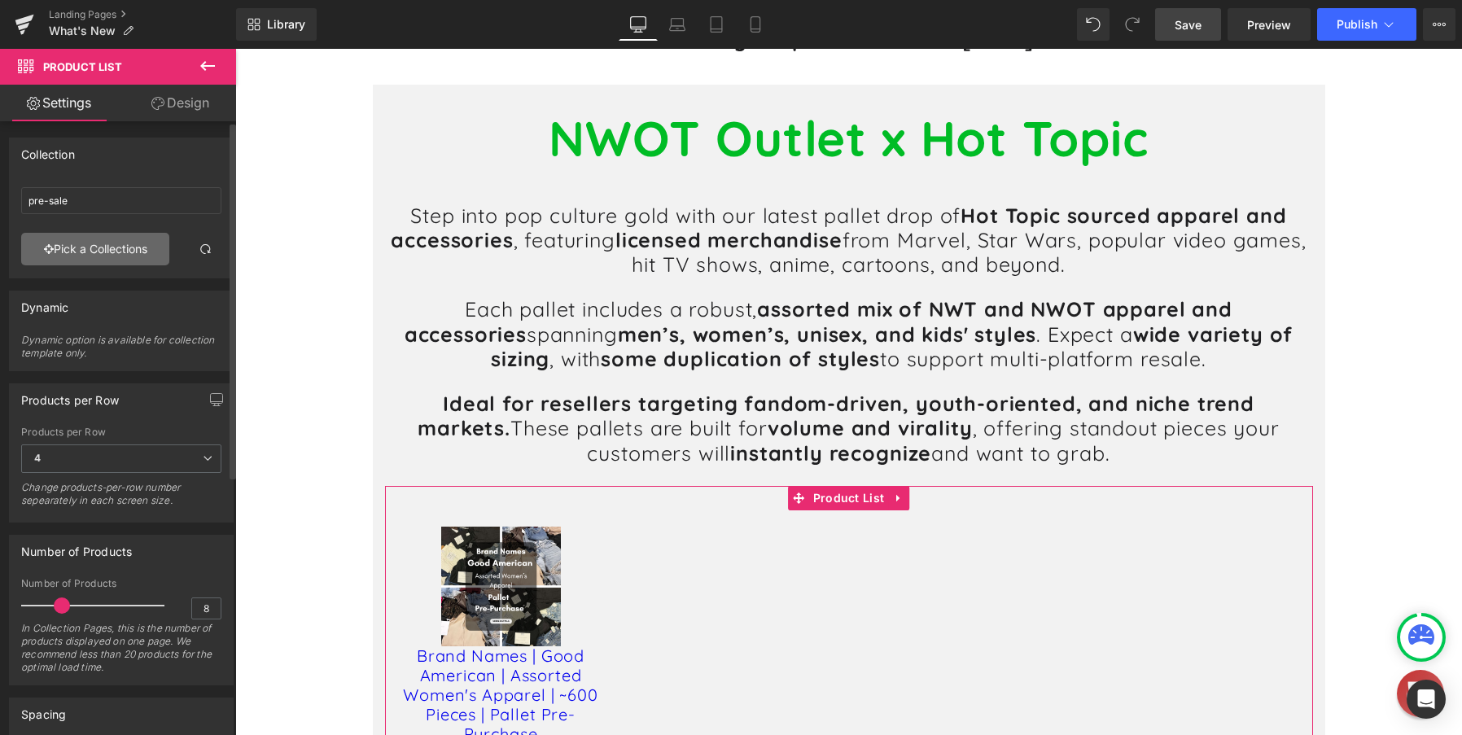
click at [94, 251] on link "Pick a Collections" at bounding box center [95, 249] width 148 height 33
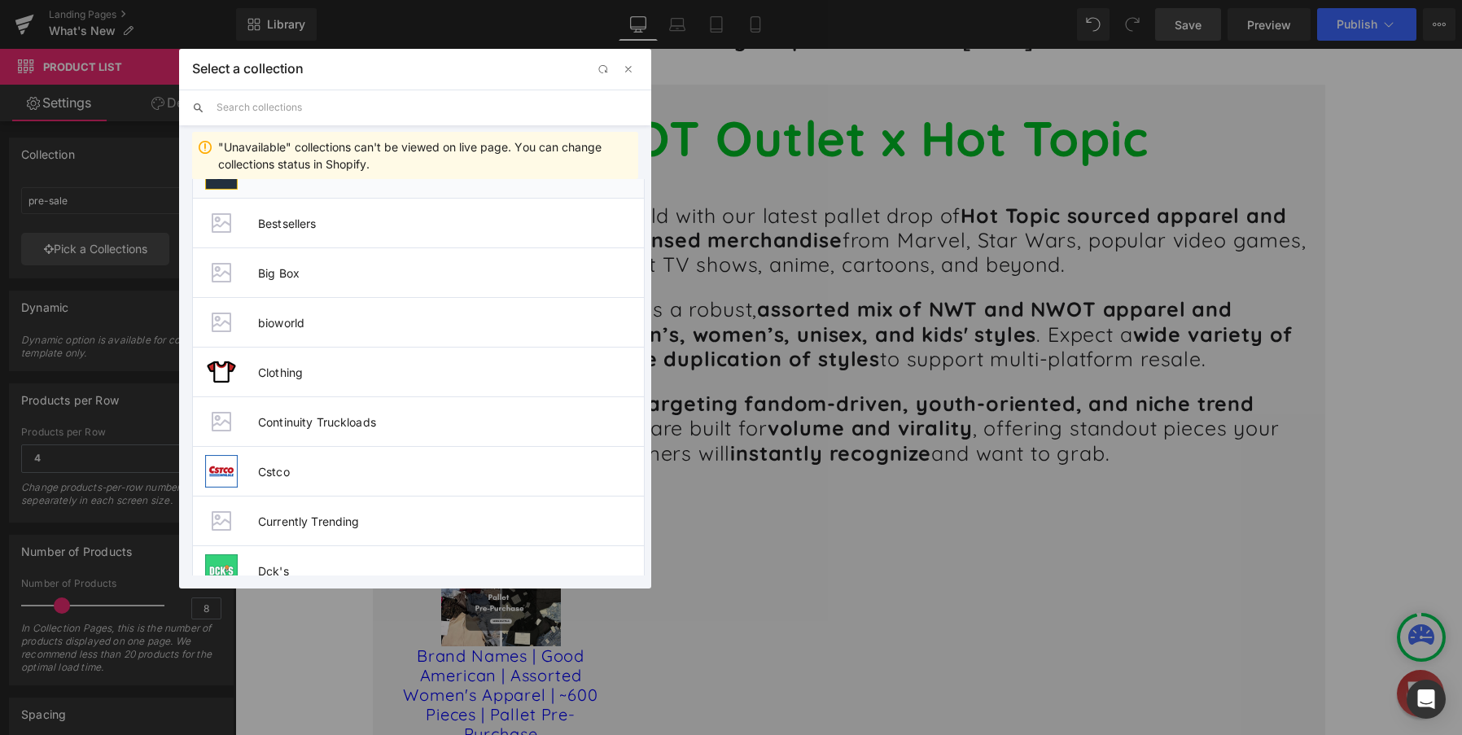
scroll to position [651, 0]
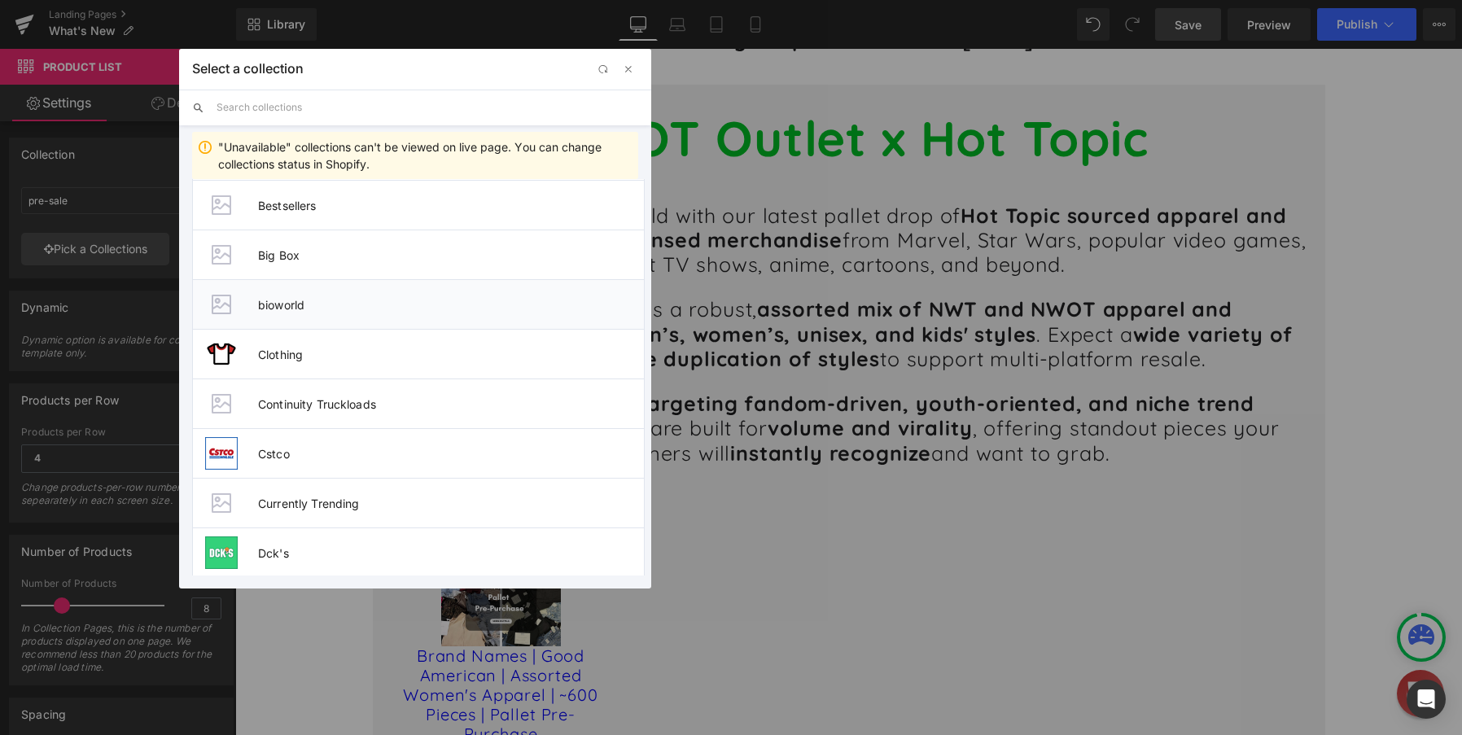
click at [325, 313] on li "bioworld" at bounding box center [418, 304] width 453 height 50
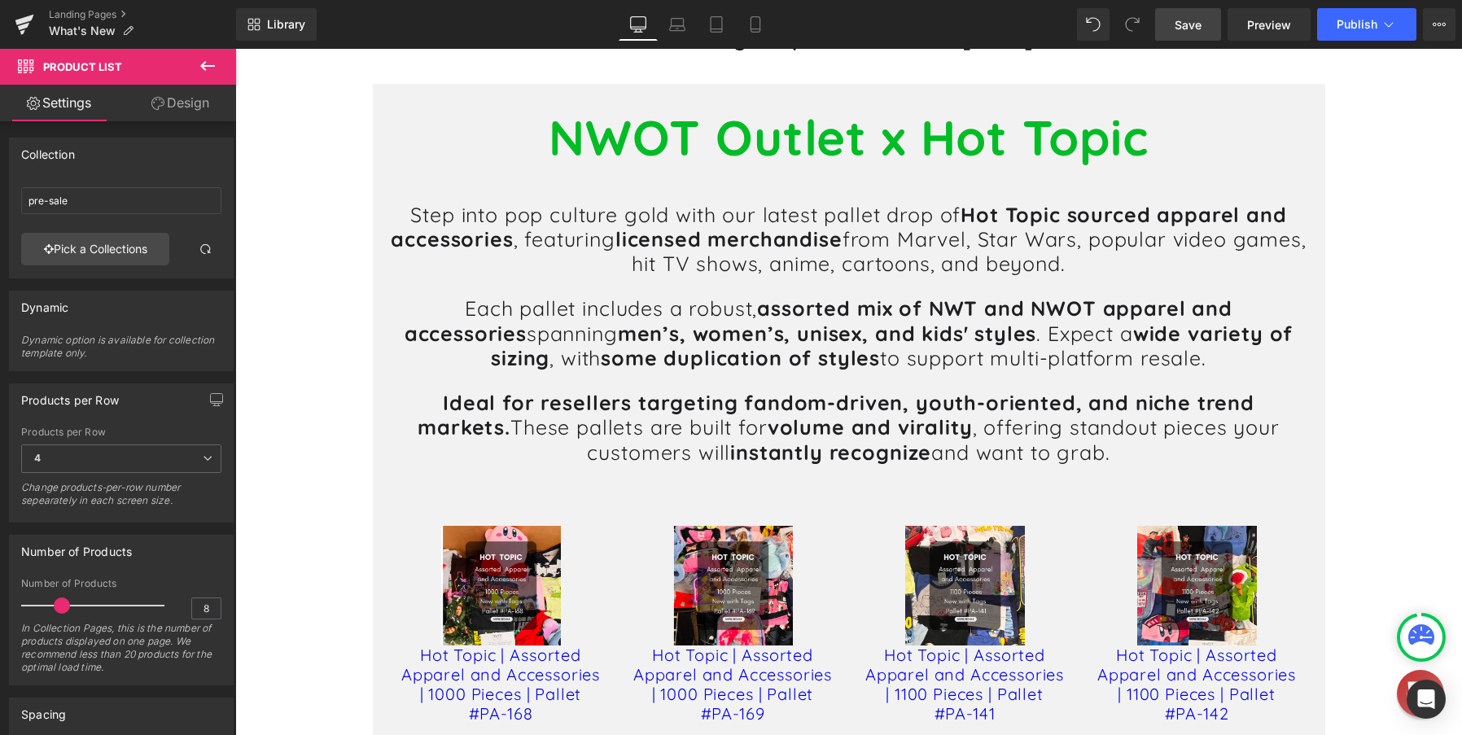
scroll to position [489, 0]
drag, startPoint x: 1190, startPoint y: 24, endPoint x: 959, endPoint y: 79, distance: 236.8
click at [1190, 24] on span "Save" at bounding box center [1188, 24] width 27 height 17
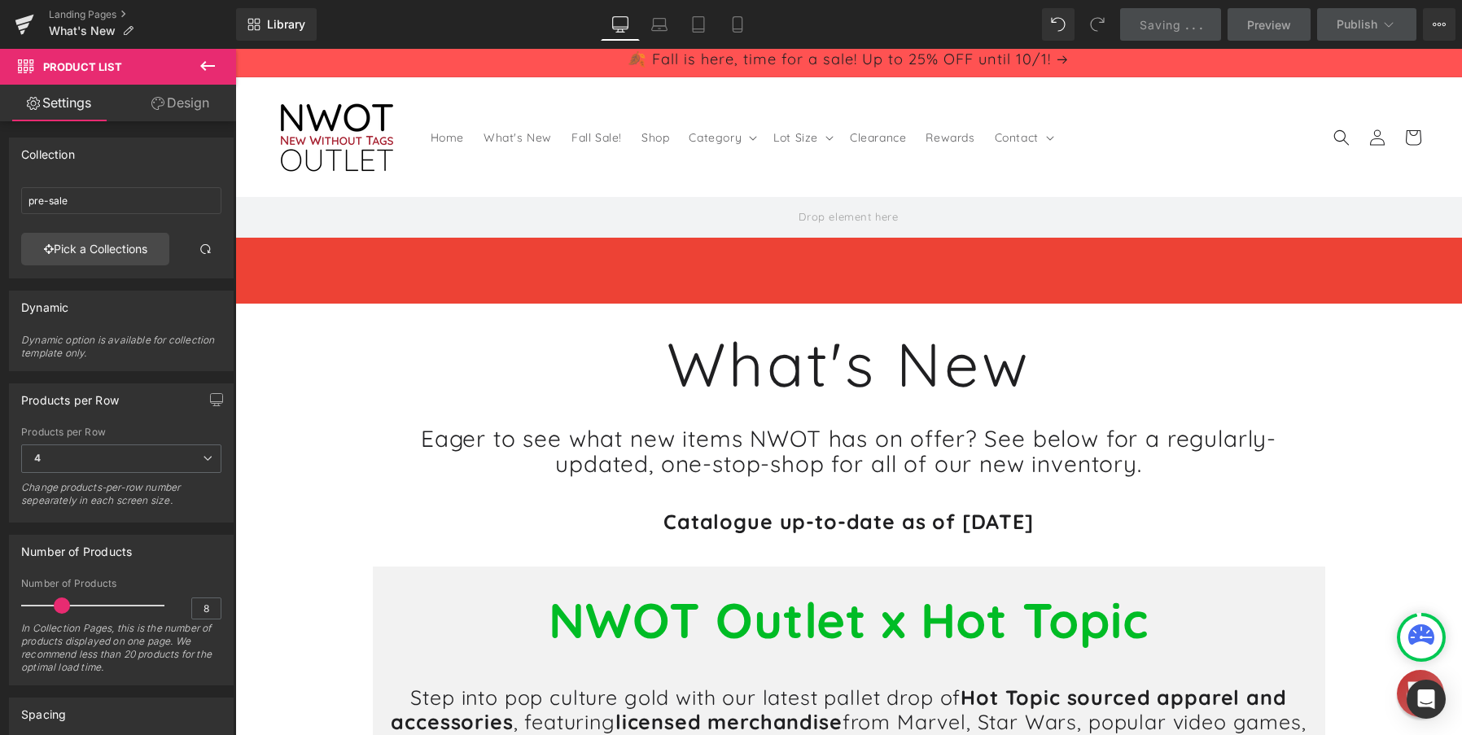
scroll to position [0, 0]
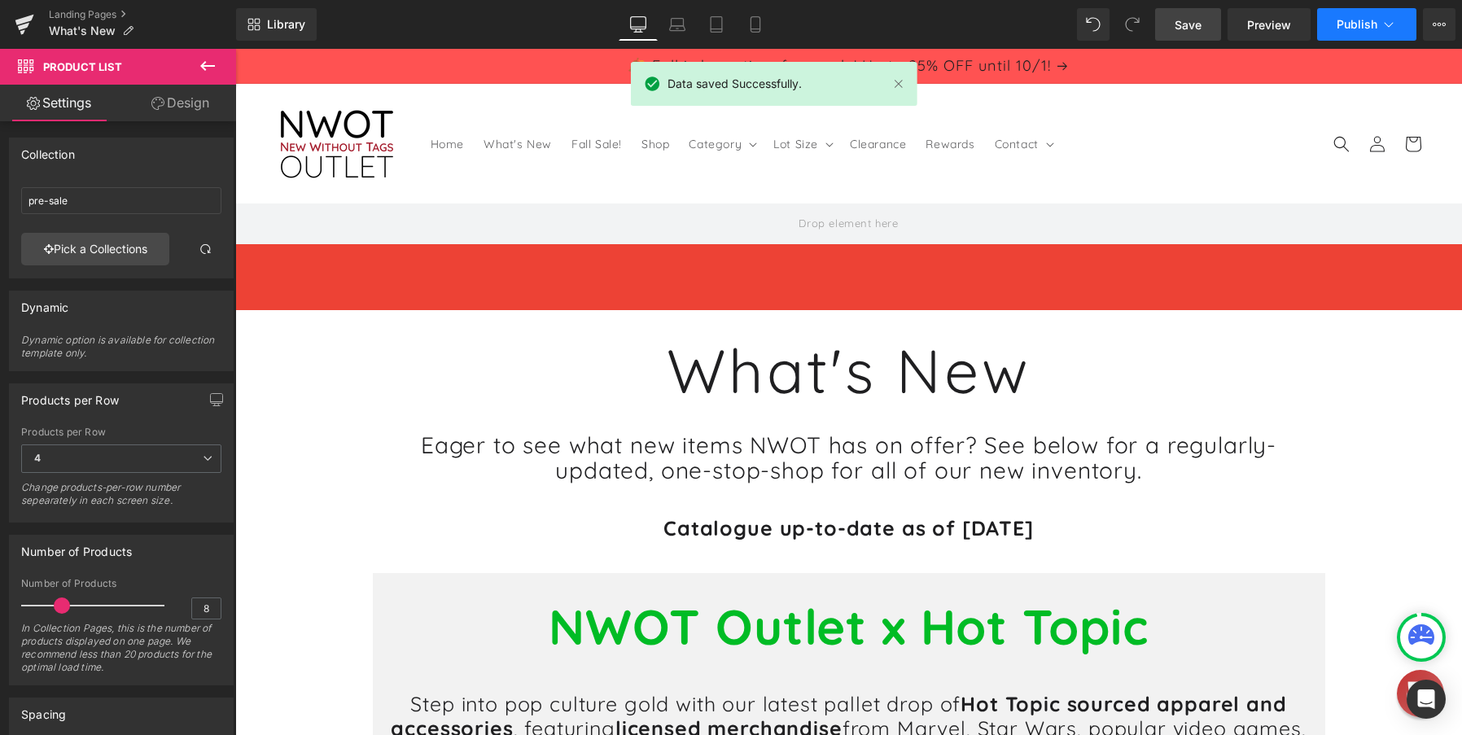
click at [1345, 27] on span "Publish" at bounding box center [1357, 24] width 41 height 13
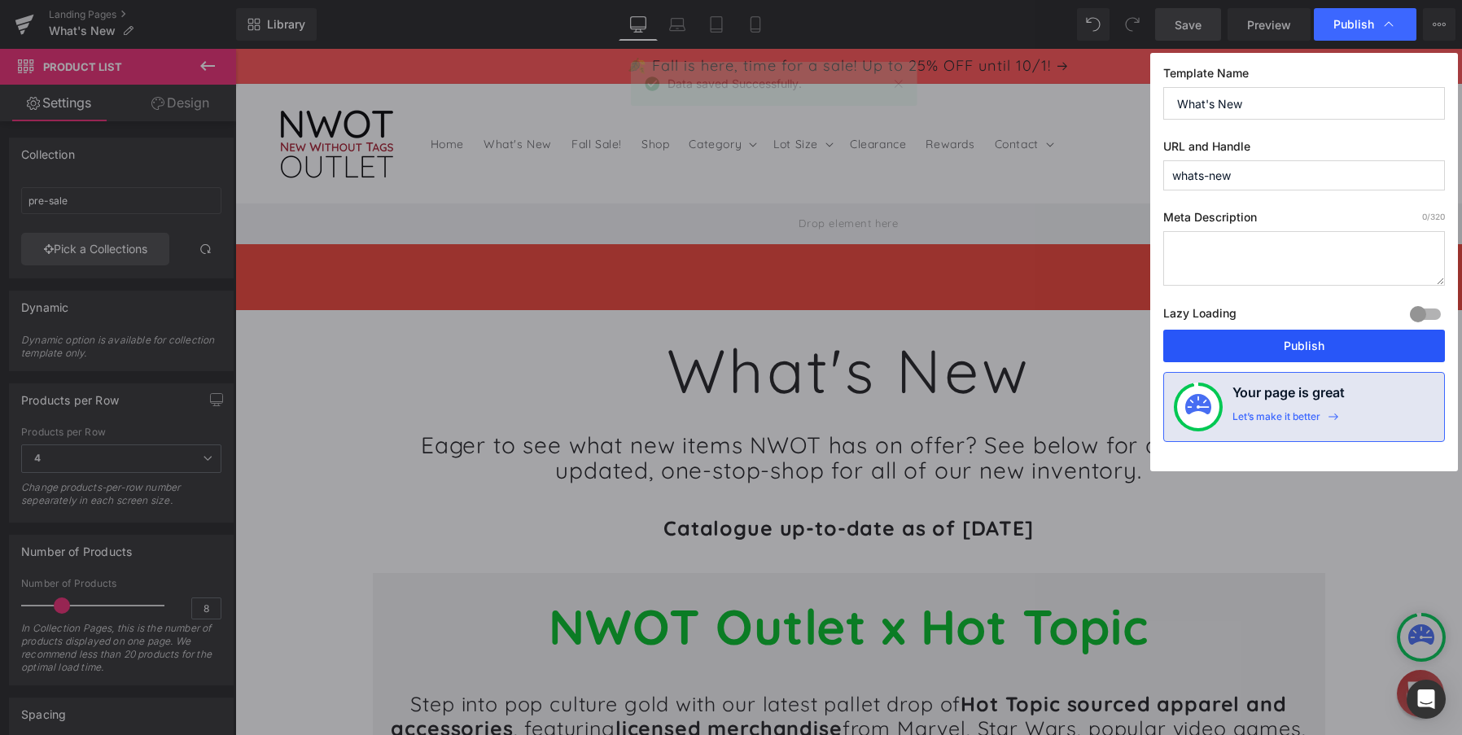
drag, startPoint x: 1296, startPoint y: 350, endPoint x: 311, endPoint y: 28, distance: 1036.3
click at [1296, 350] on button "Publish" at bounding box center [1304, 346] width 282 height 33
